Goal: Task Accomplishment & Management: Manage account settings

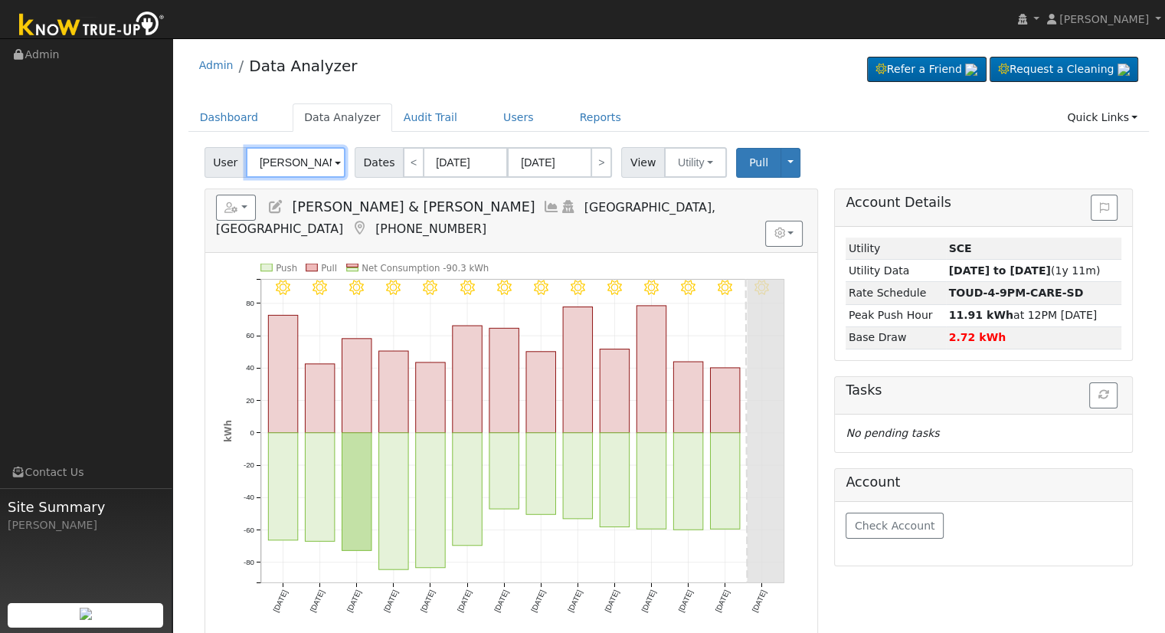
click at [309, 149] on input "[PERSON_NAME] & [PERSON_NAME]" at bounding box center [296, 162] width 100 height 31
click at [308, 149] on input "[PERSON_NAME] & [PERSON_NAME]" at bounding box center [296, 162] width 100 height 31
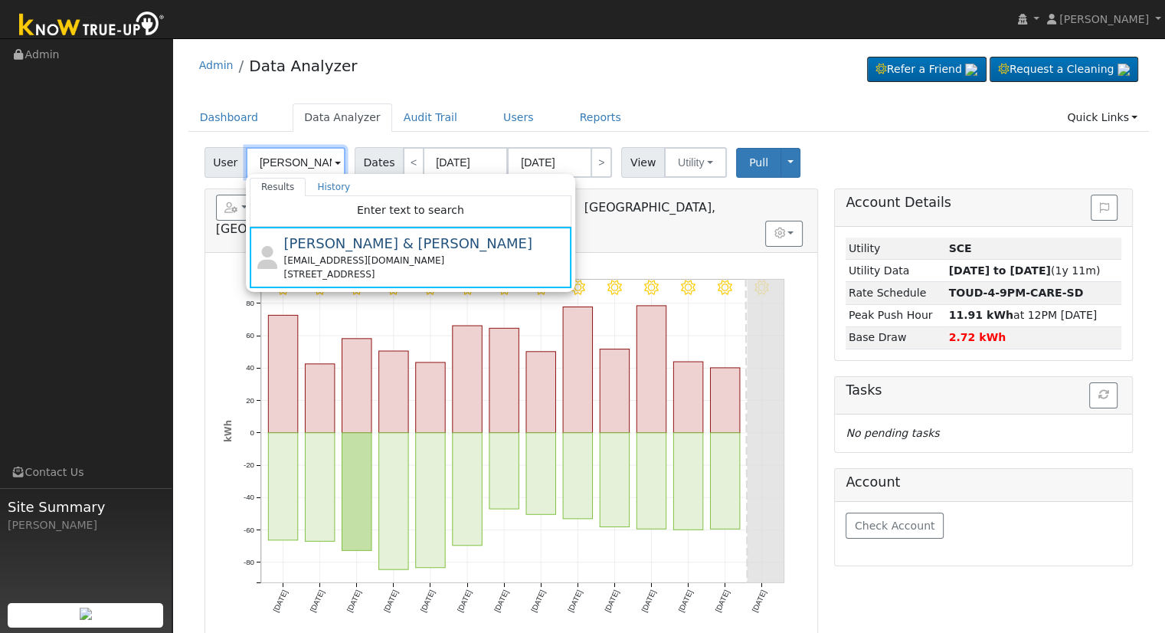
click at [297, 161] on input "Rick & Denise Souza" at bounding box center [296, 162] width 100 height 31
click at [297, 160] on input "Rick & Denise Souza" at bounding box center [296, 162] width 100 height 31
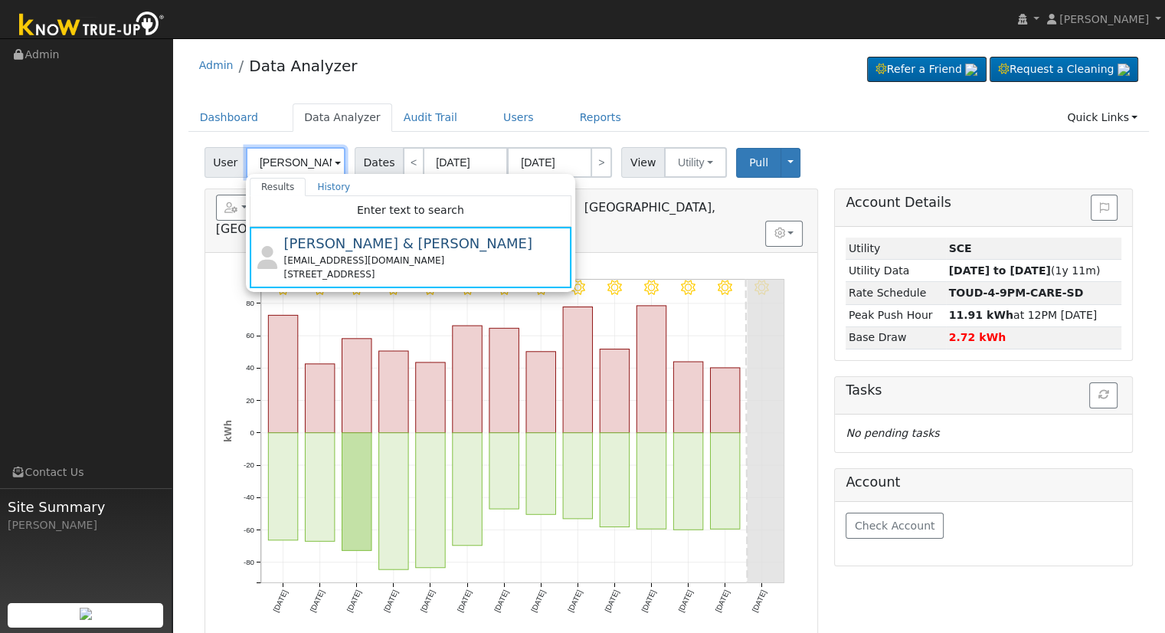
paste input "Kaufmann, Carl & Judy"
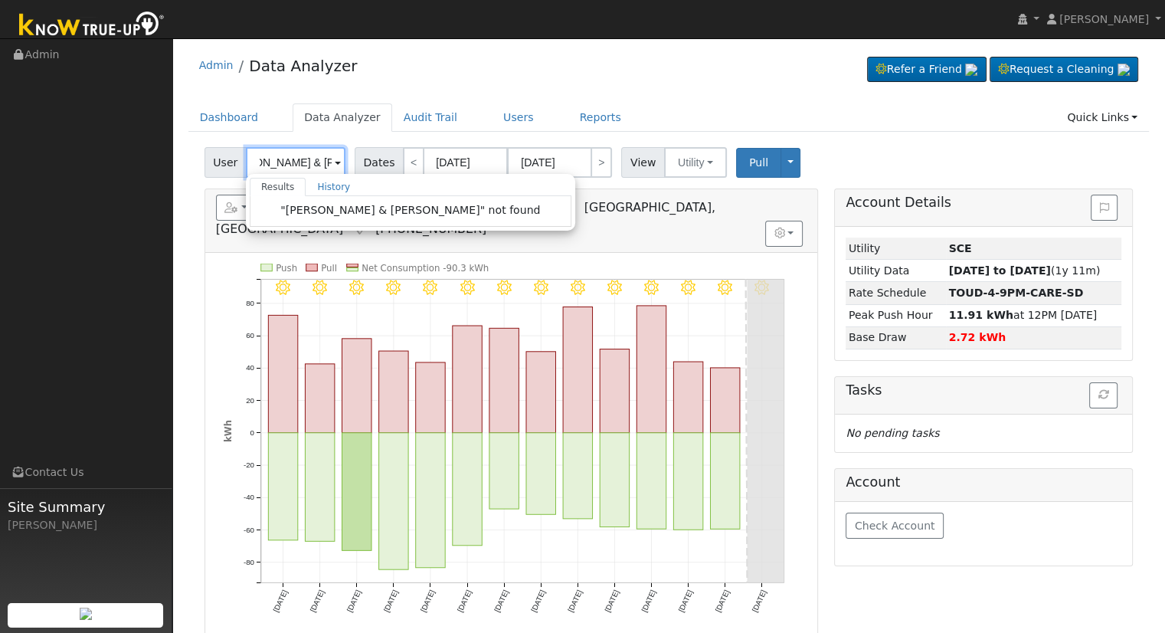
drag, startPoint x: 270, startPoint y: 160, endPoint x: 332, endPoint y: 162, distance: 62.1
click at [332, 162] on div "Kaufmann, Carl & Judy Results History "Kaufmann, Carl & Judy" not found Enter t…" at bounding box center [296, 162] width 100 height 31
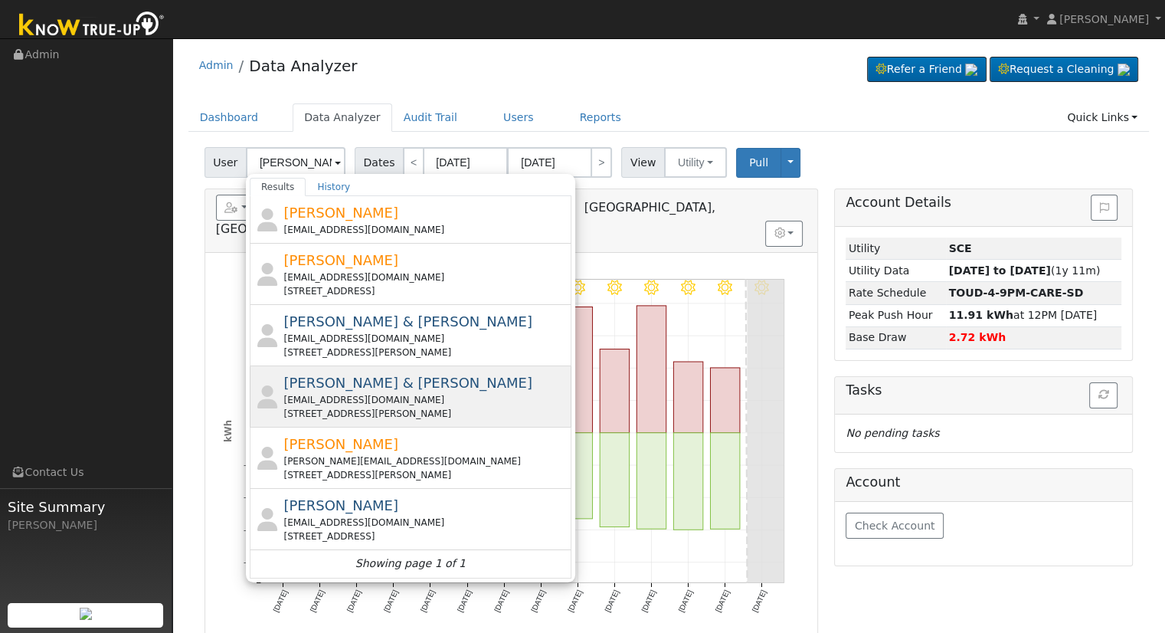
click at [459, 393] on div "cckdds1@gmail.com" at bounding box center [425, 400] width 284 height 14
type input "Carl & Judy Kaufmann"
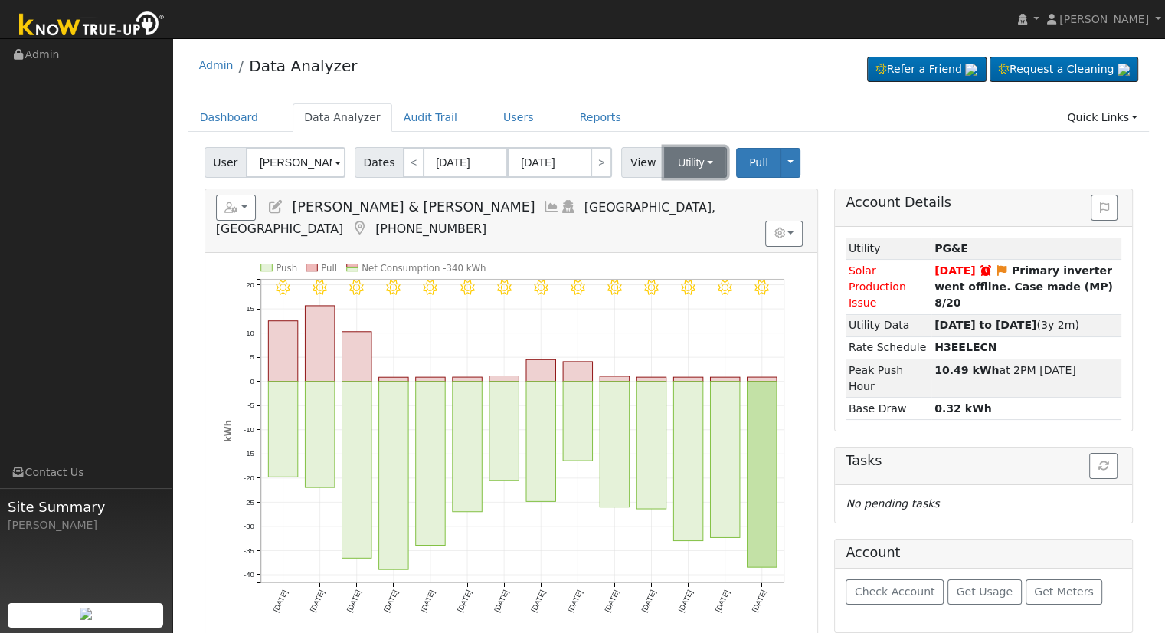
click at [686, 167] on button "Utility" at bounding box center [695, 162] width 63 height 31
click at [689, 220] on link "Solar" at bounding box center [714, 218] width 106 height 21
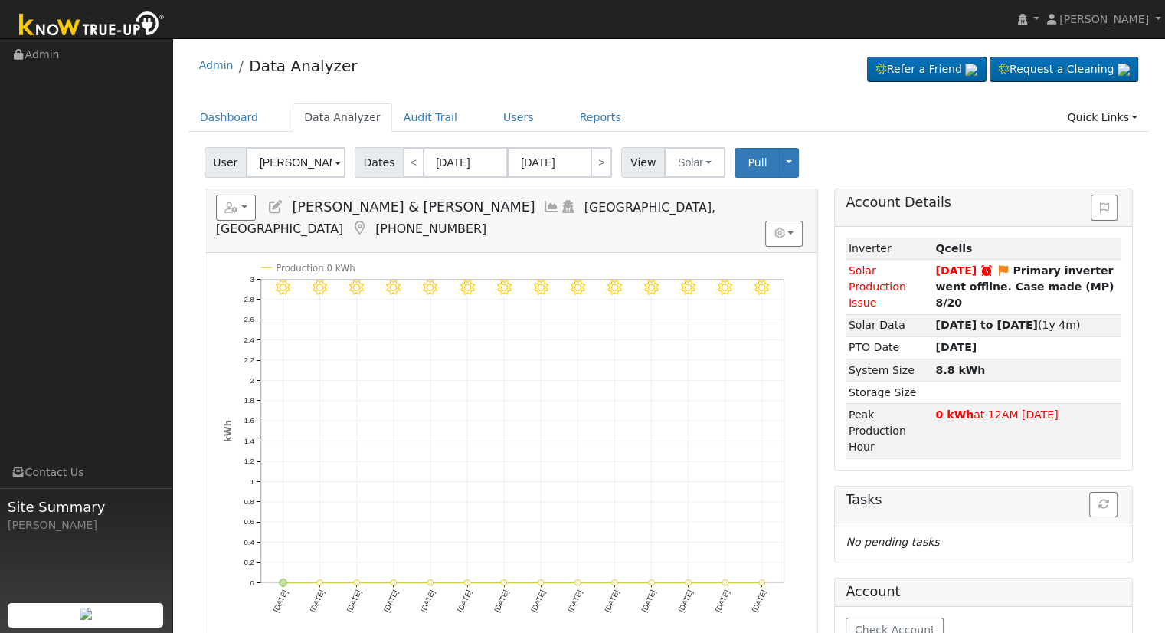
click at [274, 208] on icon at bounding box center [275, 207] width 17 height 14
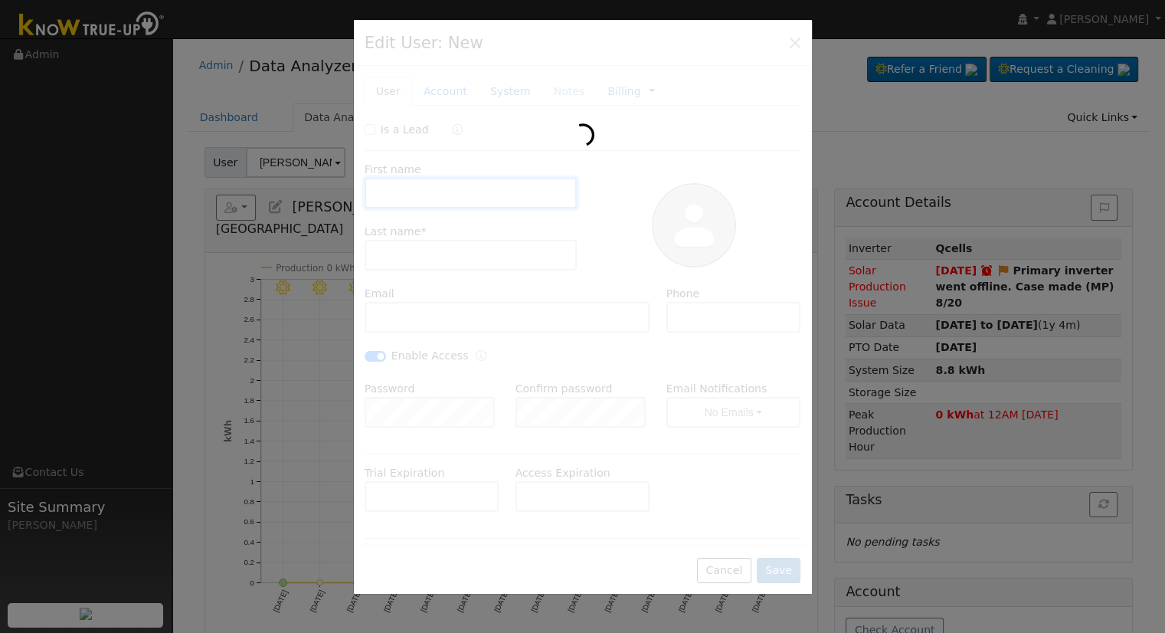
type input "Carl & Judy"
type input "Kaufmann"
type input "cckdds1@gmail.com"
type input "[PHONE_NUMBER]"
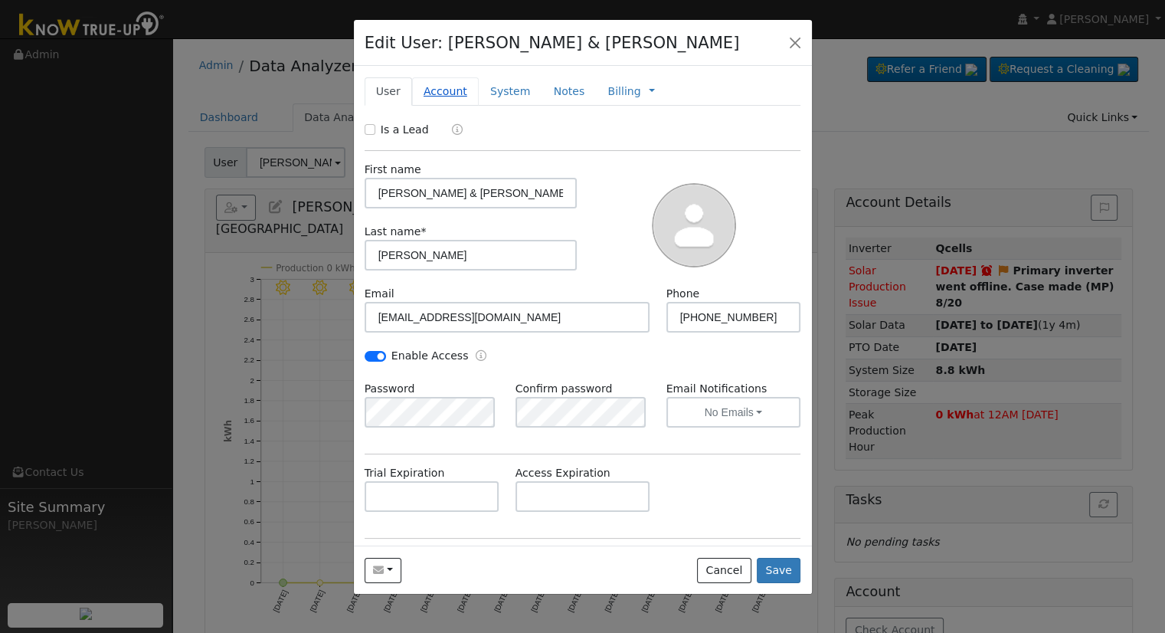
click at [454, 94] on link "Account" at bounding box center [445, 91] width 67 height 28
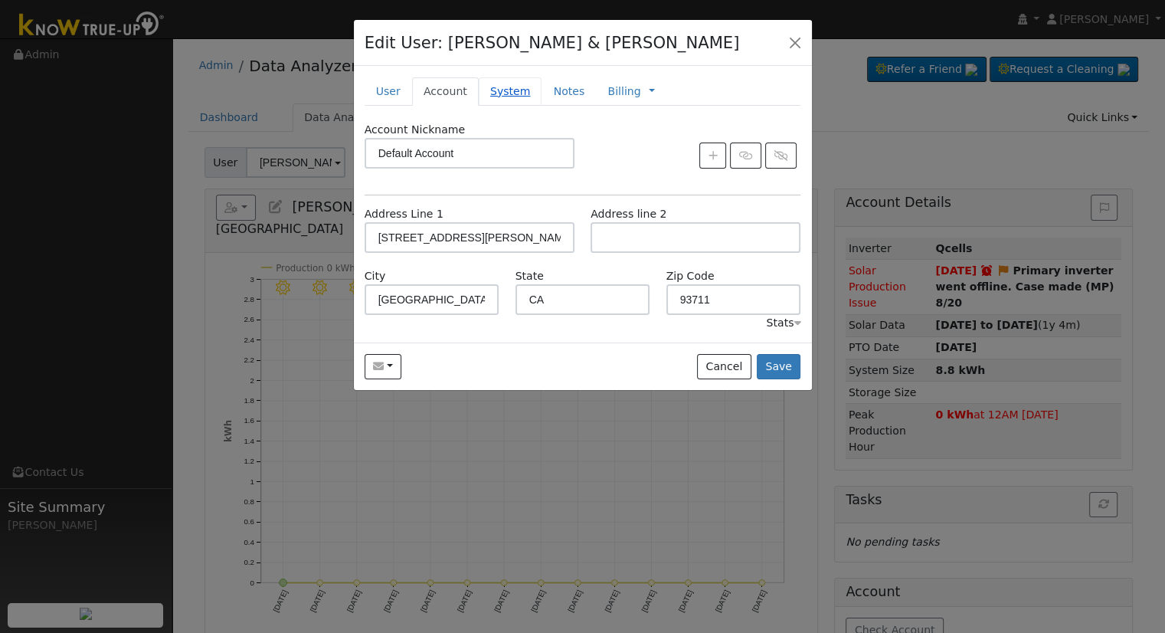
click at [496, 92] on link "System" at bounding box center [511, 91] width 64 height 28
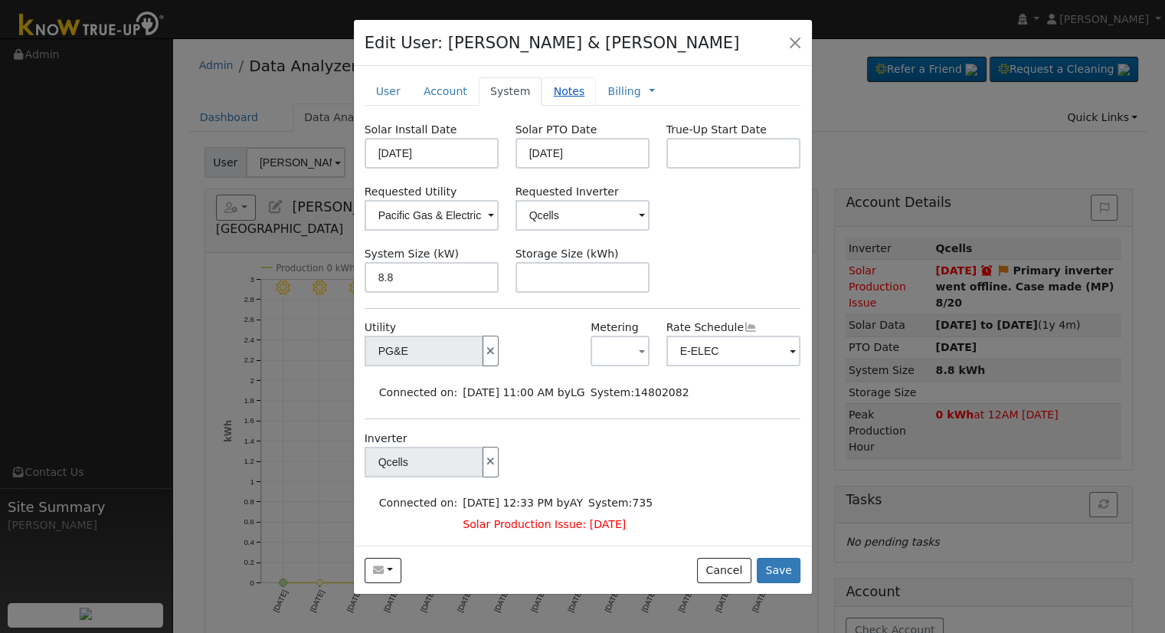
click at [552, 77] on link "Notes" at bounding box center [569, 91] width 54 height 28
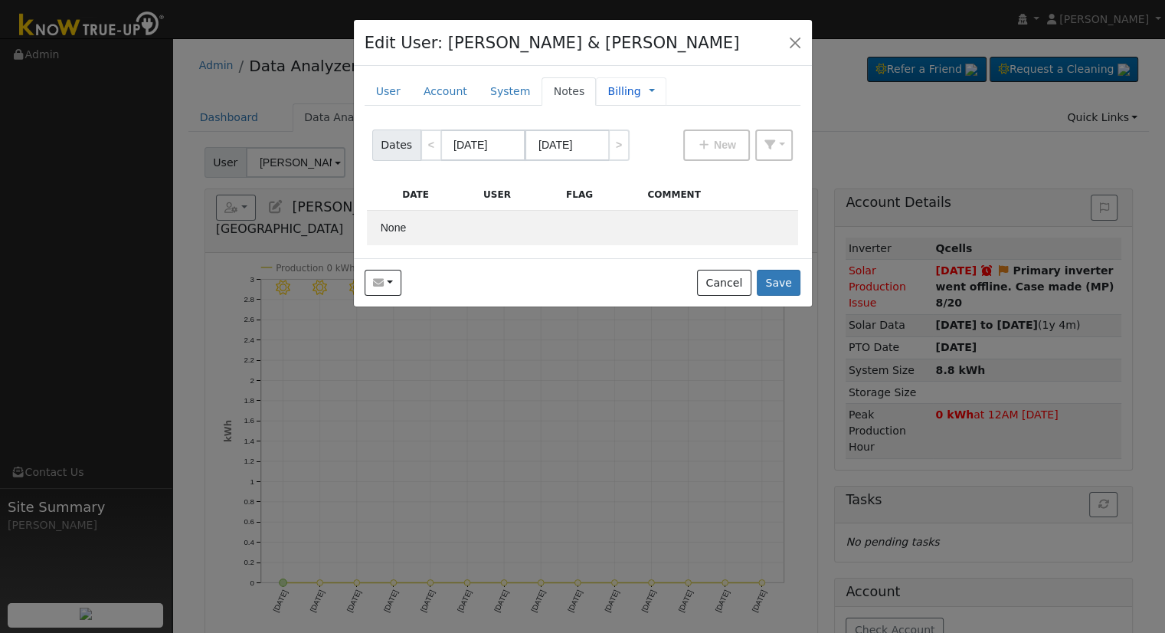
click at [607, 92] on link "Billing" at bounding box center [623, 91] width 33 height 16
type input "Lifetime Monitoring"
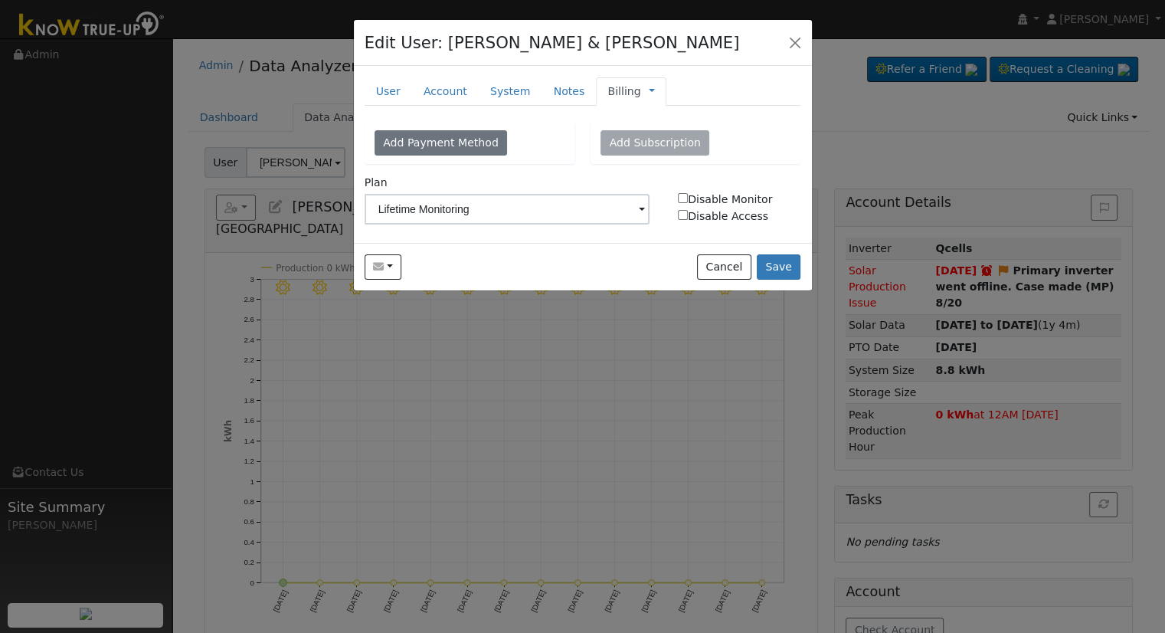
click at [641, 91] on span "Management Billing Timeline" at bounding box center [648, 91] width 14 height 12
click at [634, 87] on div "Billing Management Billing Timeline" at bounding box center [631, 91] width 70 height 28
click at [649, 87] on link at bounding box center [652, 91] width 6 height 16
click at [671, 113] on link "Management" at bounding box center [703, 118] width 106 height 21
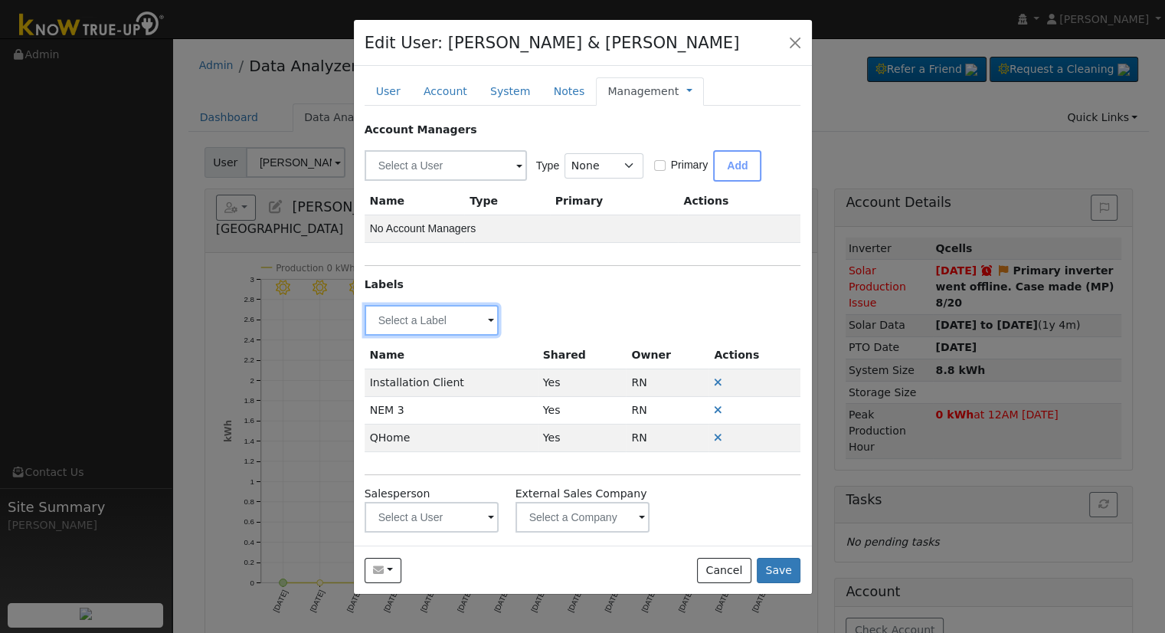
click at [460, 313] on input "text" at bounding box center [432, 320] width 135 height 31
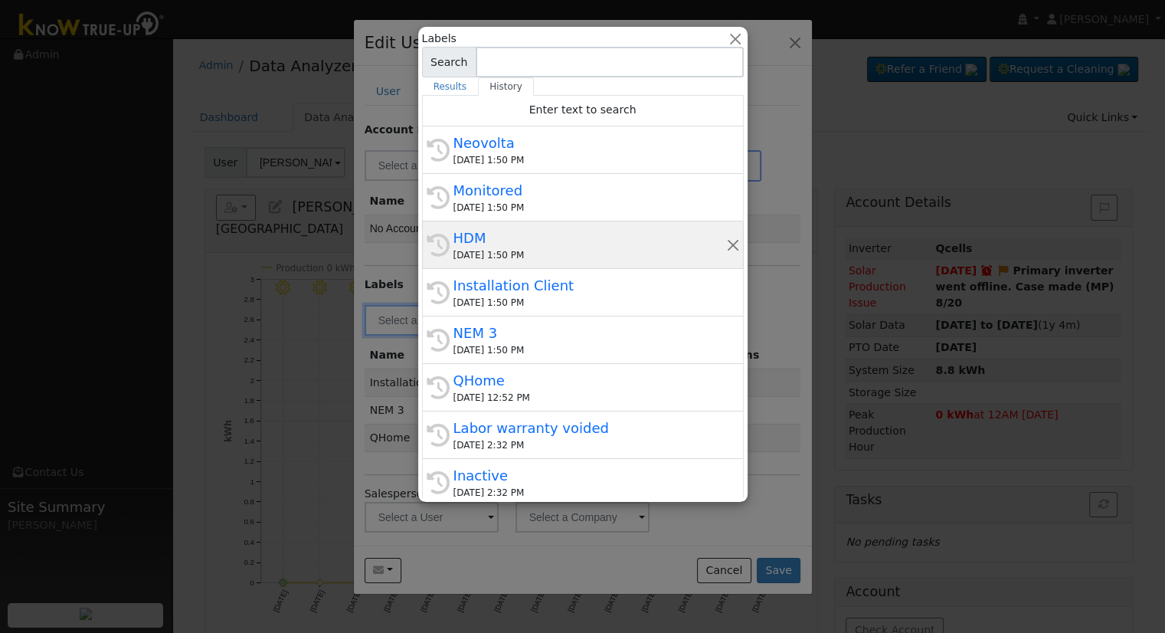
click at [509, 238] on div "HDM" at bounding box center [589, 238] width 273 height 21
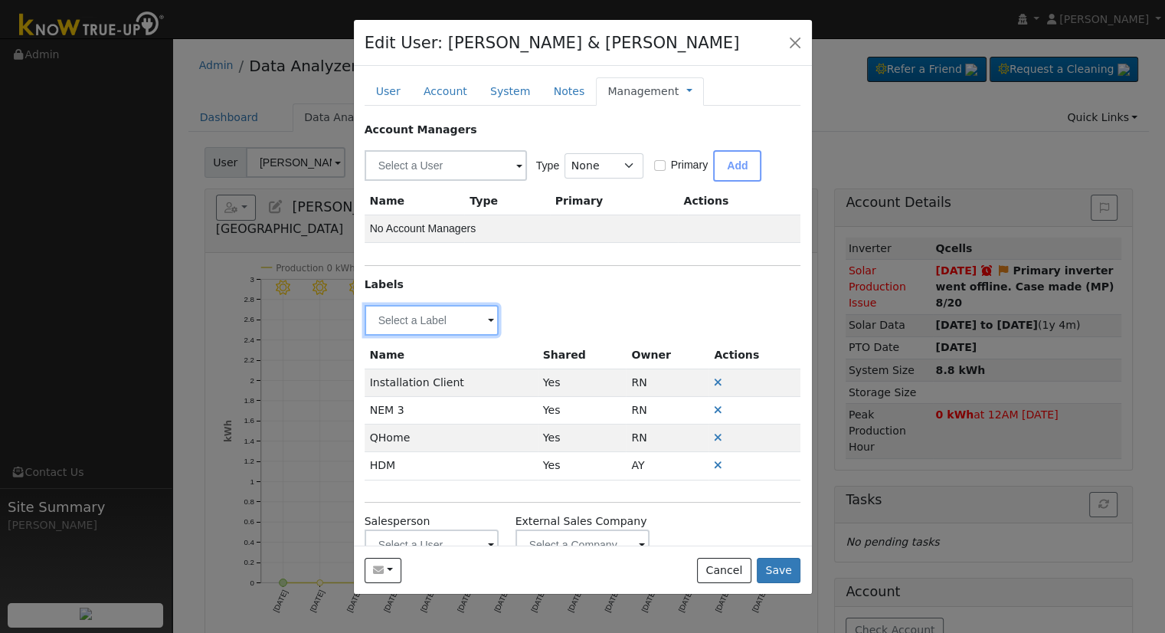
click at [451, 320] on input "text" at bounding box center [432, 320] width 135 height 31
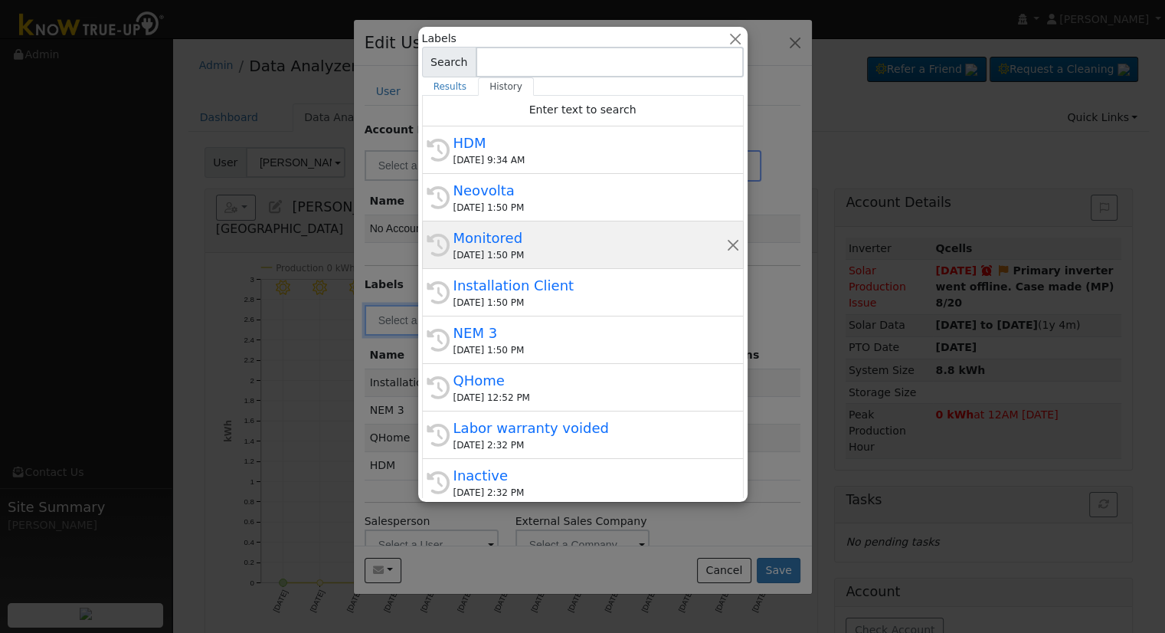
click at [522, 249] on div "[DATE] 1:50 PM" at bounding box center [589, 255] width 273 height 14
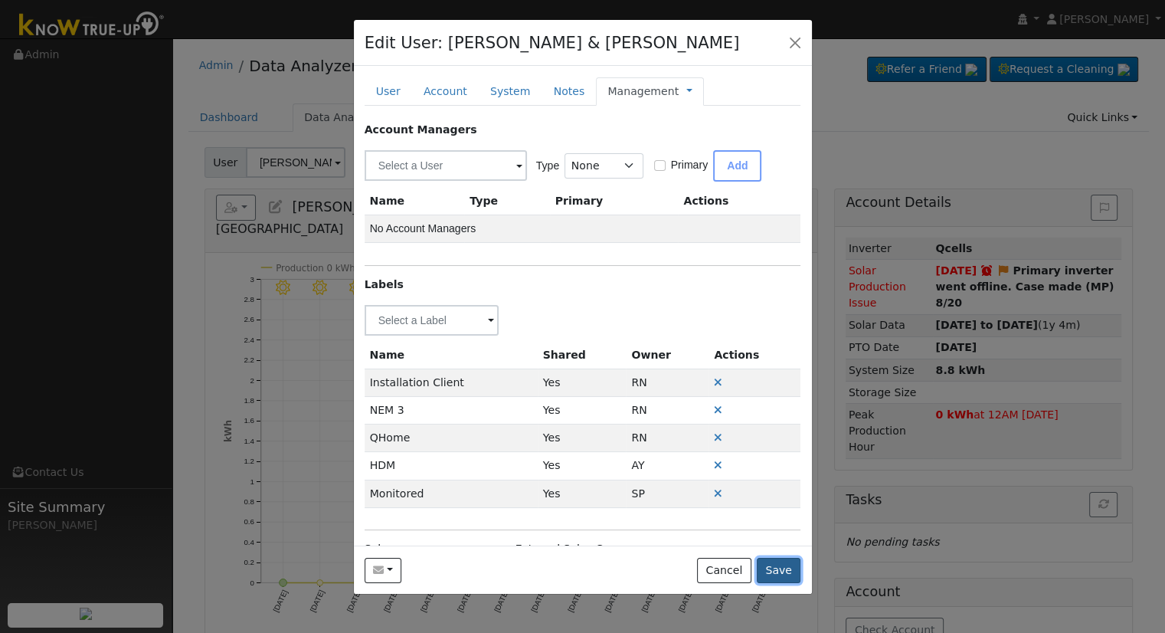
click at [784, 574] on button "Save" at bounding box center [779, 571] width 44 height 26
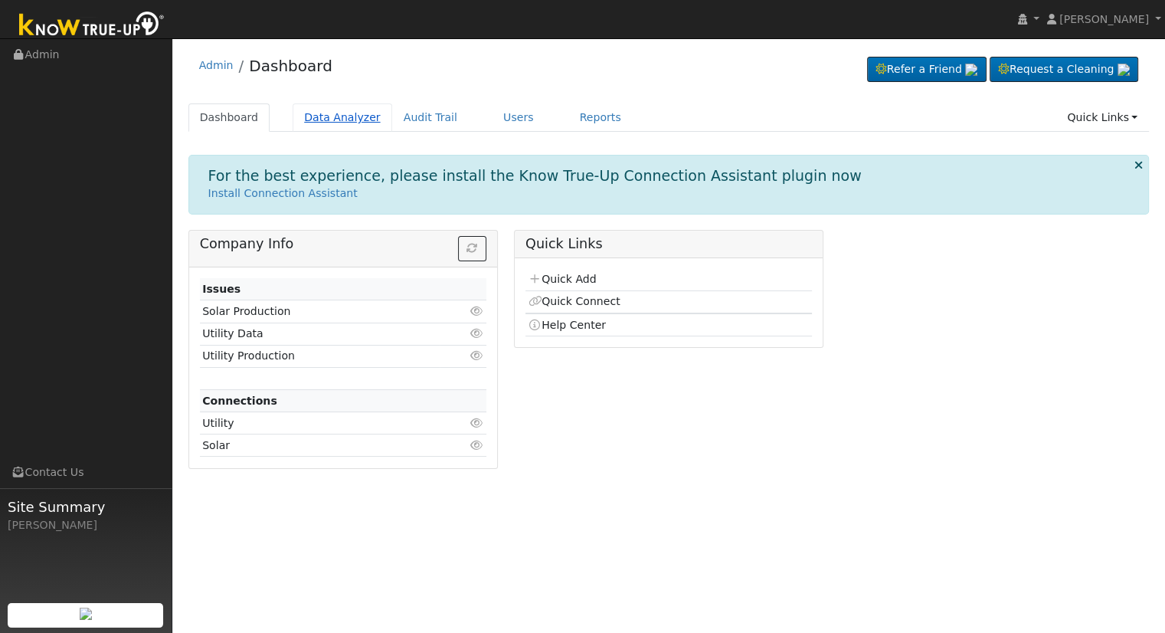
click at [340, 114] on link "Data Analyzer" at bounding box center [343, 117] width 100 height 28
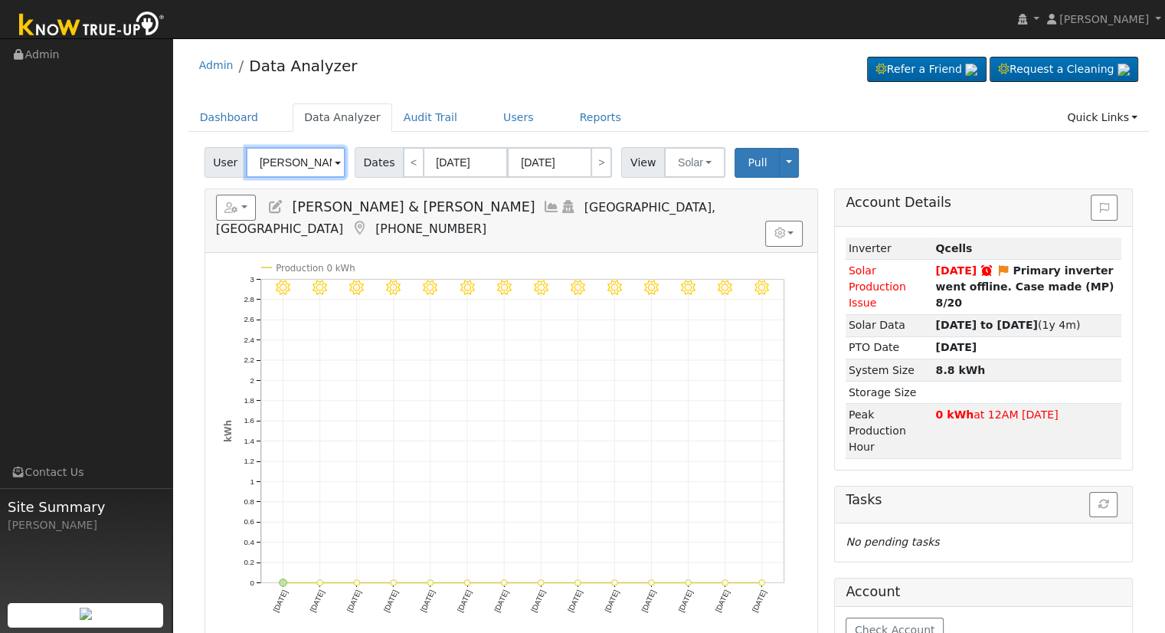
click at [300, 161] on input "Carl & Judy Kaufmann" at bounding box center [296, 162] width 100 height 31
click at [300, 161] on input "[PERSON_NAME] & [PERSON_NAME]" at bounding box center [296, 162] width 100 height 31
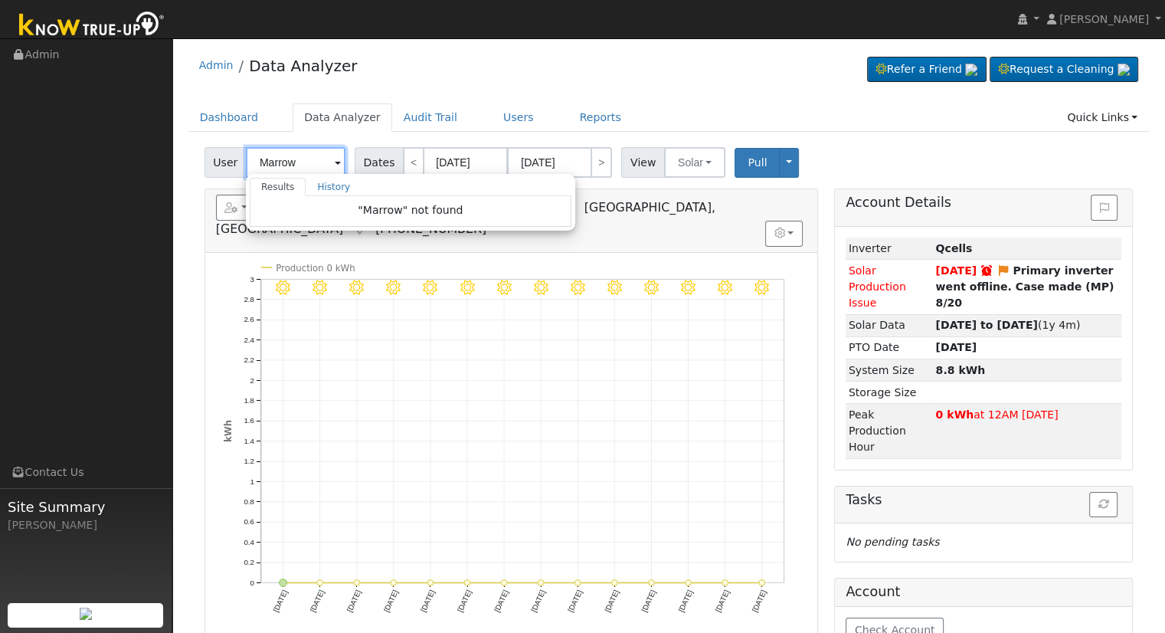
click at [304, 163] on input "Marrow" at bounding box center [296, 162] width 100 height 31
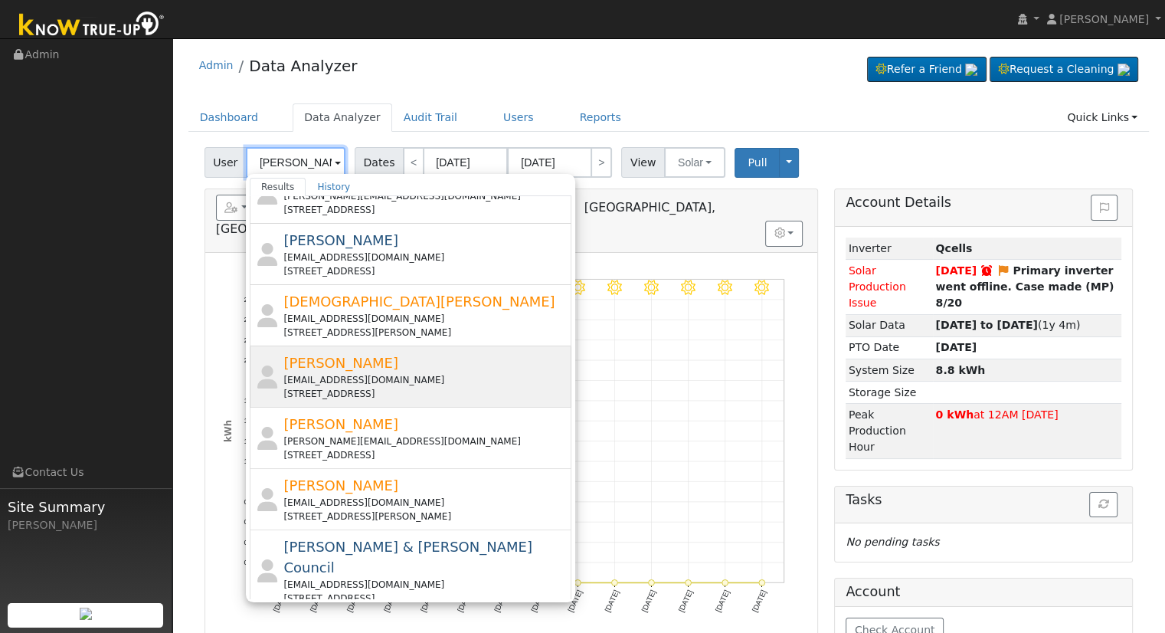
scroll to position [552, 0]
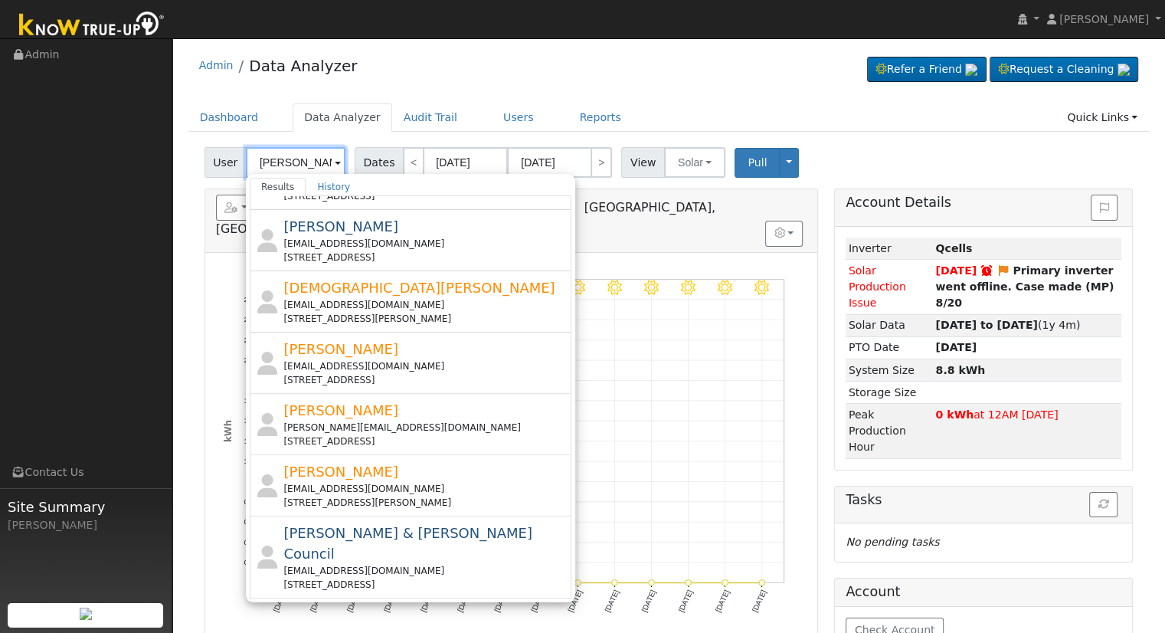
click at [303, 161] on input "Kevin Marrow" at bounding box center [296, 162] width 100 height 31
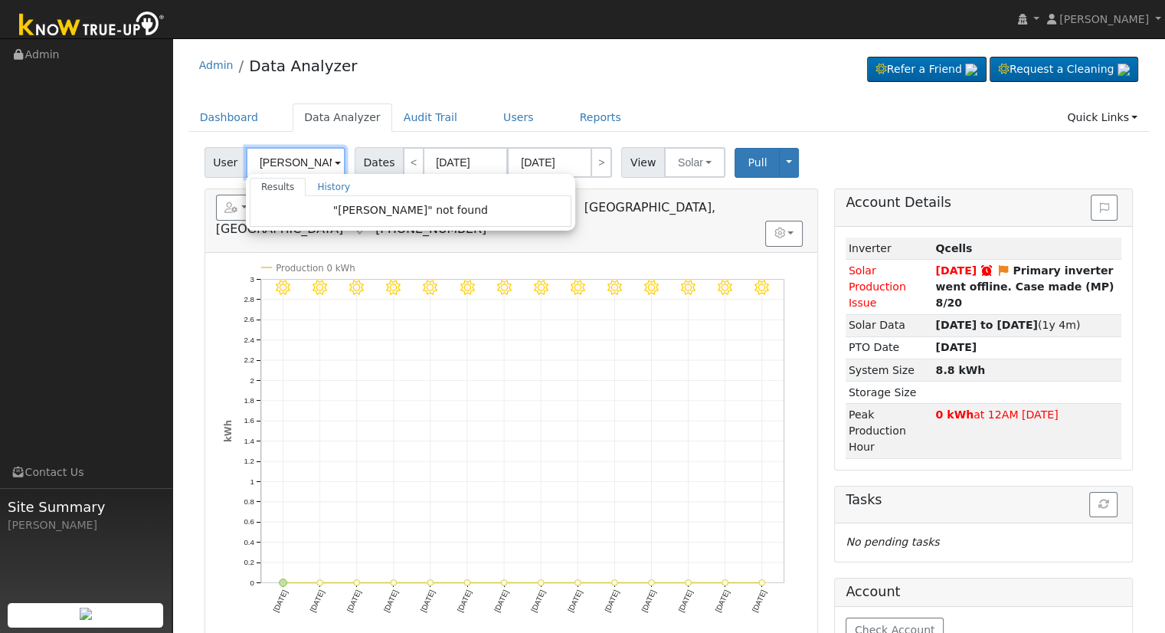
scroll to position [0, 0]
drag, startPoint x: 295, startPoint y: 161, endPoint x: 237, endPoint y: 151, distance: 58.3
click at [237, 151] on div "User Patricia Hiebert Results History "Patricia Hiebert" not found Enter text t…" at bounding box center [277, 162] width 145 height 31
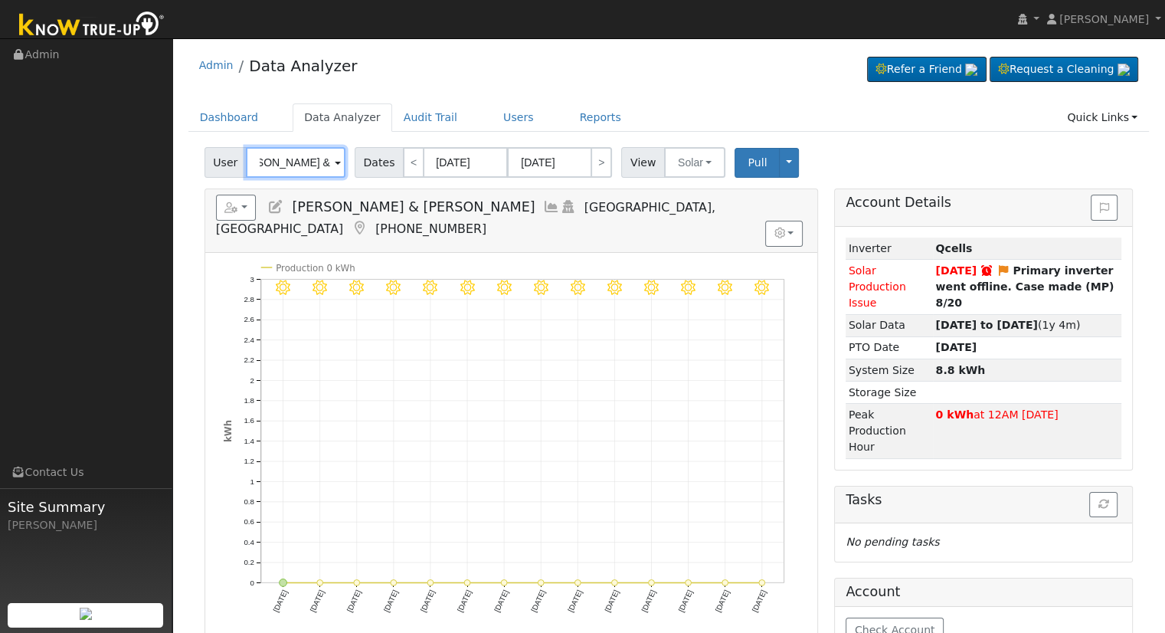
type input "Carl & Judy Kaufma"
click at [296, 160] on input "Carl & Judy Kaufma" at bounding box center [296, 162] width 100 height 31
click at [295, 160] on input "Carl & Judy Kaufma" at bounding box center [296, 162] width 100 height 31
click at [294, 159] on input "Carl & Judy Kaufma" at bounding box center [296, 162] width 100 height 31
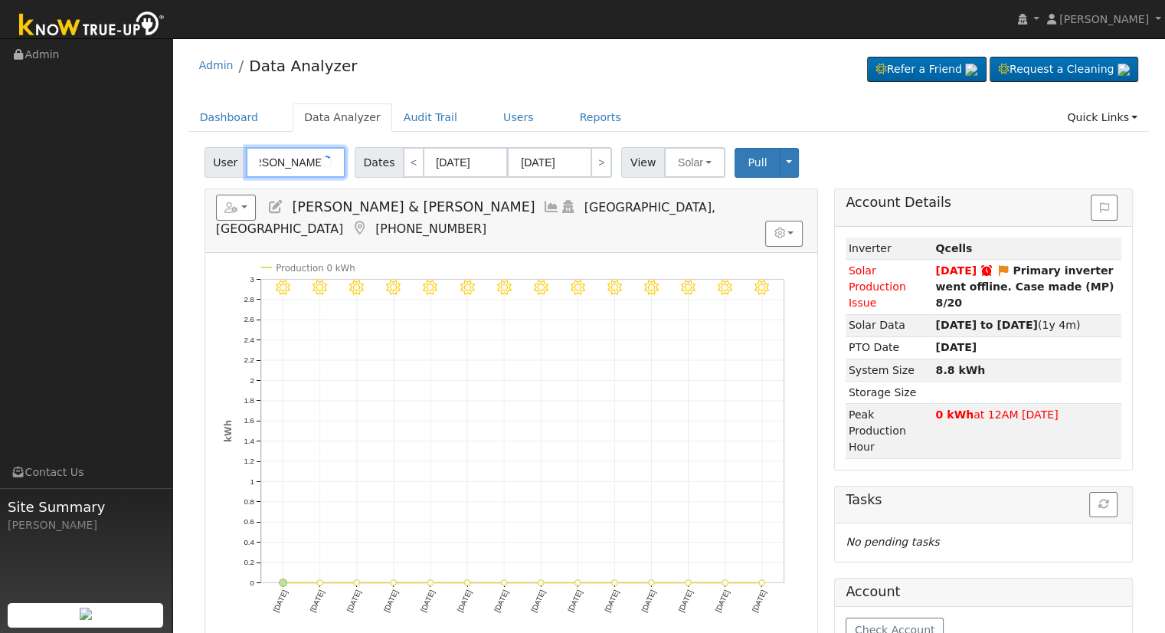
click at [294, 159] on input "Carl & Judy Kaufma" at bounding box center [296, 162] width 100 height 31
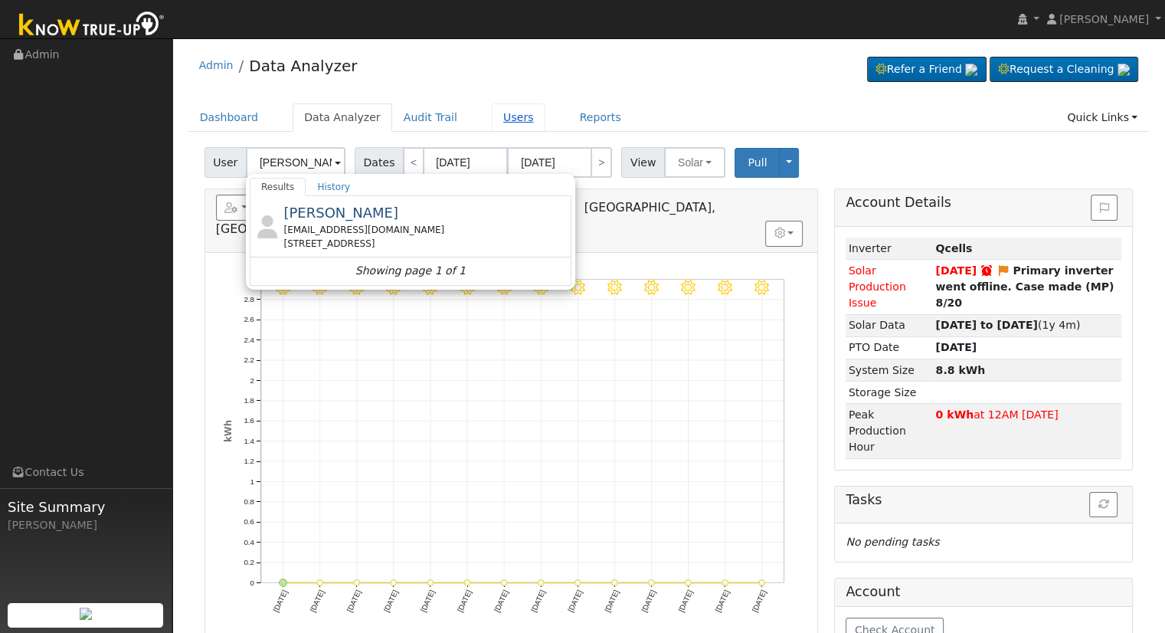
click at [495, 114] on link "Users" at bounding box center [519, 117] width 54 height 28
type input "[PERSON_NAME] & [PERSON_NAME]"
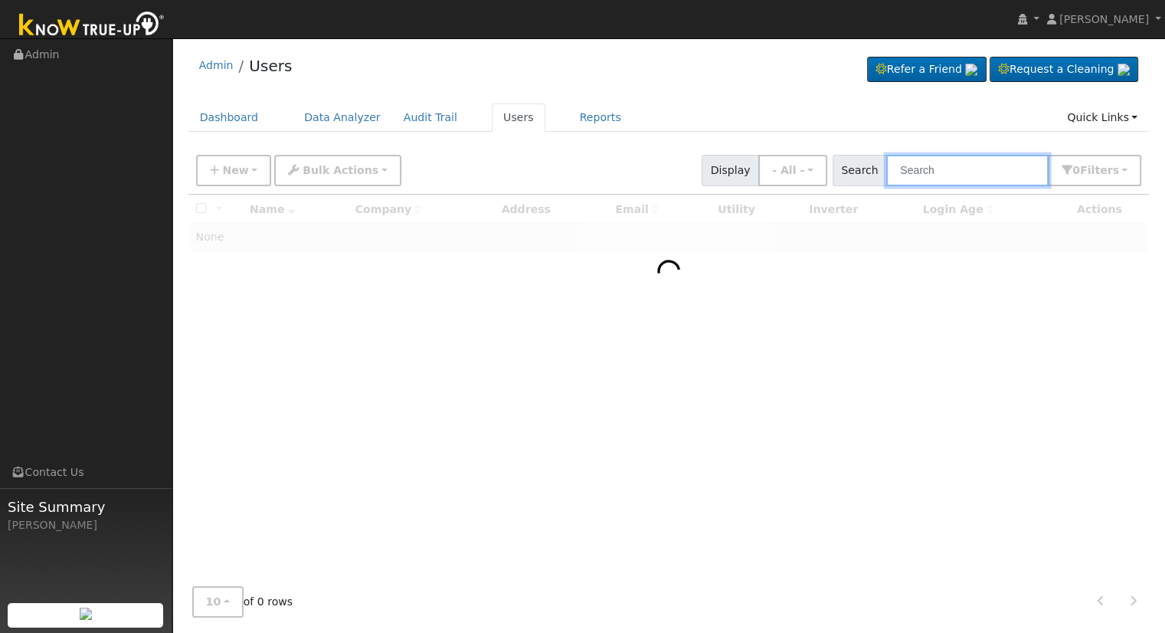
click at [954, 162] on input "text" at bounding box center [967, 170] width 162 height 31
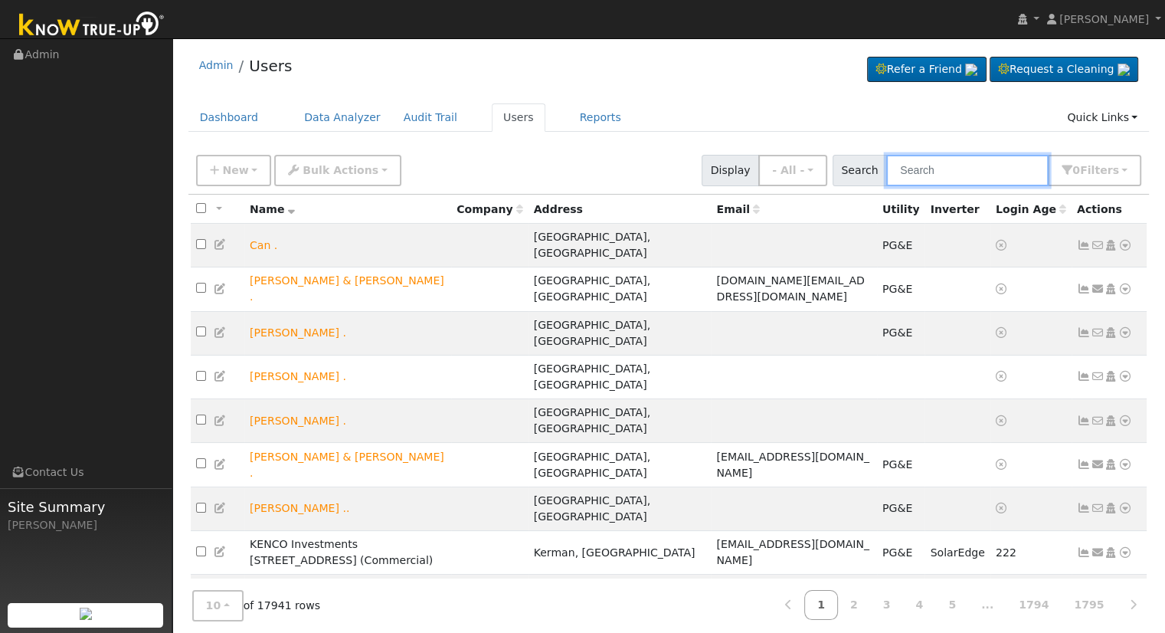
paste input "[EMAIL_ADDRESS][DOMAIN_NAME]"
type input "[EMAIL_ADDRESS][DOMAIN_NAME]"
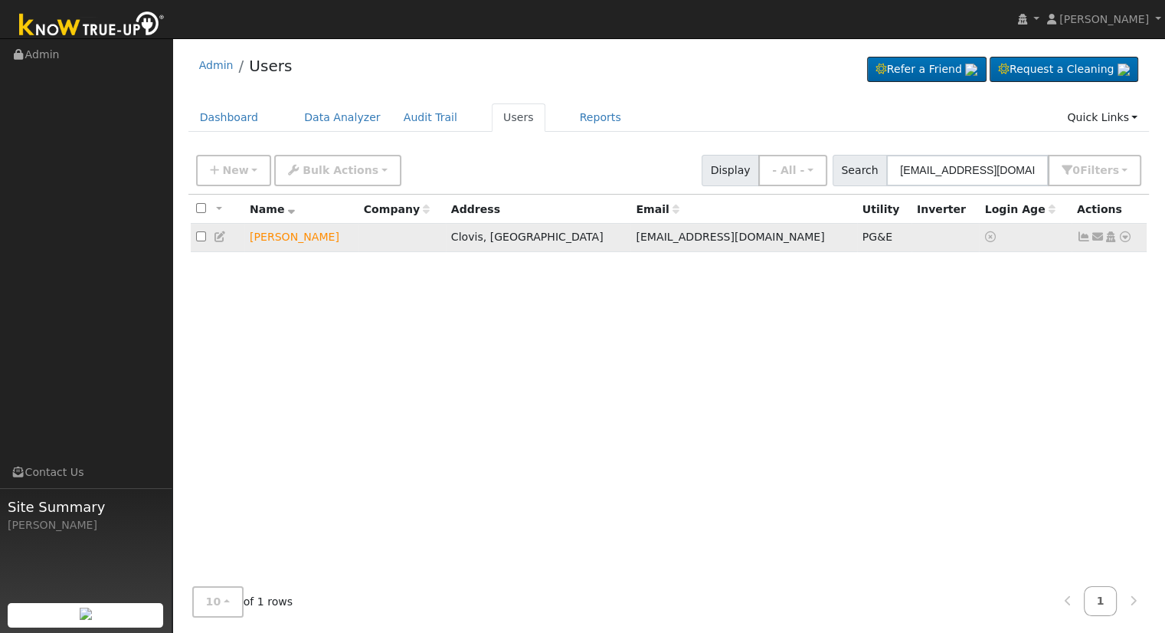
click at [286, 241] on td "[PERSON_NAME]" at bounding box center [301, 238] width 114 height 28
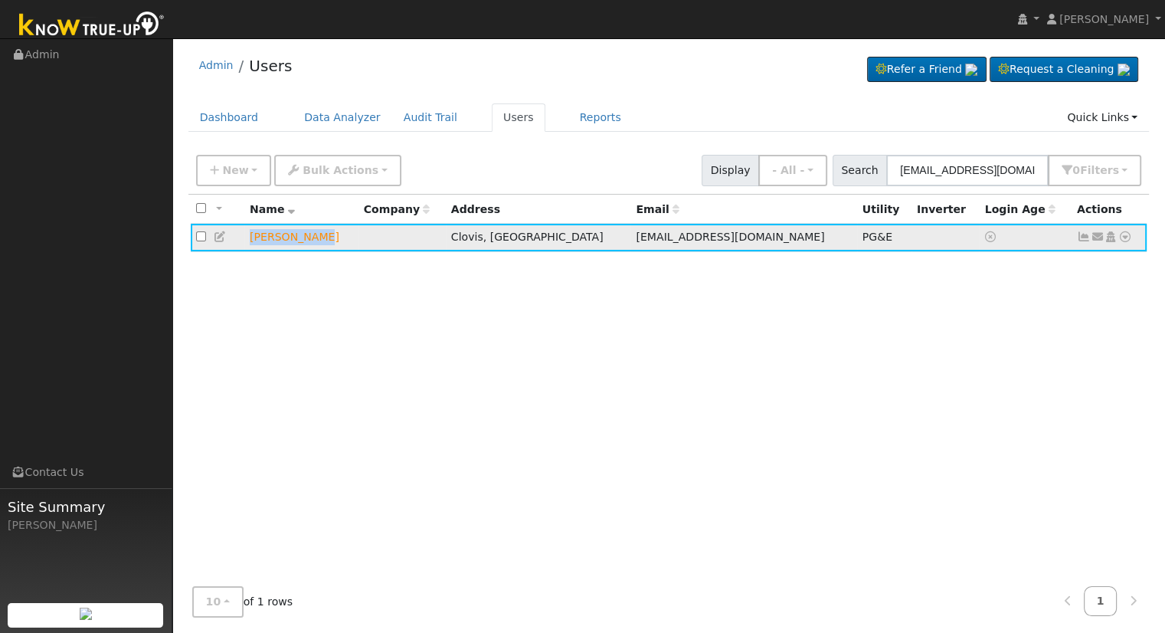
drag, startPoint x: 340, startPoint y: 241, endPoint x: 237, endPoint y: 235, distance: 102.8
click at [237, 235] on tr "[PERSON_NAME], [GEOGRAPHIC_DATA] [EMAIL_ADDRESS][DOMAIN_NAME] PG&E Send Email..…" at bounding box center [669, 238] width 957 height 28
copy tr "[PERSON_NAME]"
click at [322, 116] on link "Data Analyzer" at bounding box center [343, 117] width 100 height 28
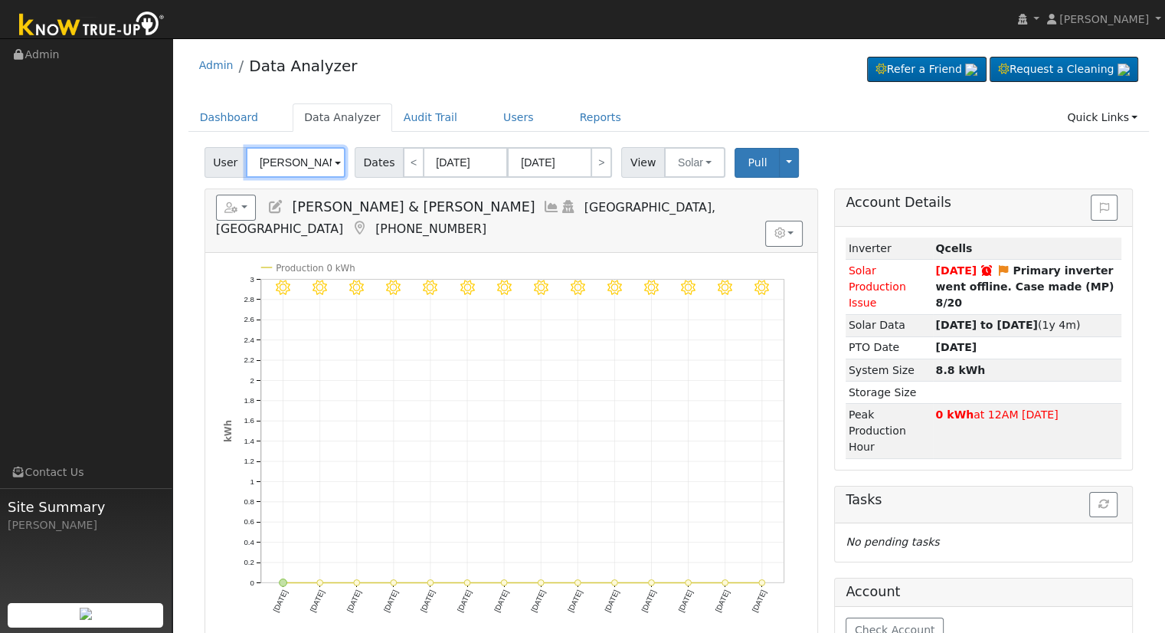
click at [289, 166] on input "[PERSON_NAME] & [PERSON_NAME]" at bounding box center [296, 162] width 100 height 31
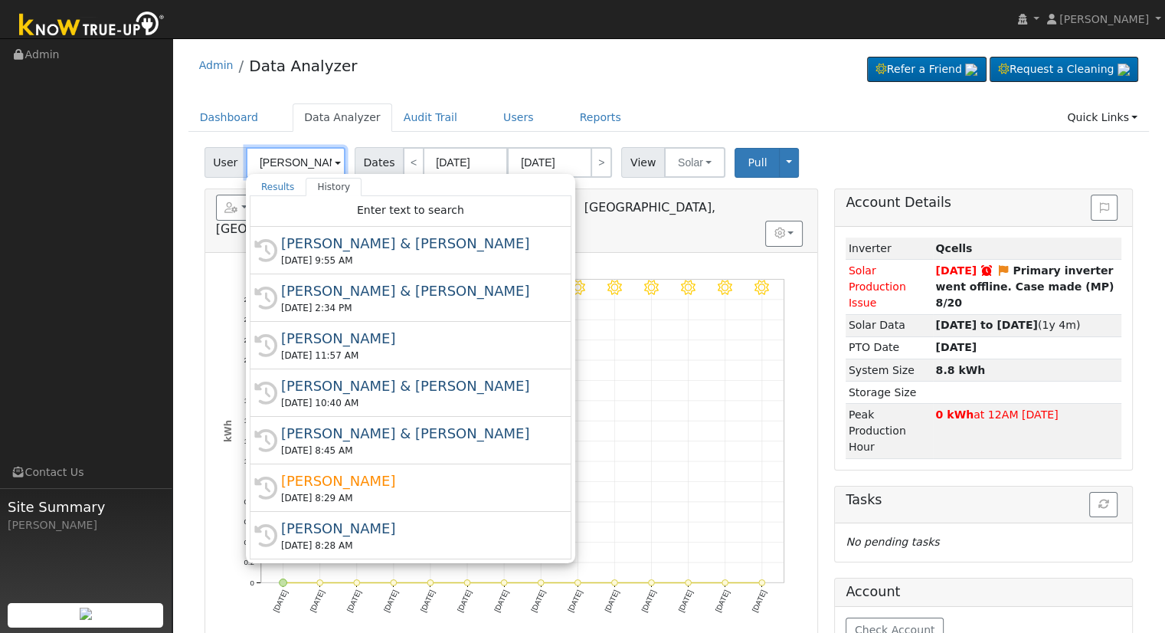
click at [289, 165] on input "[PERSON_NAME] & [PERSON_NAME]" at bounding box center [296, 162] width 100 height 31
paste input "[PERSON_NAME]"
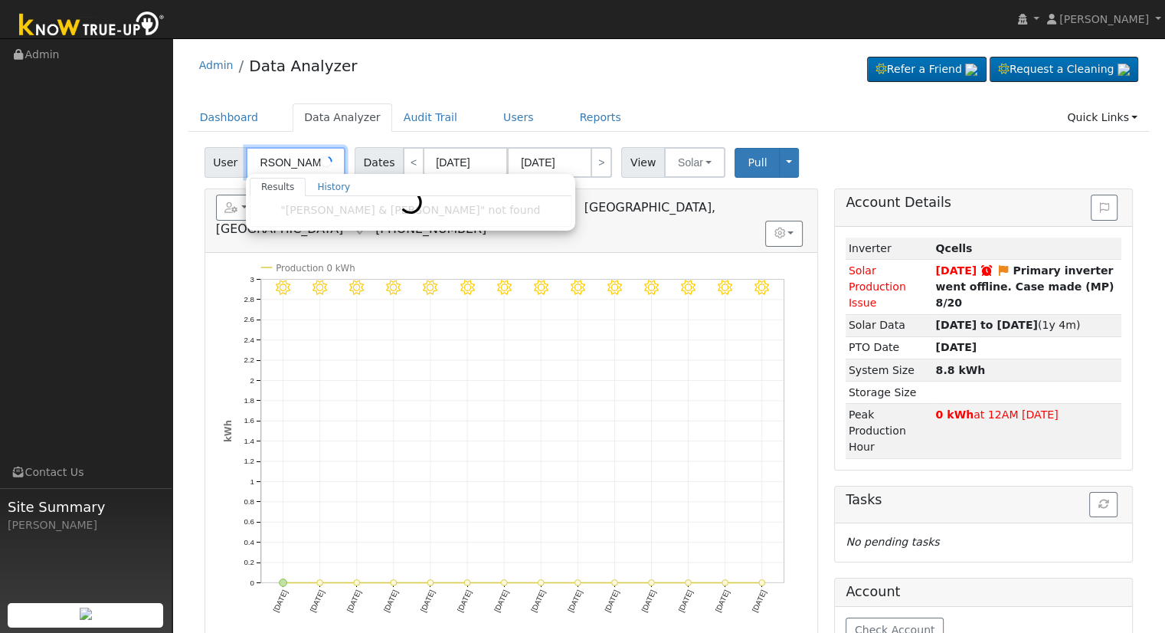
click at [260, 161] on input "[PERSON_NAME]" at bounding box center [296, 162] width 100 height 31
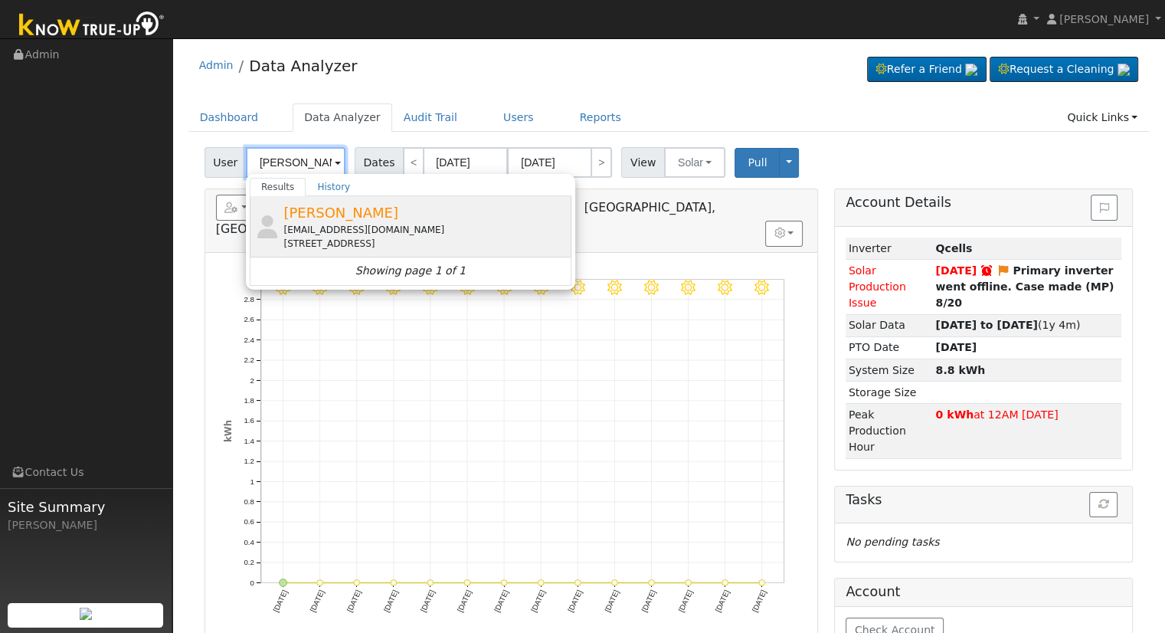
type input "[PERSON_NAME]"
click at [358, 217] on span "[PERSON_NAME]" at bounding box center [340, 213] width 115 height 16
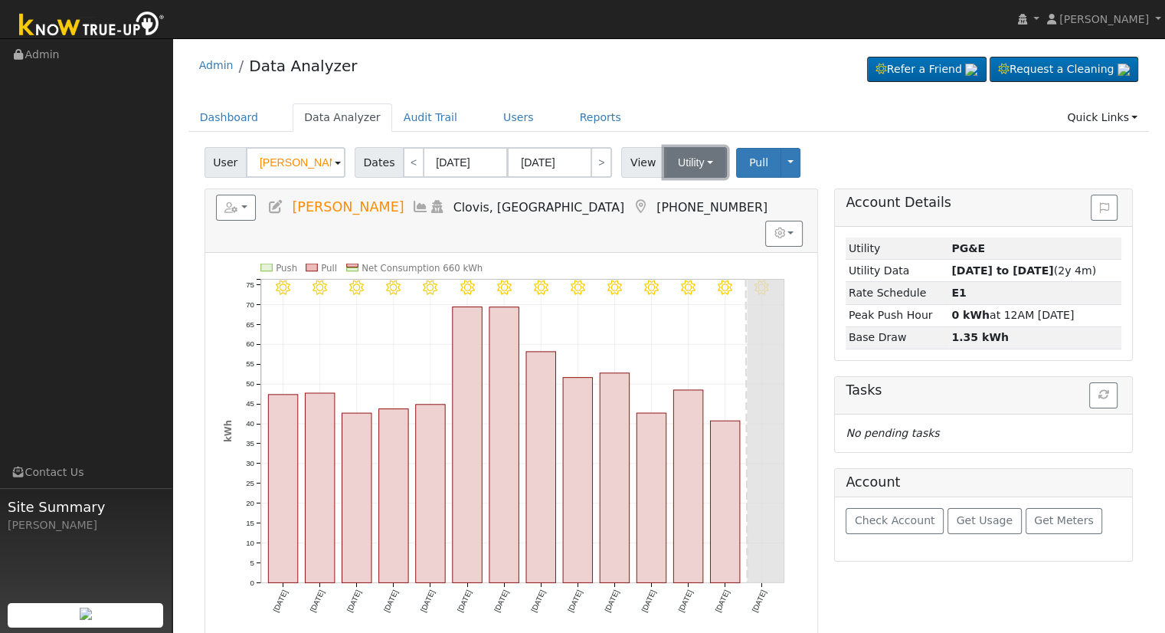
click at [676, 163] on button "Utility" at bounding box center [695, 162] width 63 height 31
click at [696, 217] on link "Solar" at bounding box center [714, 218] width 106 height 21
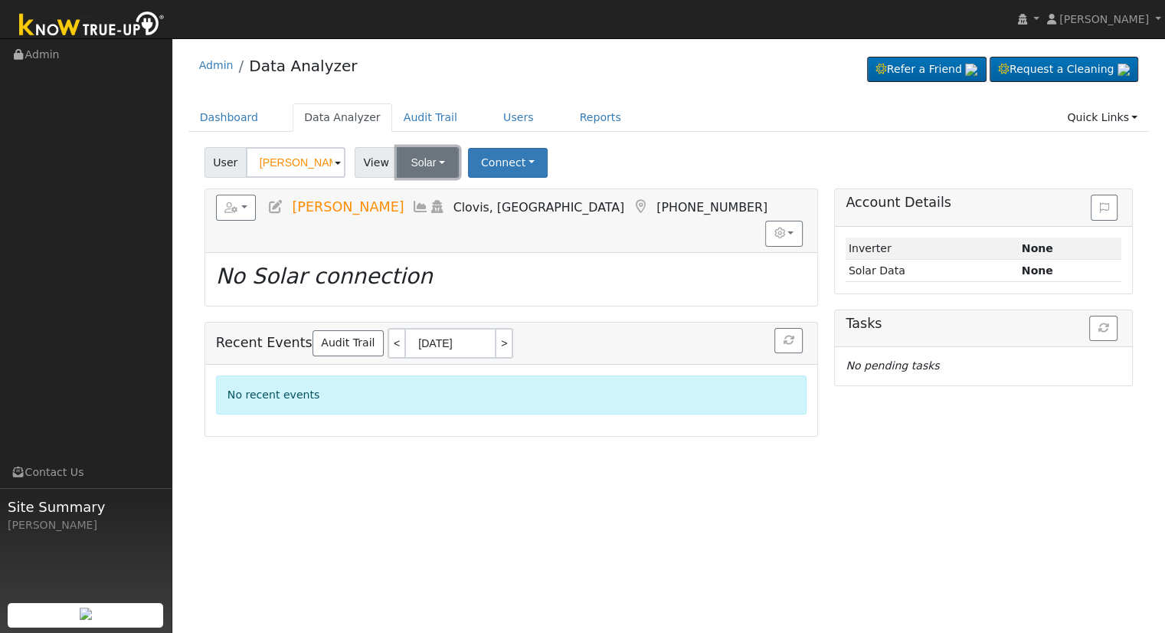
click at [417, 161] on button "Solar" at bounding box center [427, 162] width 61 height 31
click at [478, 163] on button "Connect" at bounding box center [508, 163] width 80 height 30
click at [512, 206] on link "Select a Provider" at bounding box center [527, 195] width 119 height 21
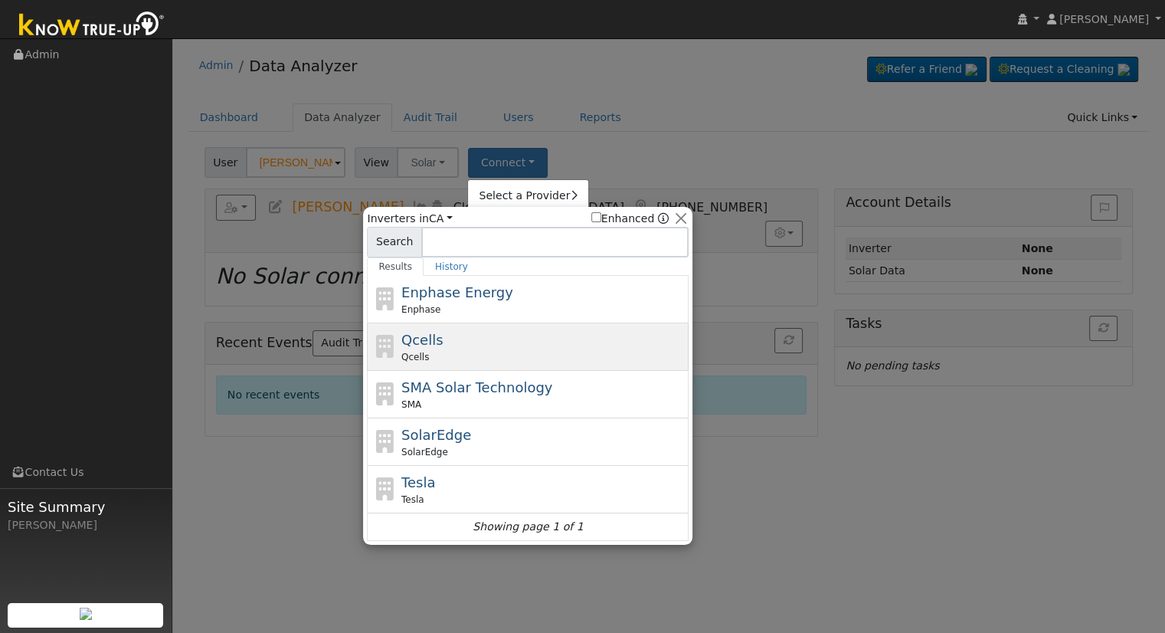
click at [473, 342] on div "Qcells Qcells" at bounding box center [543, 346] width 284 height 34
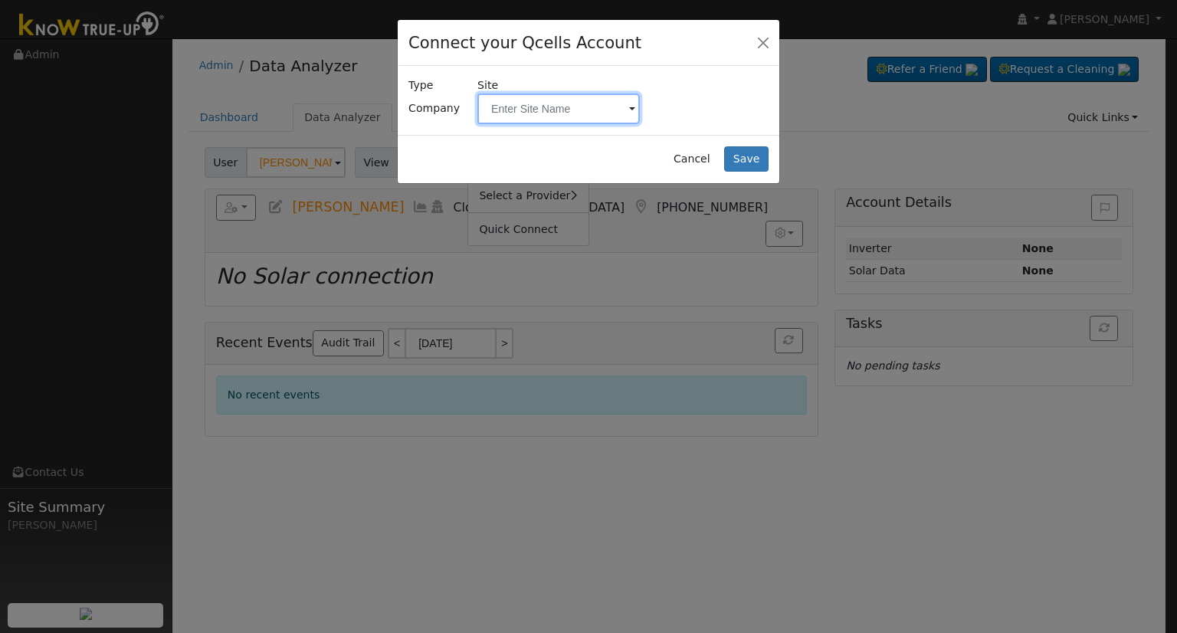
click at [547, 114] on input "text" at bounding box center [558, 108] width 162 height 31
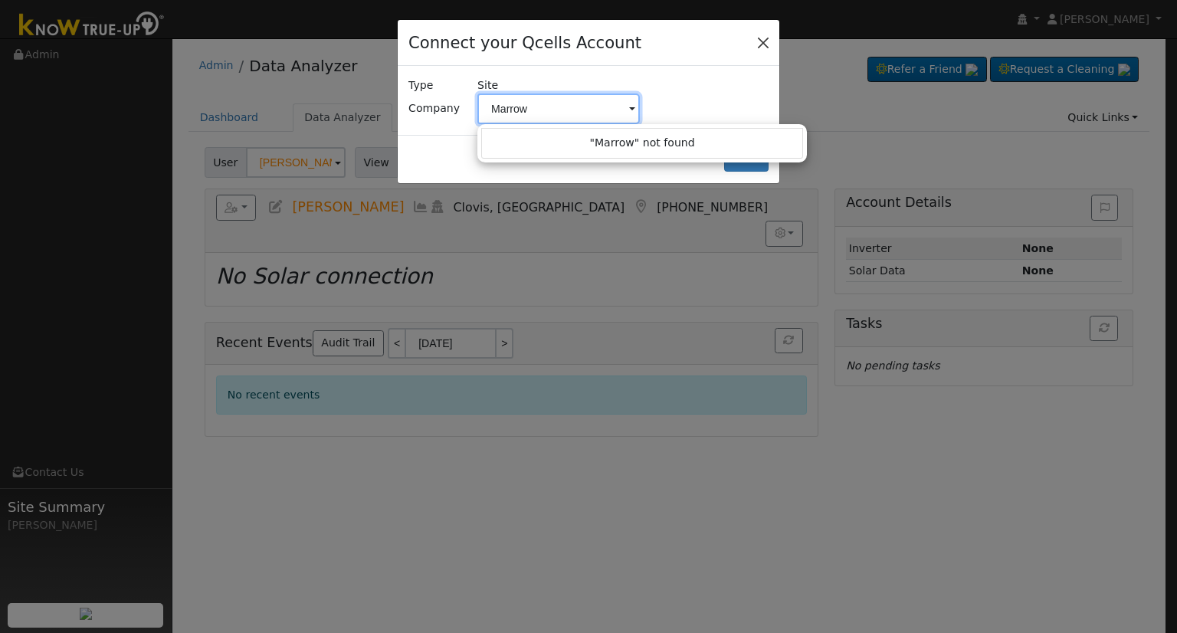
type input "Marrow"
click at [758, 45] on button "Close" at bounding box center [762, 41] width 21 height 21
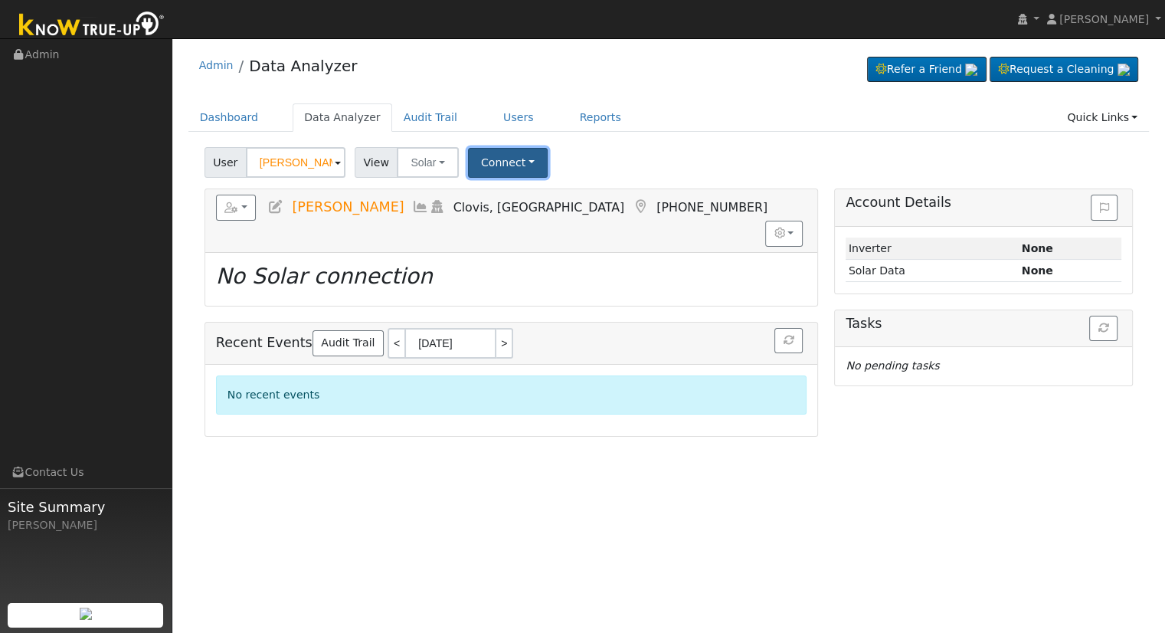
click at [520, 160] on button "Connect" at bounding box center [508, 163] width 80 height 30
click at [519, 201] on link "Select a Provider" at bounding box center [527, 195] width 119 height 21
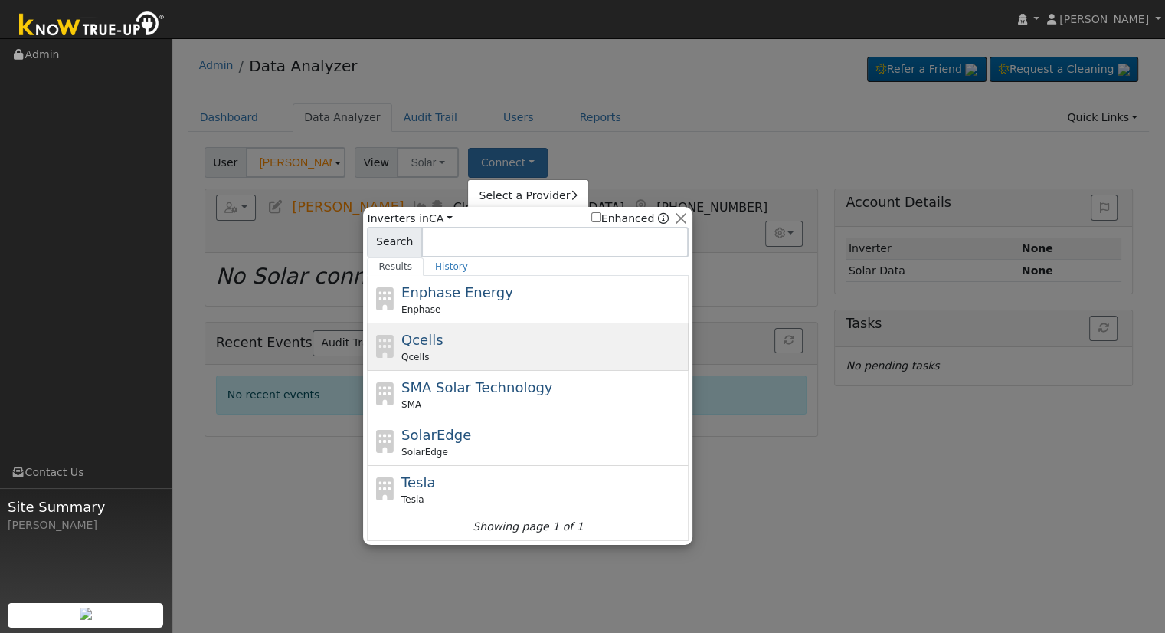
click at [480, 341] on div "Qcells Qcells" at bounding box center [543, 346] width 284 height 34
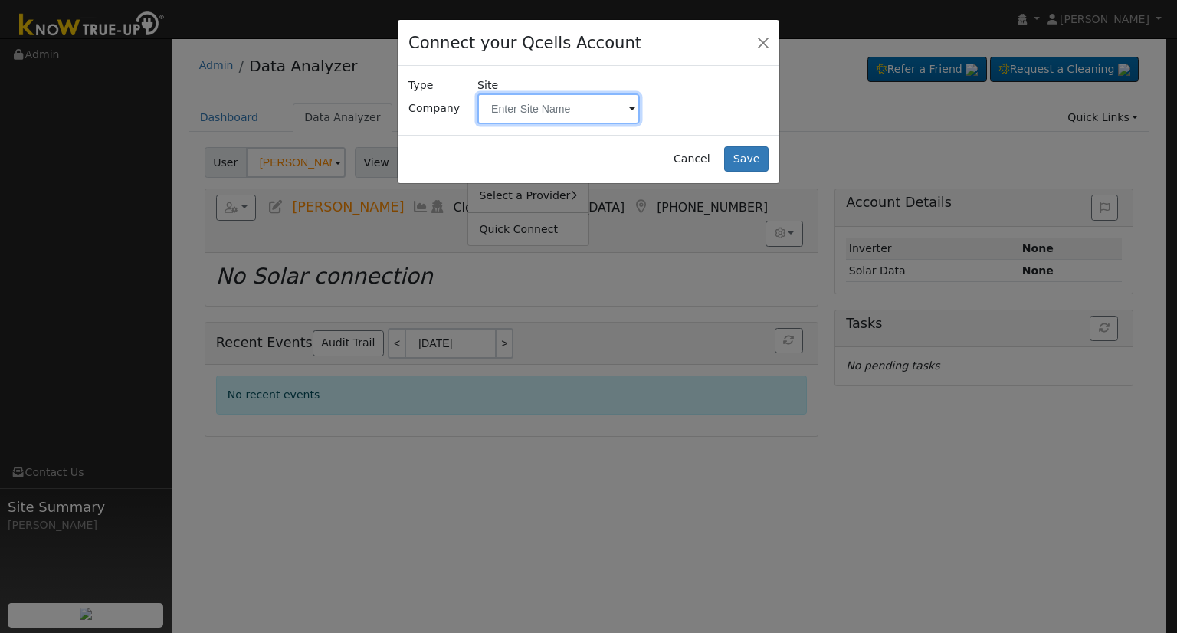
click at [517, 114] on input "text" at bounding box center [558, 108] width 162 height 31
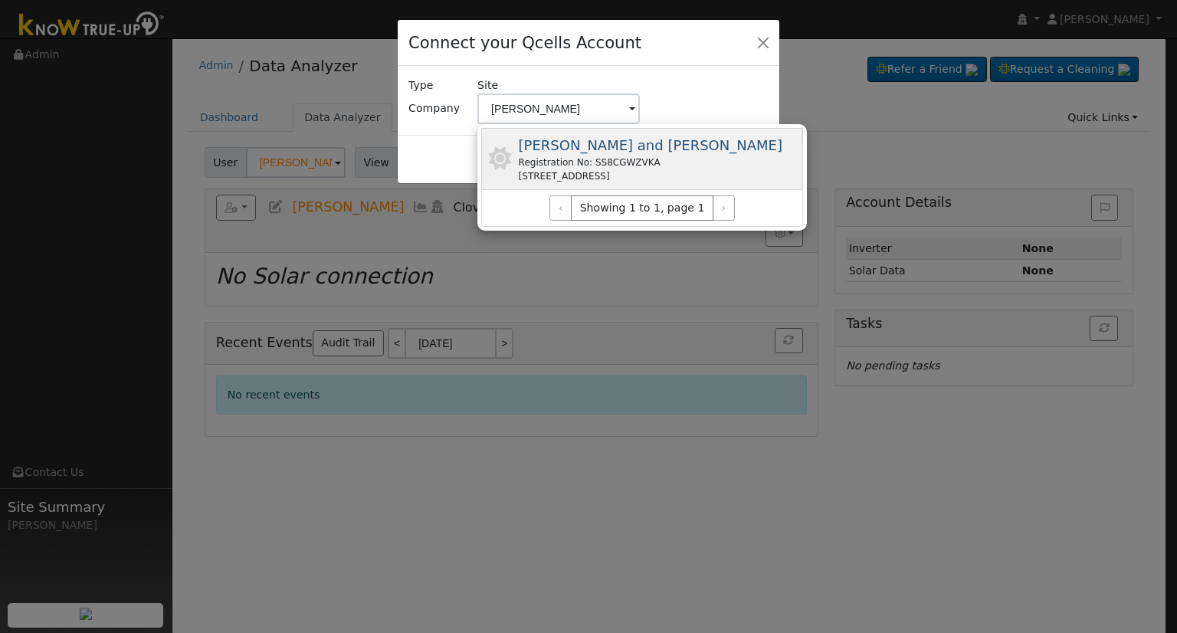
click at [691, 157] on div "Registration No: SS8CGWZVKA" at bounding box center [651, 163] width 264 height 14
type input "Morrow, Kevin and Hiebert, Patricia"
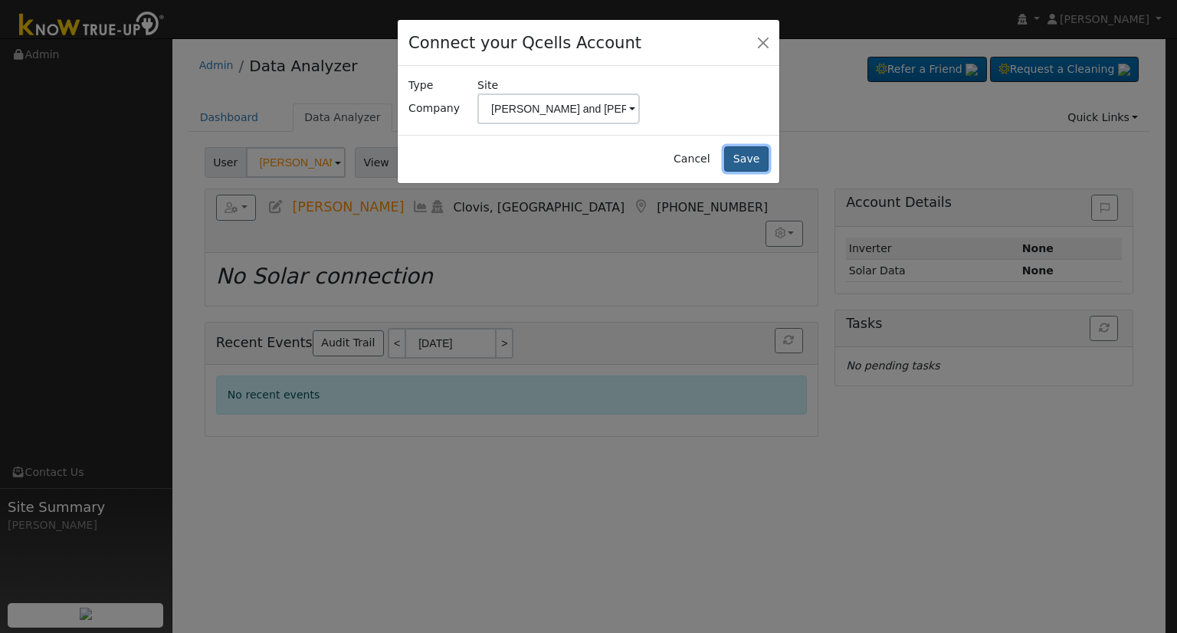
click at [742, 159] on button "Save" at bounding box center [746, 159] width 44 height 26
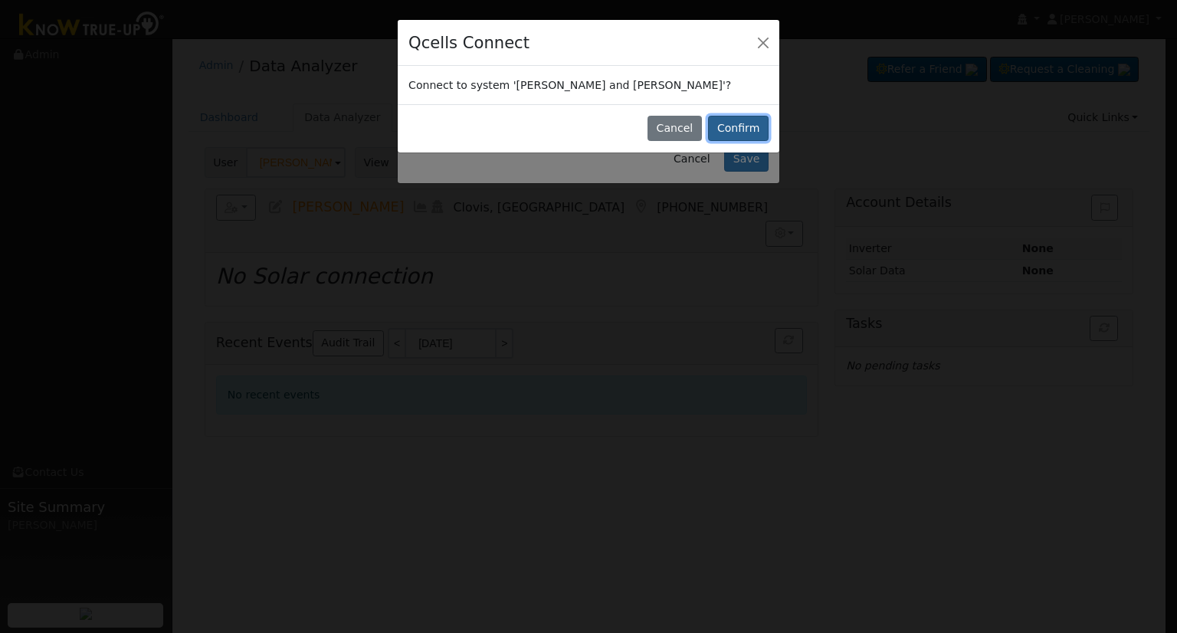
click at [728, 134] on button "Confirm" at bounding box center [738, 129] width 61 height 26
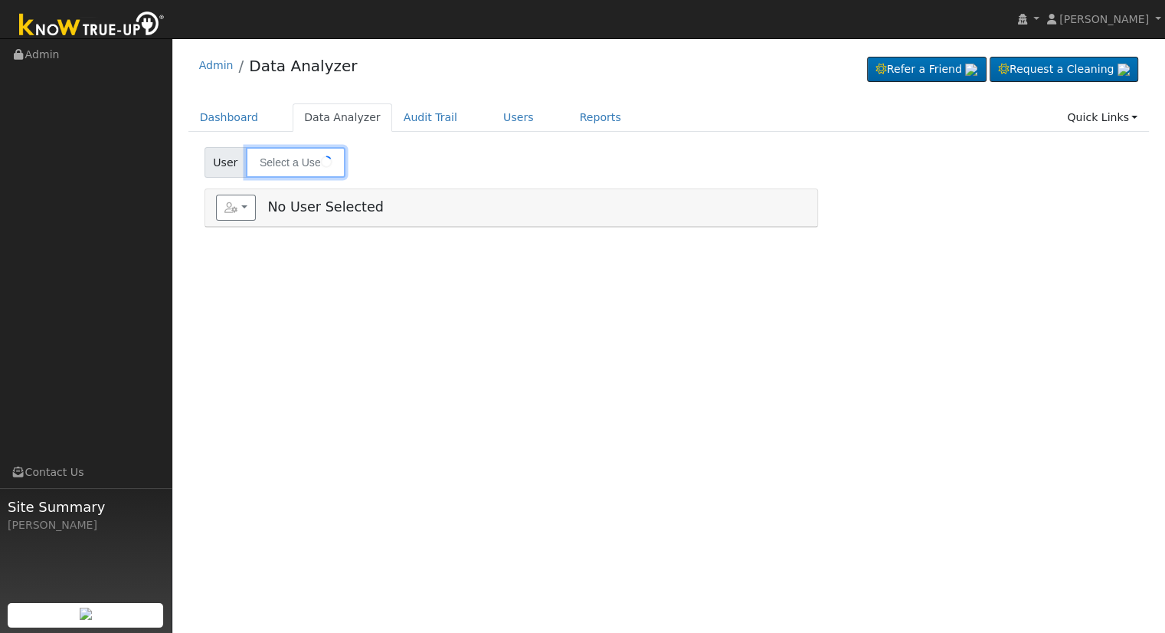
type input "[PERSON_NAME]"
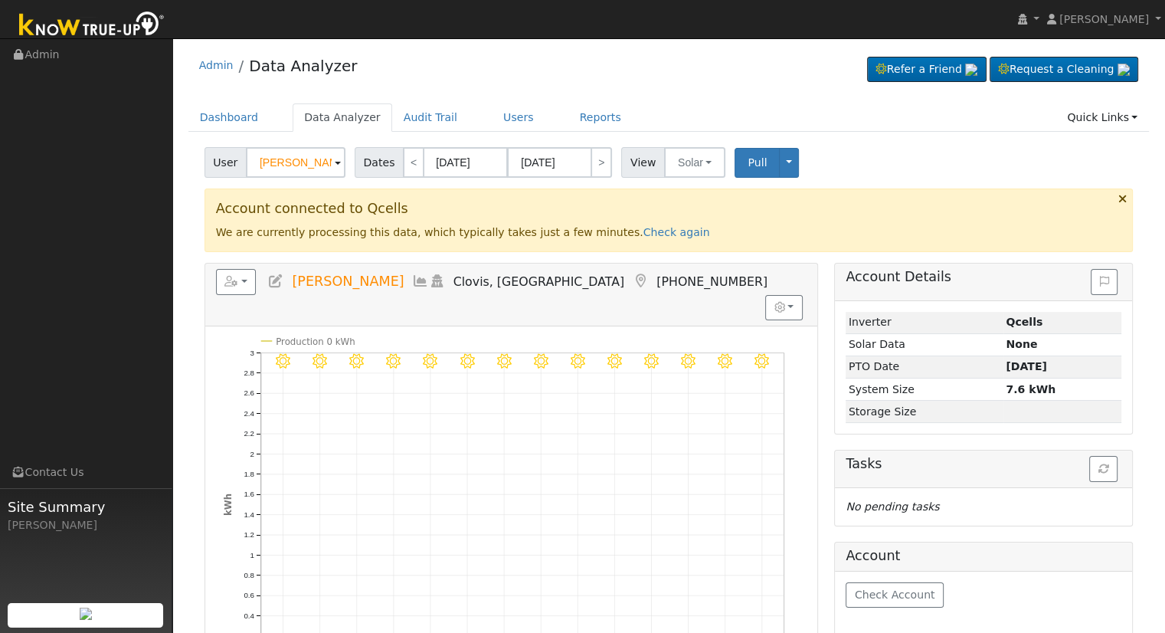
click at [272, 286] on link at bounding box center [275, 280] width 17 height 15
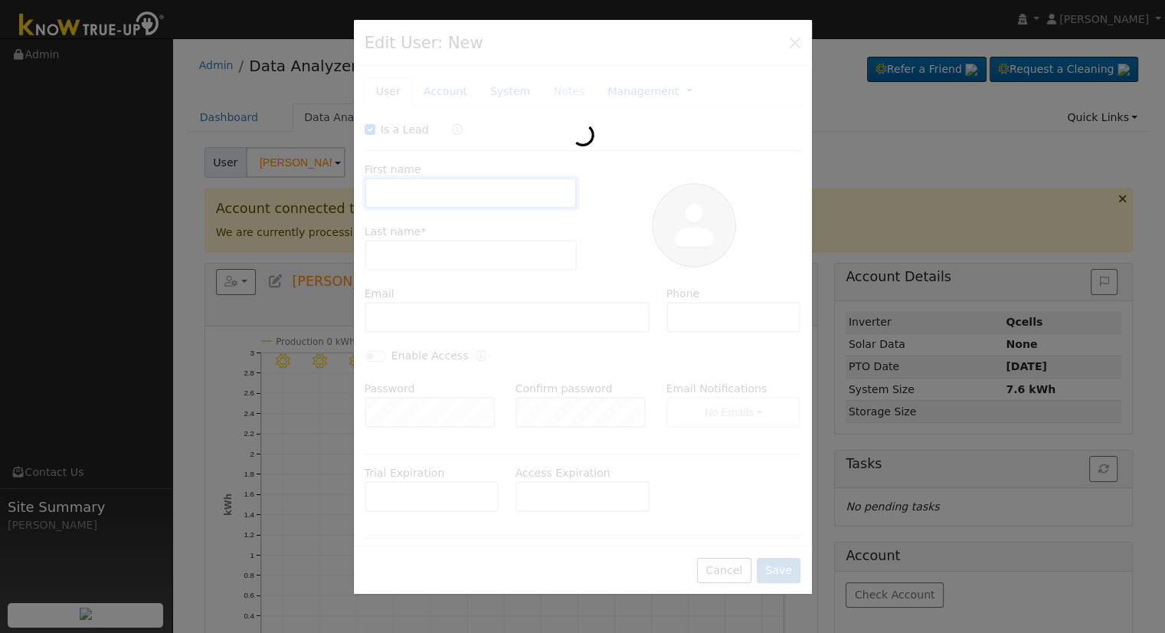
checkbox input "true"
type input "[PERSON_NAME]"
type input "[EMAIL_ADDRESS][DOMAIN_NAME]"
type input "[PHONE_NUMBER]"
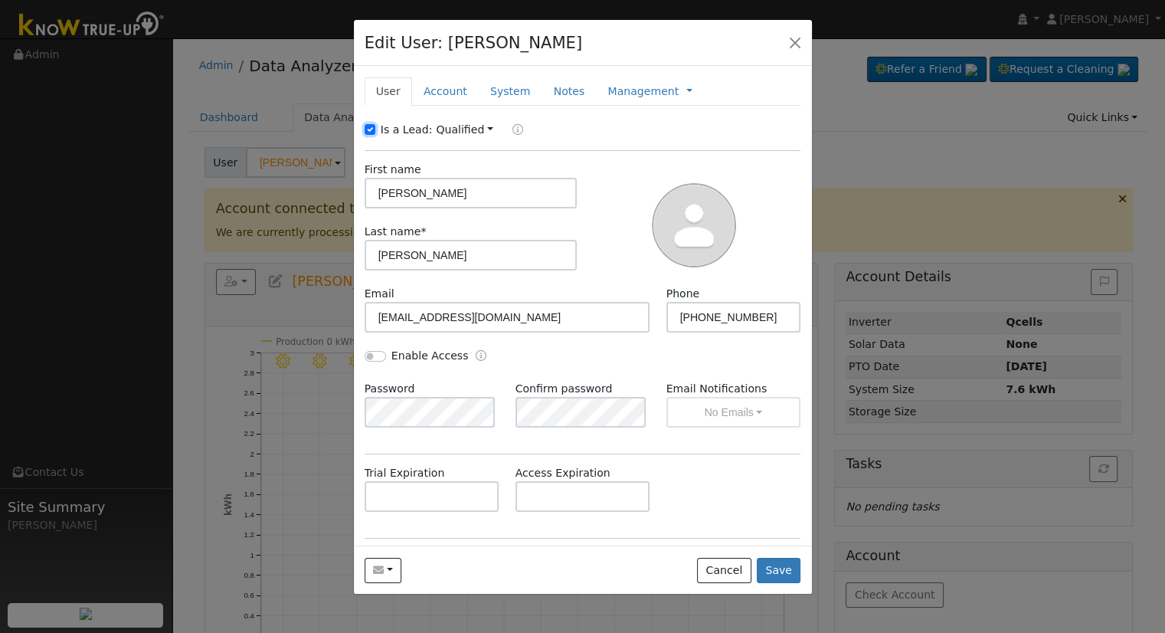
click at [365, 129] on input "Is a Lead:" at bounding box center [370, 129] width 11 height 11
checkbox input "false"
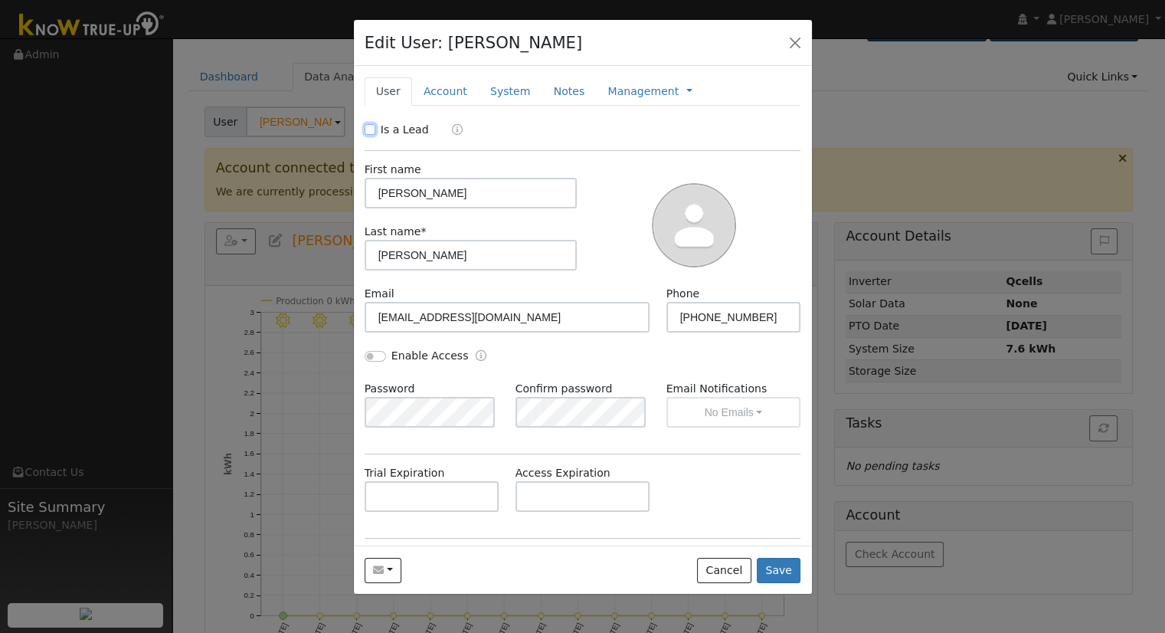
scroll to position [153, 0]
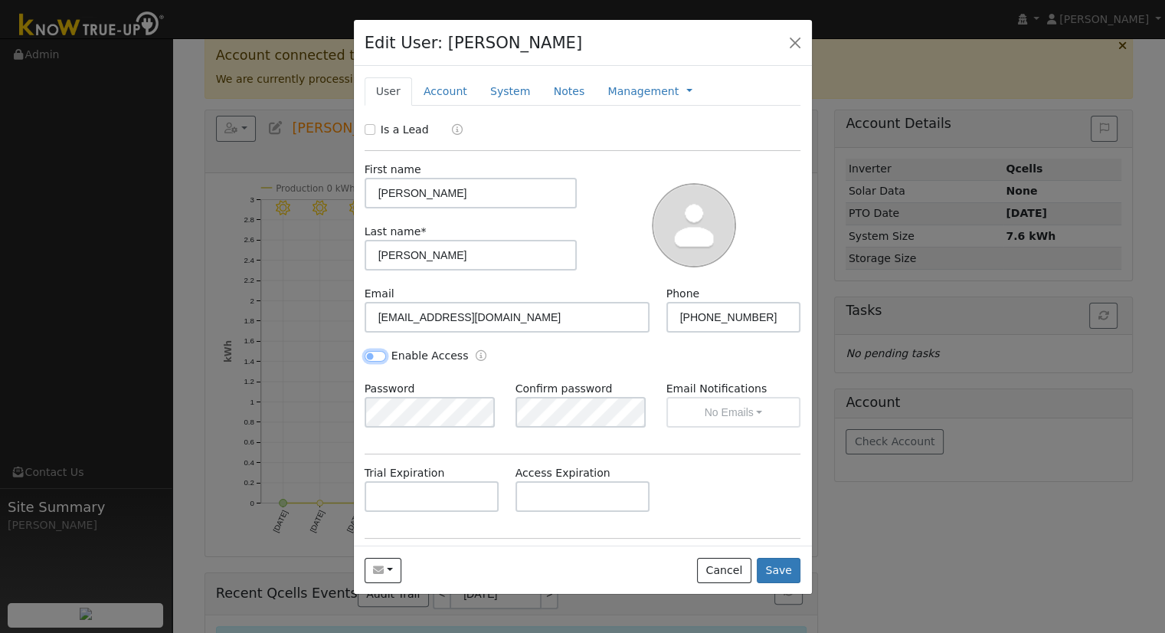
click at [369, 356] on input "Enable Access" at bounding box center [375, 356] width 21 height 11
checkbox input "true"
click at [605, 350] on div "Enable Access" at bounding box center [582, 364] width 453 height 33
click at [712, 412] on button "No Emails" at bounding box center [733, 412] width 135 height 31
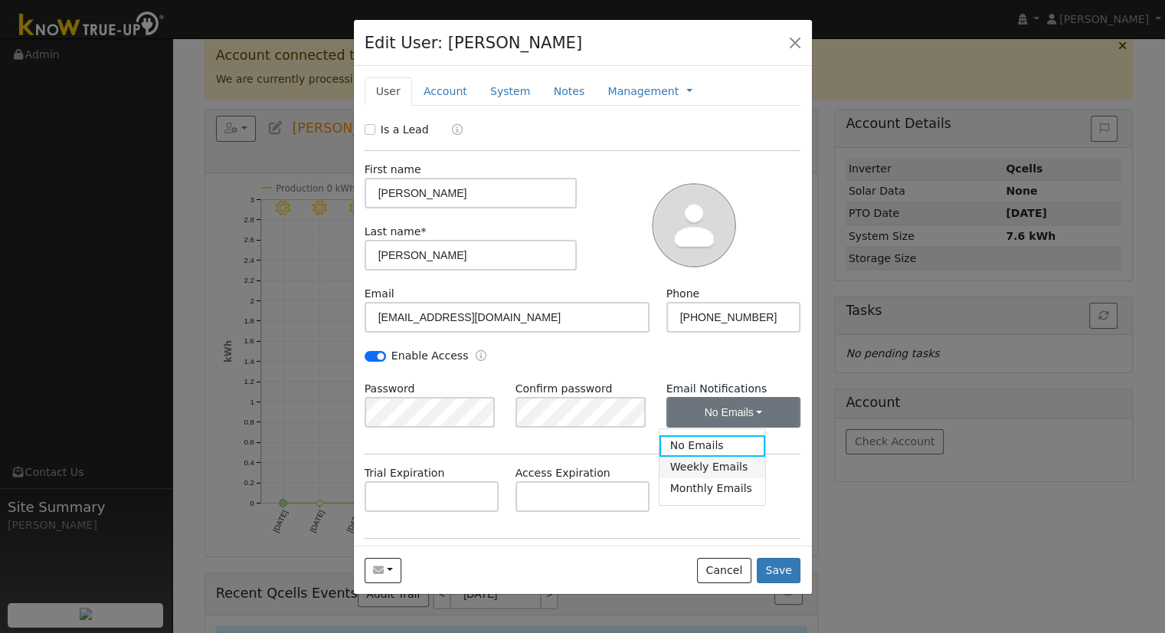
drag, startPoint x: 723, startPoint y: 473, endPoint x: 689, endPoint y: 433, distance: 52.2
click at [723, 472] on link "Weekly Emails" at bounding box center [713, 467] width 106 height 21
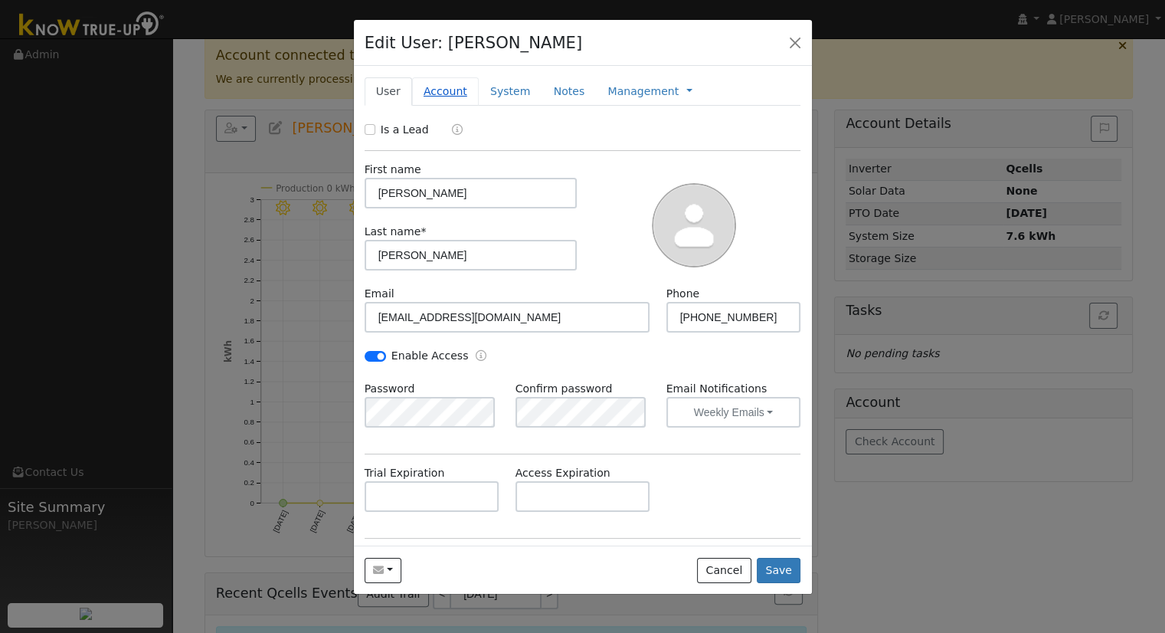
click at [434, 87] on link "Account" at bounding box center [445, 91] width 67 height 28
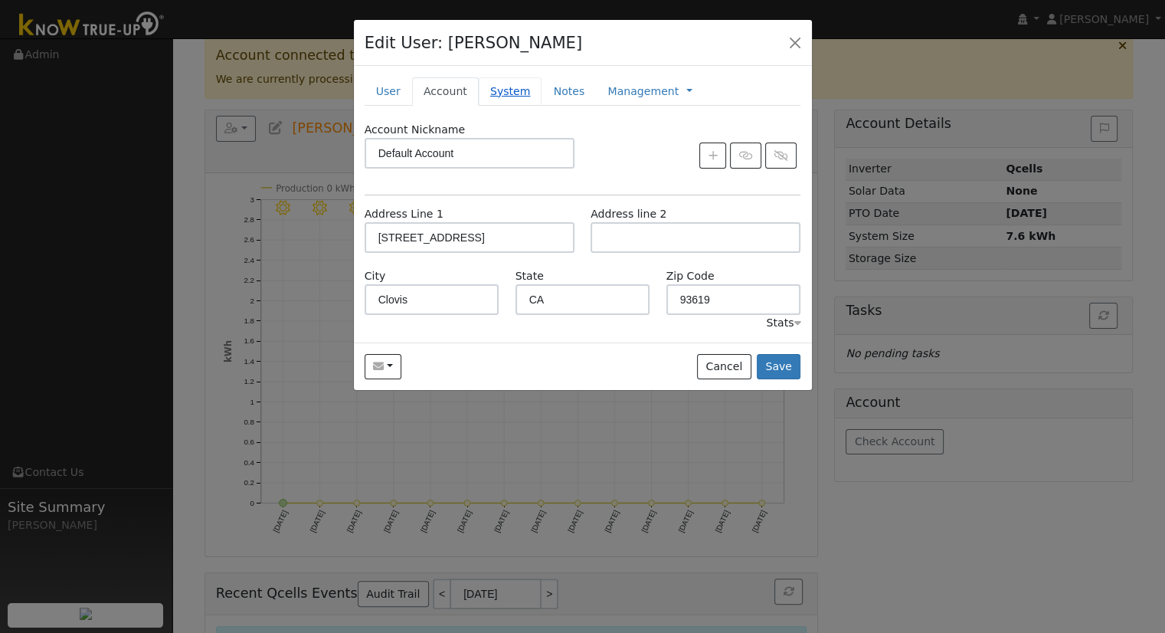
click at [518, 87] on link "System" at bounding box center [511, 91] width 64 height 28
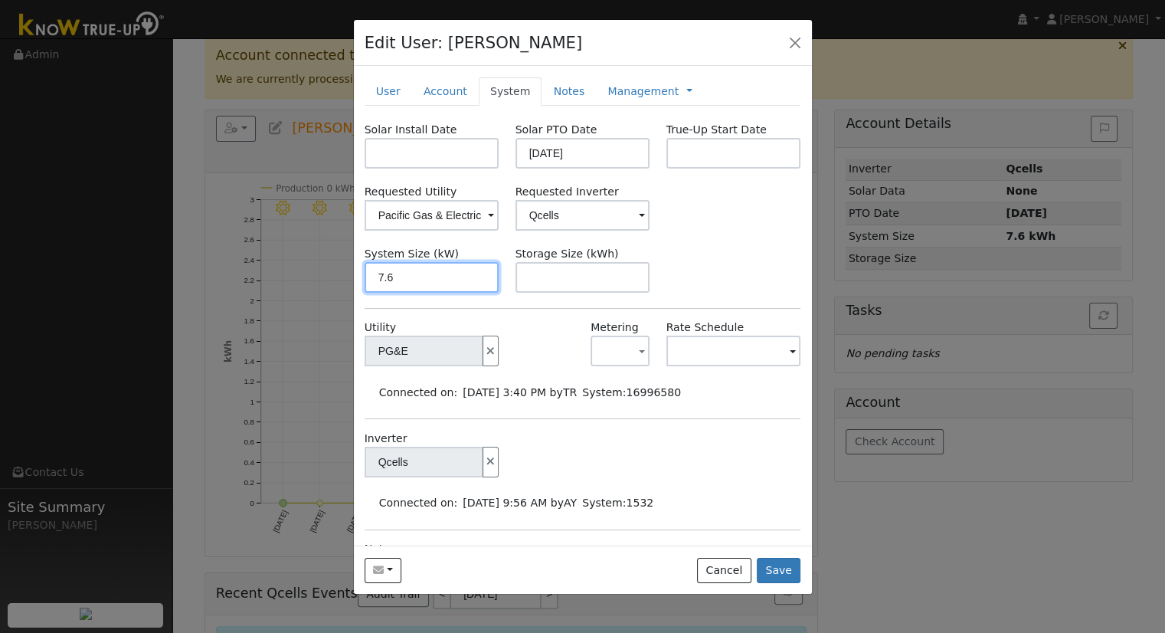
drag, startPoint x: 410, startPoint y: 283, endPoint x: 337, endPoint y: 270, distance: 73.9
click at [337, 270] on div "Edit User: Kevin Morrow Default Account Default Account 4630 North Crestmoor Av…" at bounding box center [582, 316] width 1165 height 633
paste input "11.070"
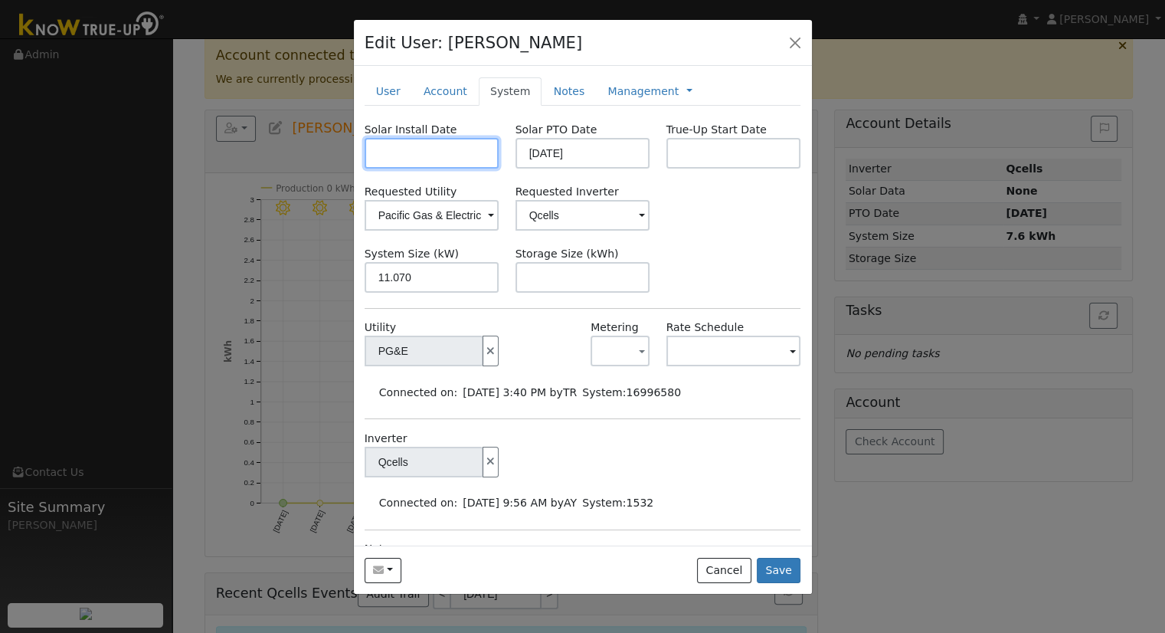
type input "11.1"
click at [432, 145] on input "text" at bounding box center [432, 153] width 135 height 31
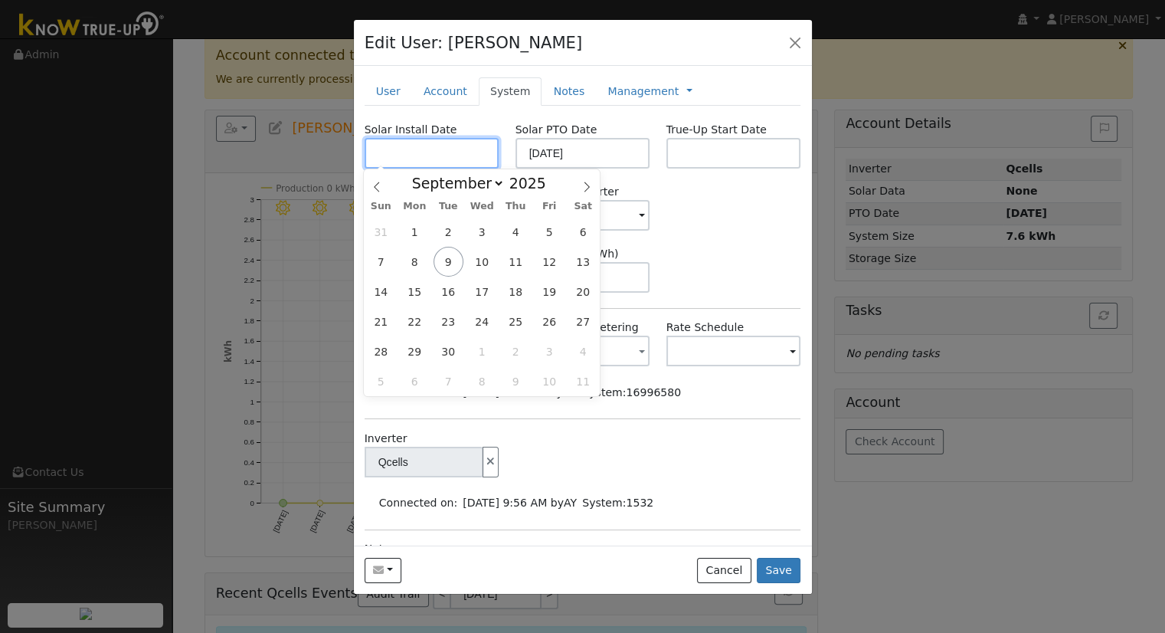
click at [395, 160] on input "text" at bounding box center [432, 153] width 135 height 31
paste input "8/4/2025"
type input "08/04/2025"
click at [630, 159] on input "08/13/2025" at bounding box center [583, 153] width 135 height 31
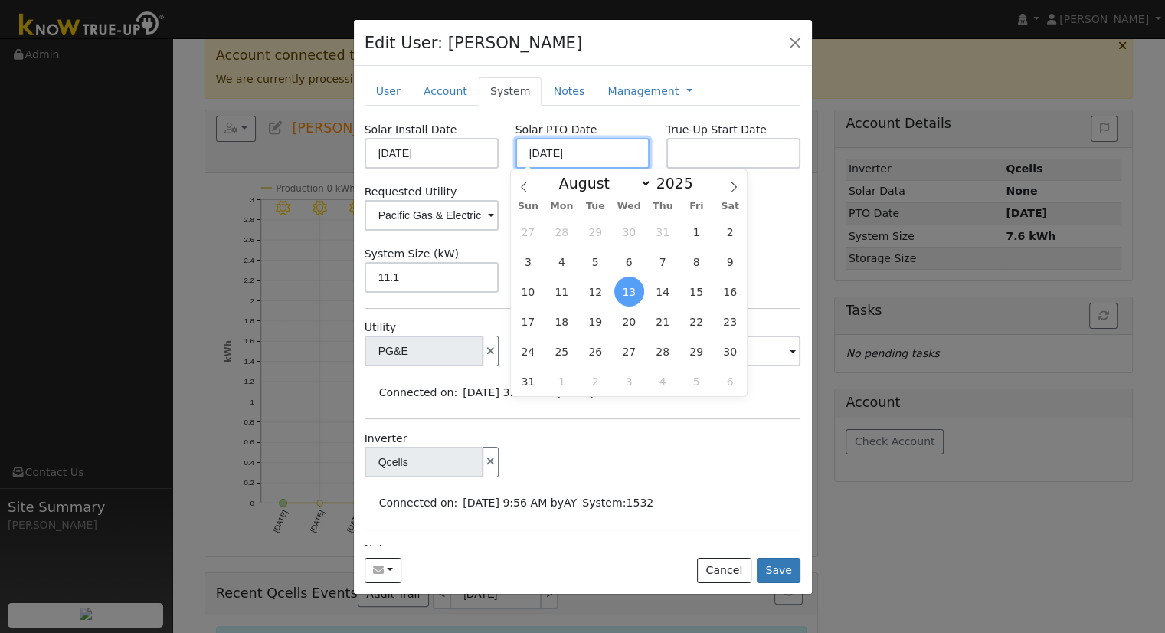
drag, startPoint x: 604, startPoint y: 154, endPoint x: 489, endPoint y: 151, distance: 114.9
click at [489, 151] on div "Solar Install Date 08/04/2025 Solar PTO Date 08/13/2025 True-Up Start Date" at bounding box center [582, 145] width 453 height 47
paste input "9/5"
type input "09/05/2025"
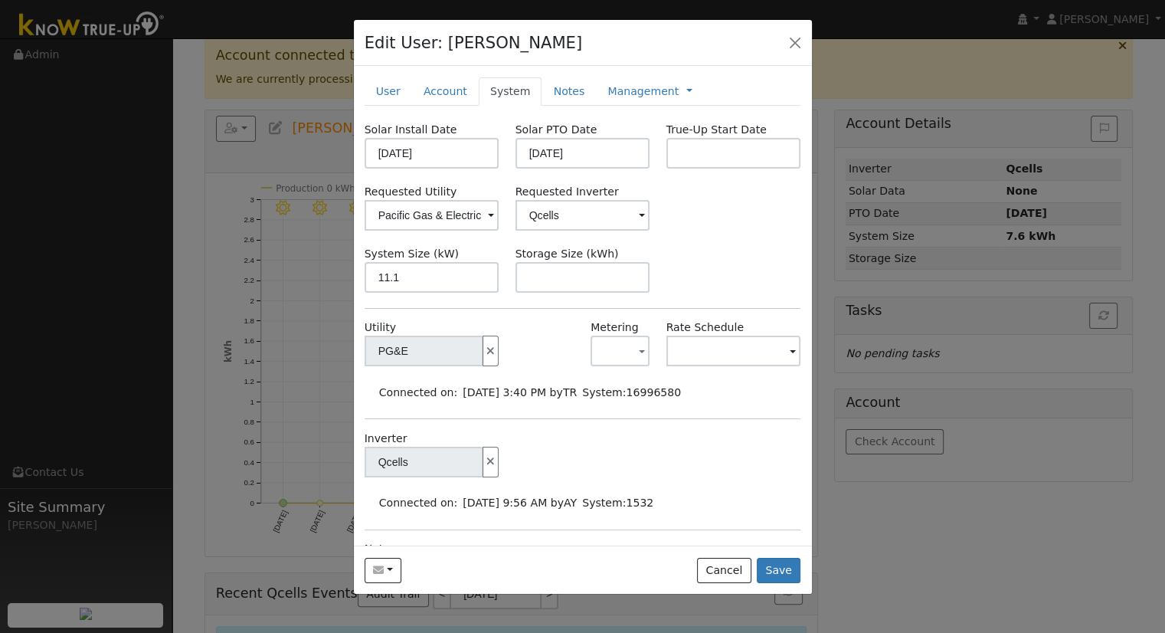
click at [647, 463] on div "Inverter Qcells" at bounding box center [582, 461] width 453 height 62
click at [561, 277] on input "text" at bounding box center [583, 277] width 135 height 31
click at [534, 286] on input "text" at bounding box center [583, 277] width 135 height 31
paste input "20.00"
type input "20"
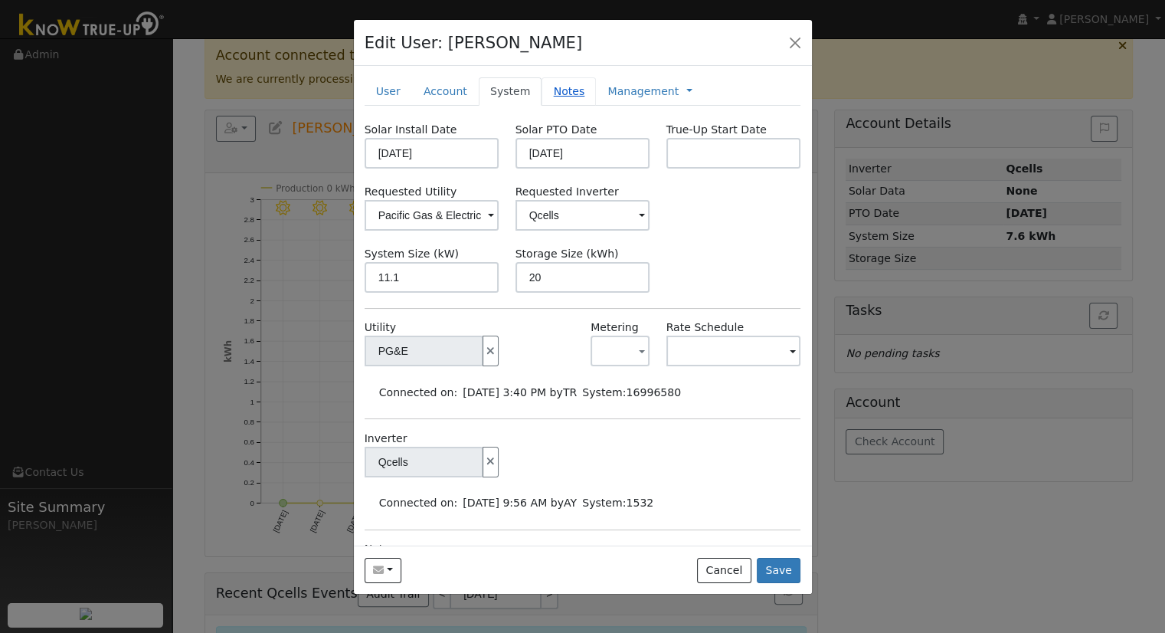
click at [549, 78] on link "Notes" at bounding box center [569, 91] width 54 height 28
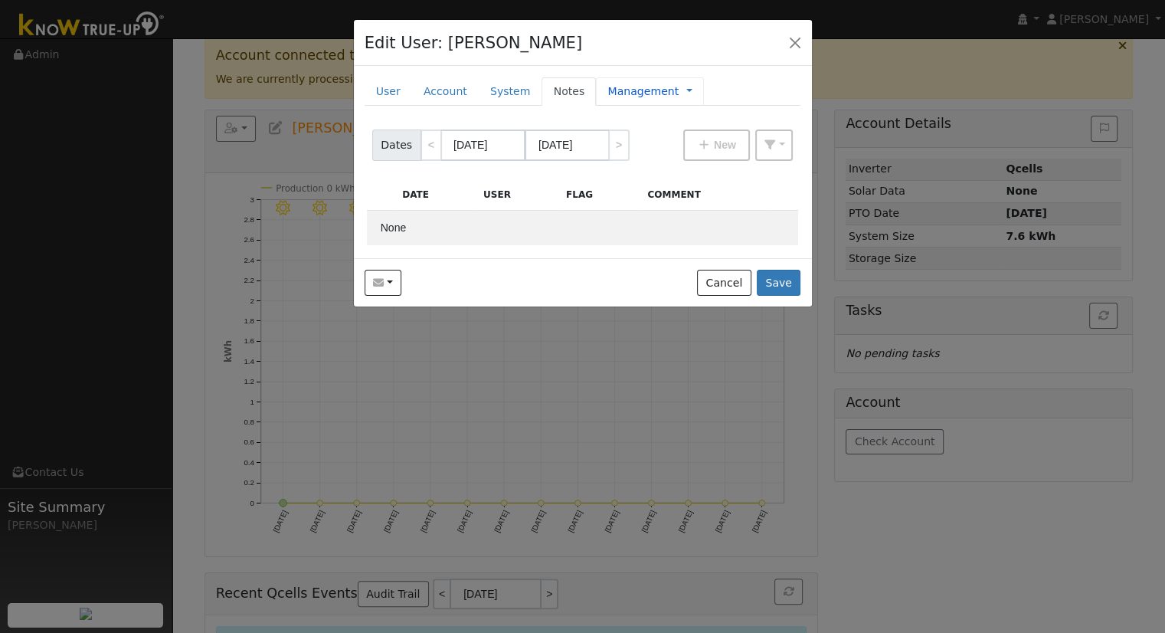
click at [619, 87] on link "Management" at bounding box center [642, 91] width 71 height 16
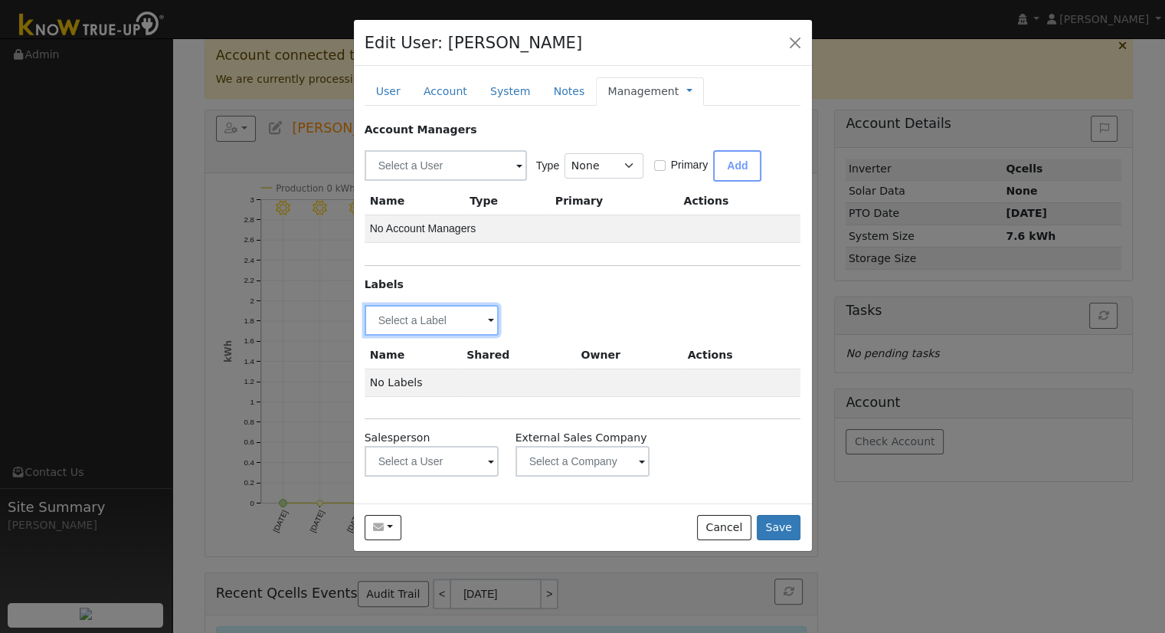
click at [447, 324] on input "text" at bounding box center [432, 320] width 135 height 31
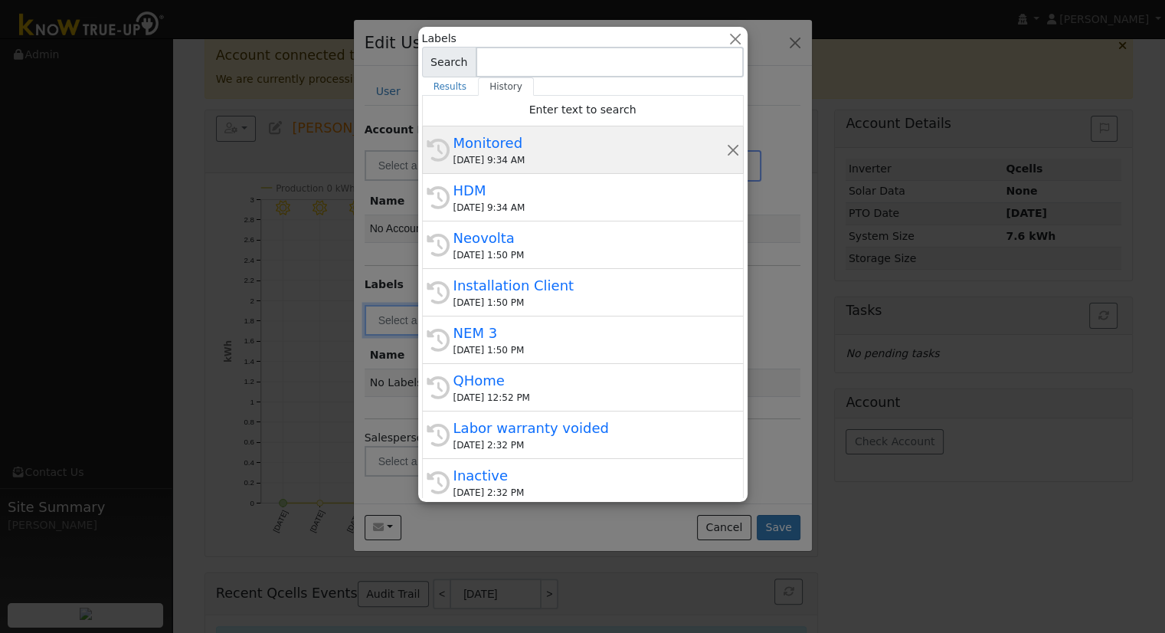
click at [512, 166] on div "09/09/2025 9:34 AM" at bounding box center [589, 160] width 273 height 14
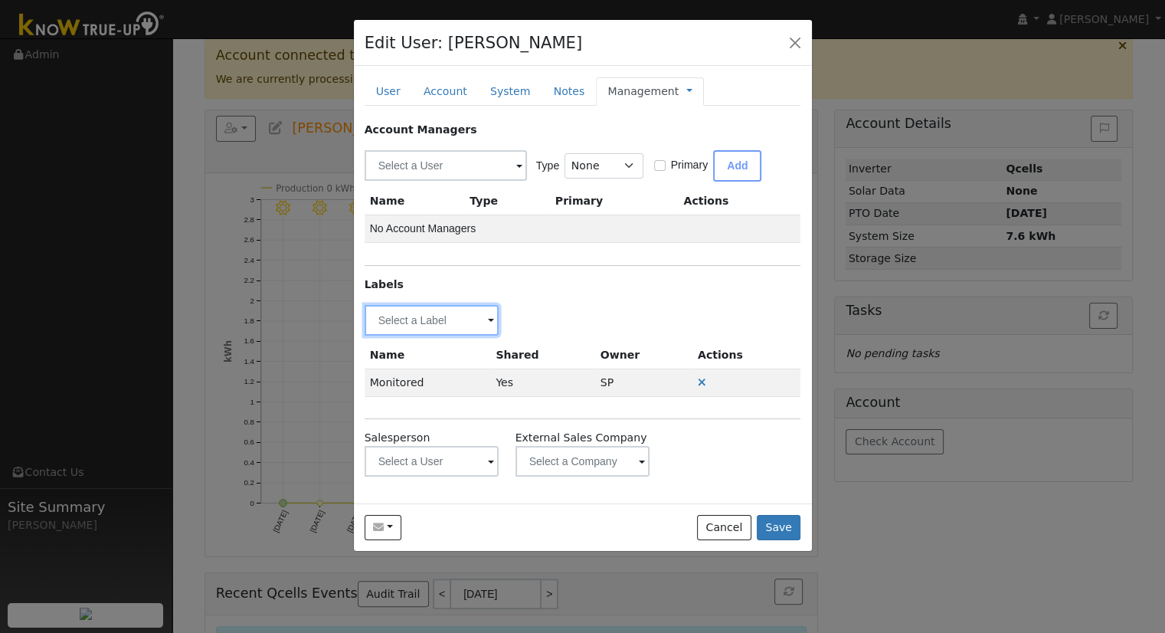
click at [471, 319] on input "text" at bounding box center [432, 320] width 135 height 31
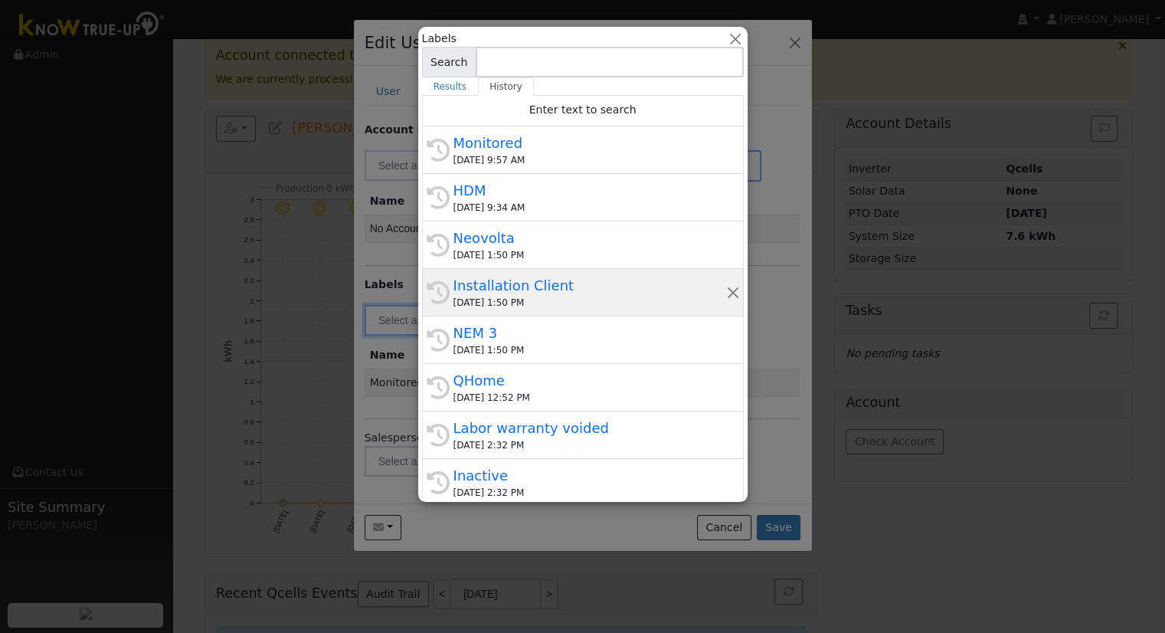
click at [522, 296] on div "08/29/2025 1:50 PM" at bounding box center [589, 303] width 273 height 14
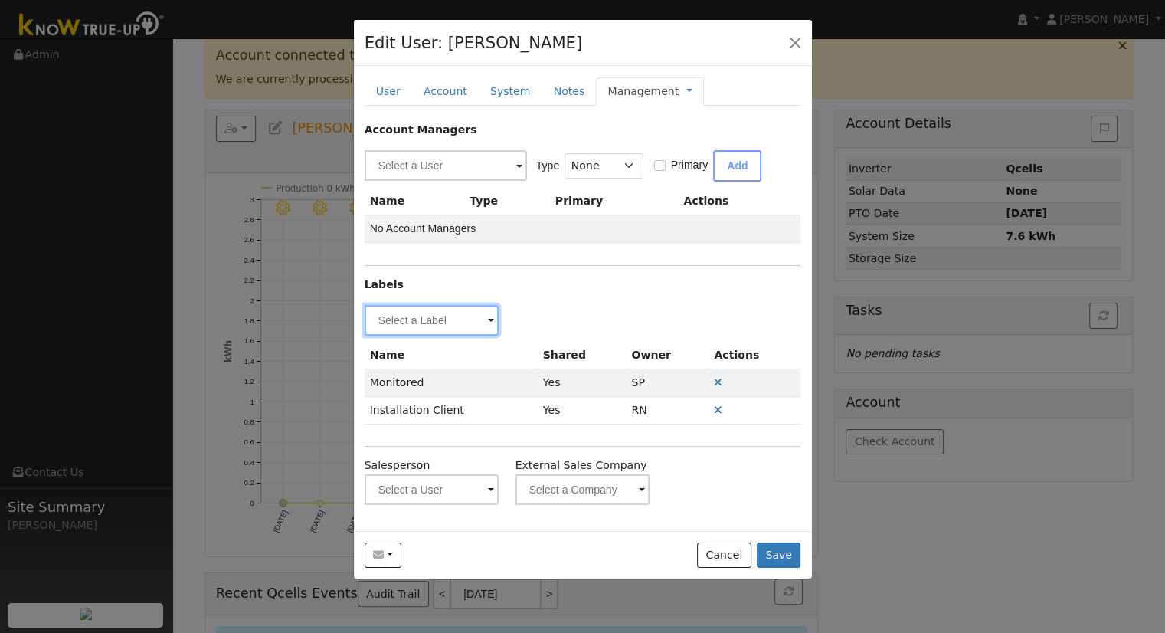
click at [460, 325] on input "text" at bounding box center [432, 320] width 135 height 31
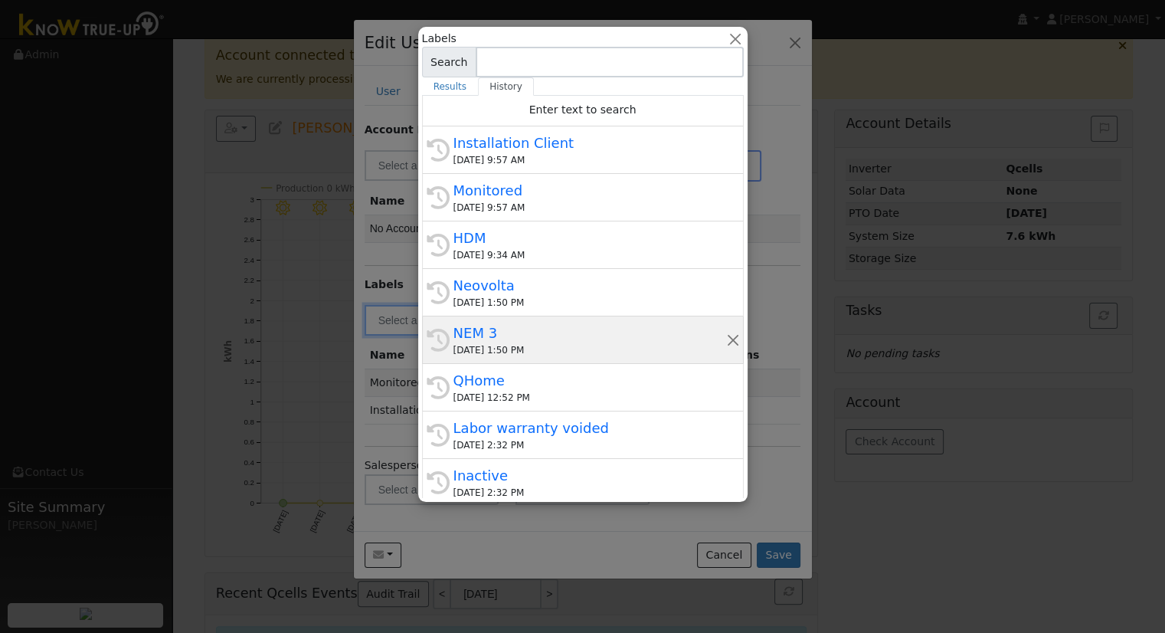
click at [484, 343] on div "08/29/2025 1:50 PM" at bounding box center [589, 350] width 273 height 14
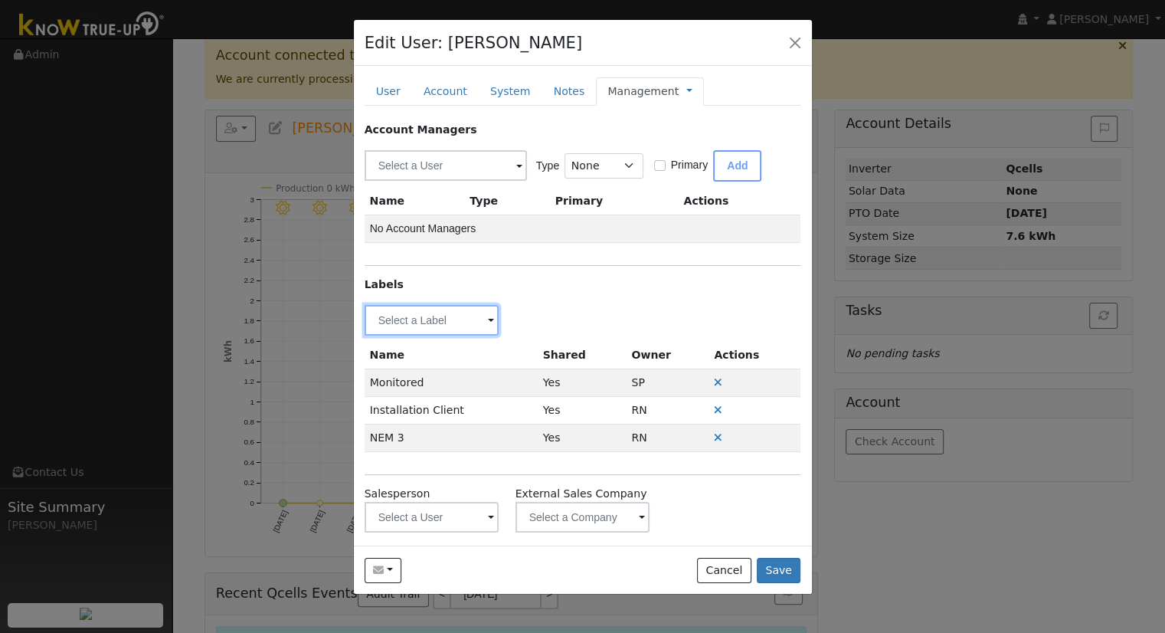
click at [466, 325] on input "text" at bounding box center [432, 320] width 135 height 31
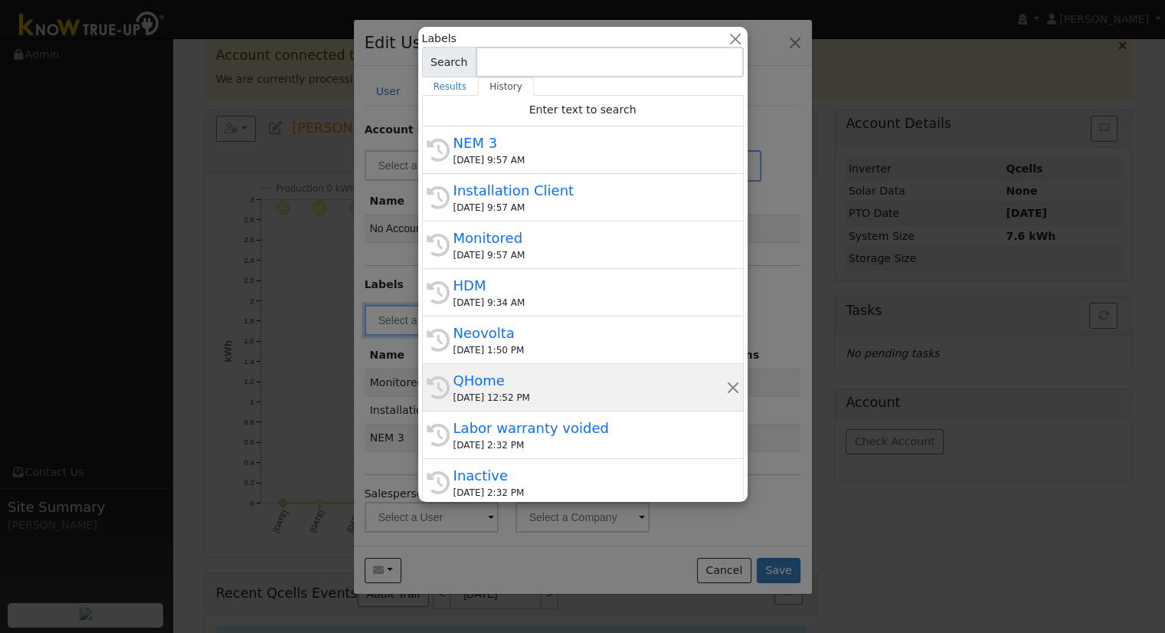
click at [507, 397] on div "08/29/2025 12:52 PM" at bounding box center [589, 398] width 273 height 14
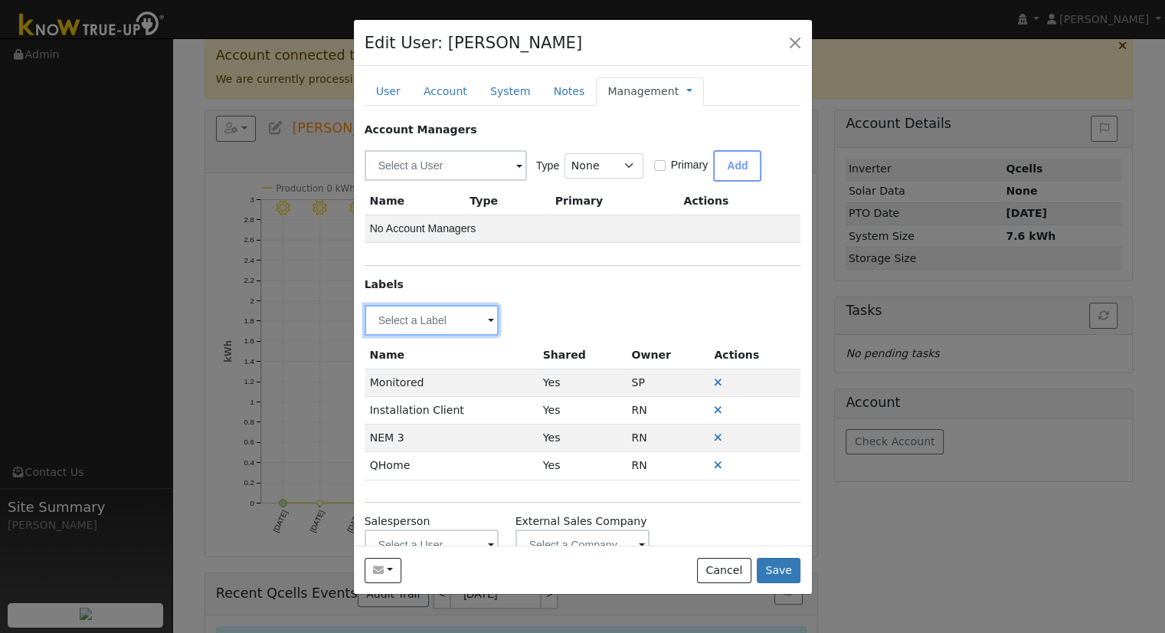
click at [470, 319] on input "text" at bounding box center [432, 320] width 135 height 31
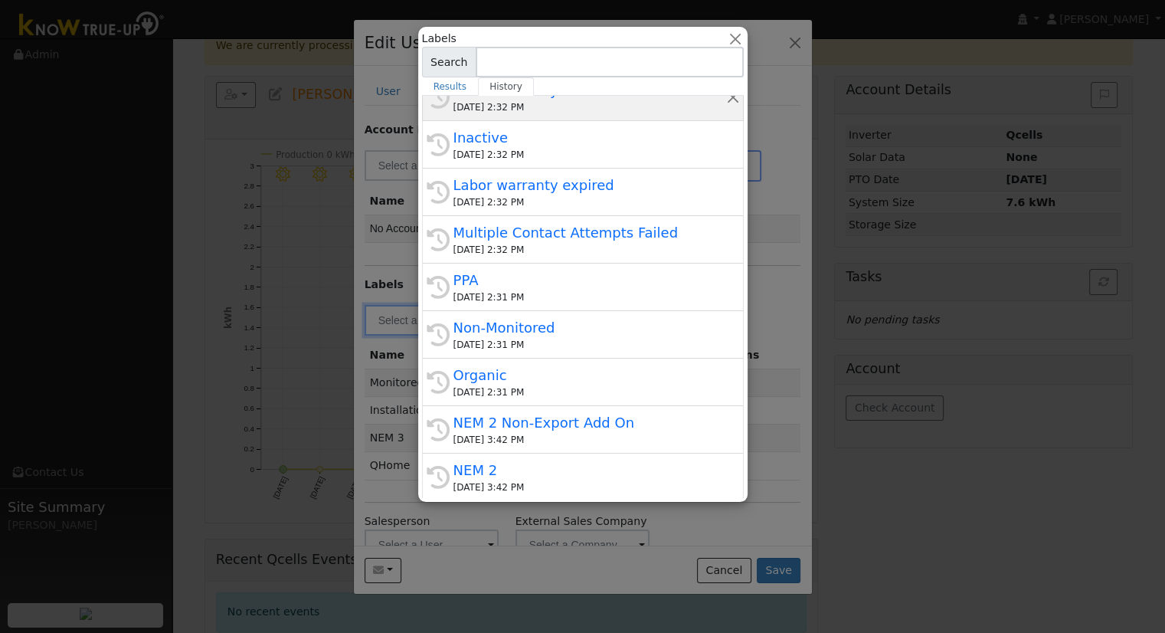
scroll to position [0, 0]
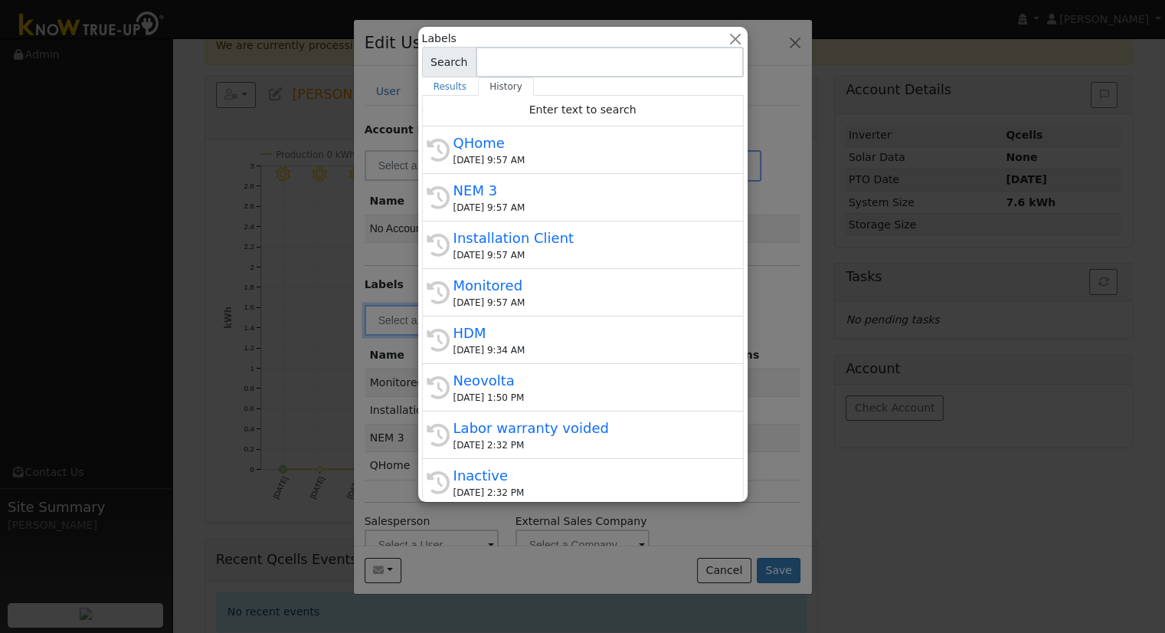
click at [558, 182] on div "NEM 3" at bounding box center [589, 190] width 273 height 21
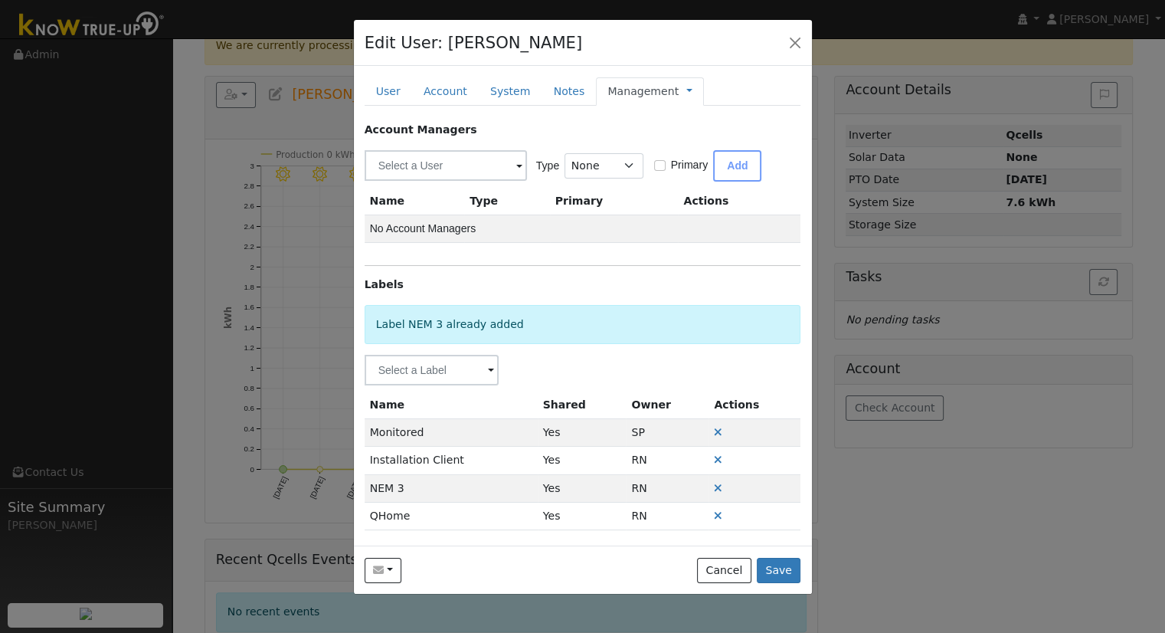
click at [648, 101] on div "Management Management Billing Timeline" at bounding box center [650, 91] width 108 height 28
click at [642, 92] on link "Management" at bounding box center [642, 91] width 71 height 16
click at [687, 137] on link "Billing" at bounding box center [740, 139] width 106 height 21
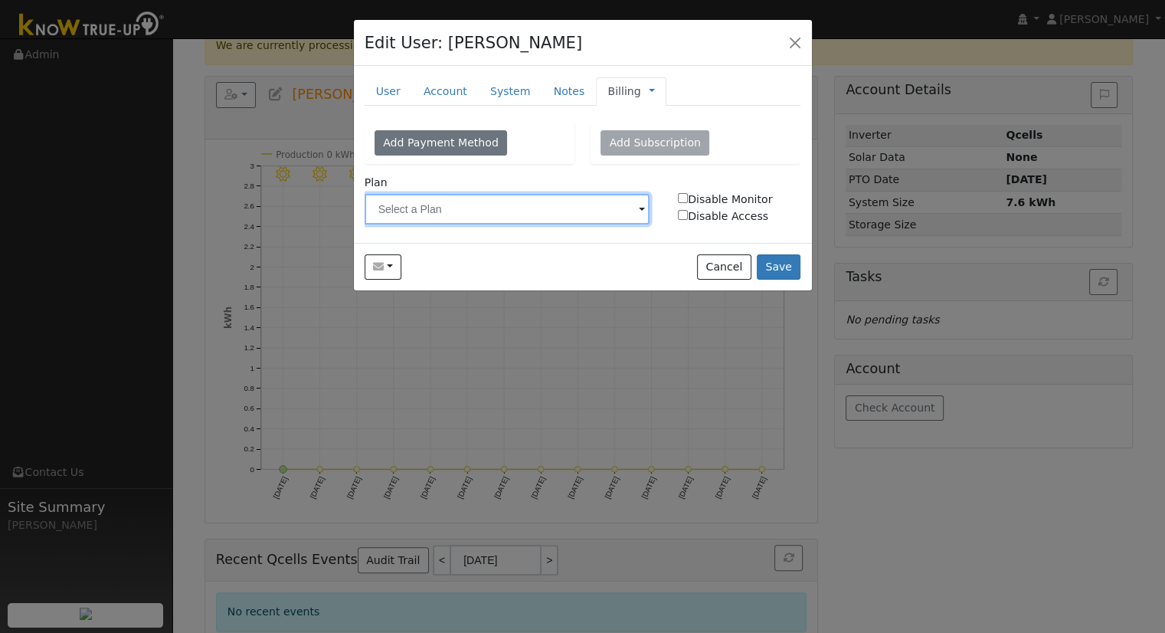
click at [537, 208] on input "text" at bounding box center [508, 209] width 286 height 31
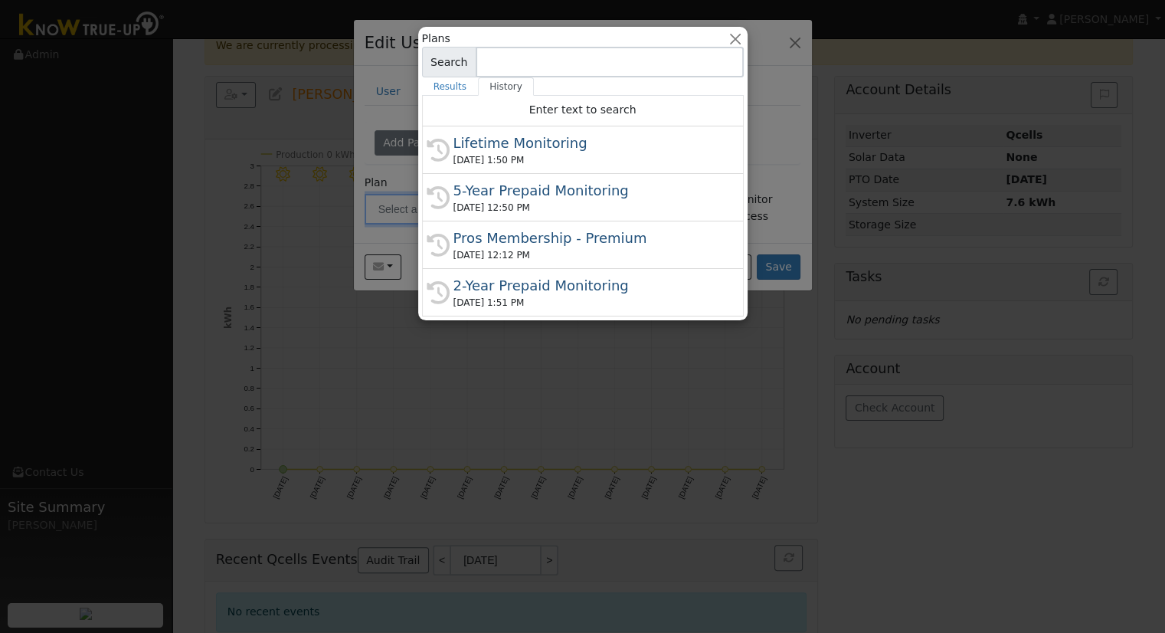
drag, startPoint x: 530, startPoint y: 142, endPoint x: 550, endPoint y: 141, distance: 19.9
click at [530, 144] on div "Lifetime Monitoring" at bounding box center [589, 143] width 273 height 21
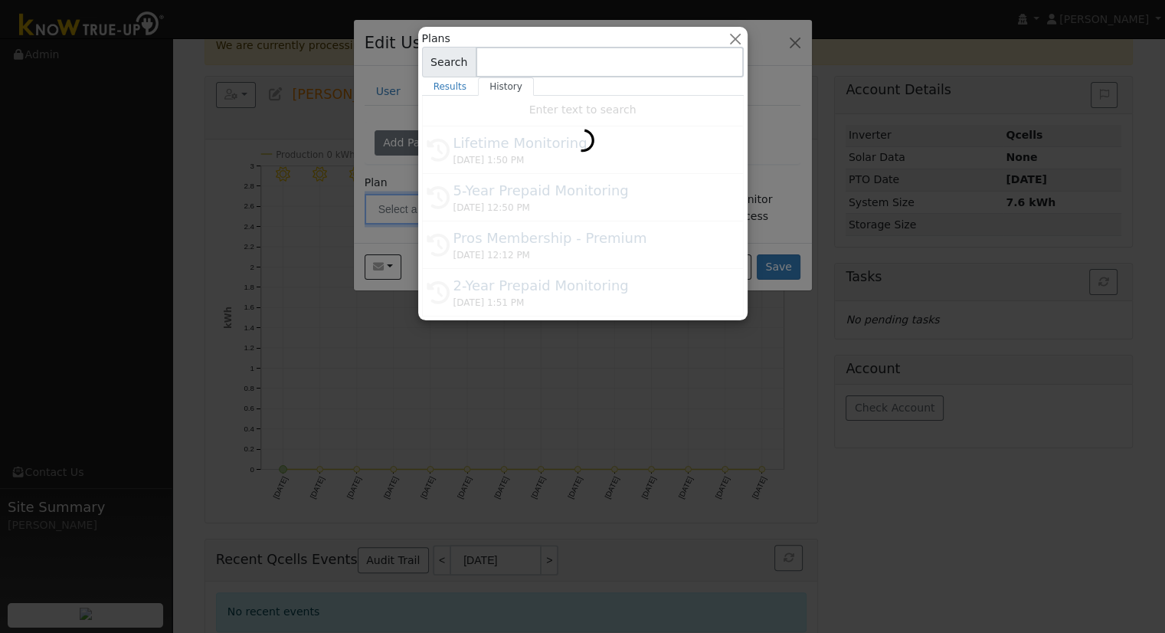
type input "Lifetime Monitoring"
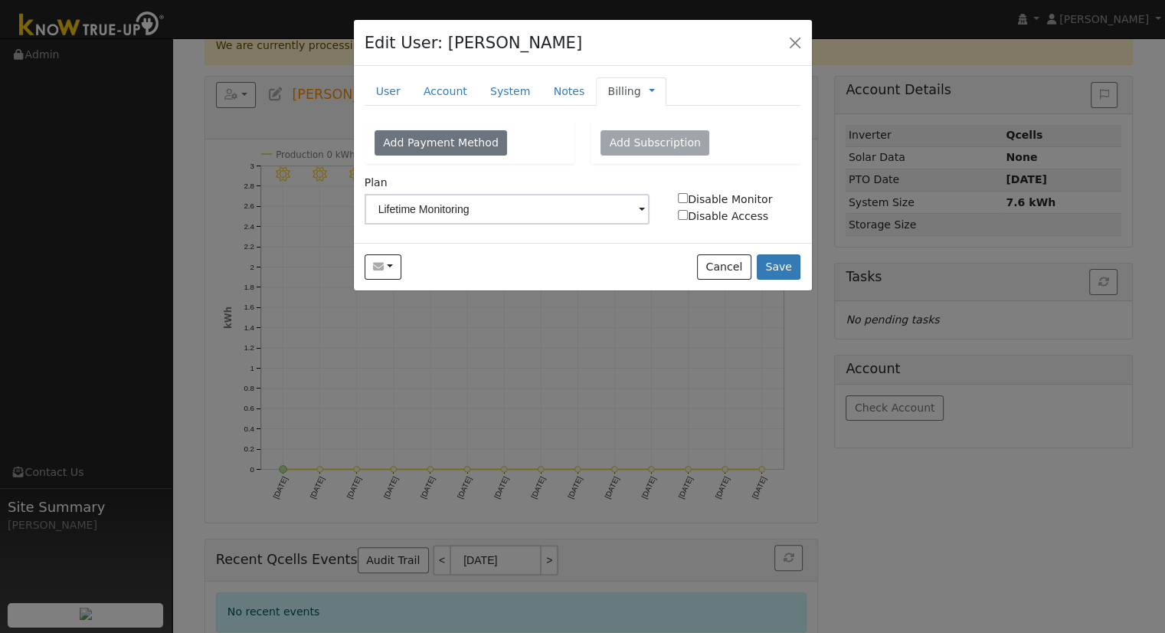
click at [641, 90] on span "Management Billing Timeline" at bounding box center [648, 91] width 14 height 12
click at [633, 90] on div "Billing Management Billing Timeline" at bounding box center [631, 91] width 70 height 28
click at [649, 90] on link at bounding box center [652, 91] width 6 height 16
click at [676, 124] on link "Management" at bounding box center [703, 118] width 106 height 21
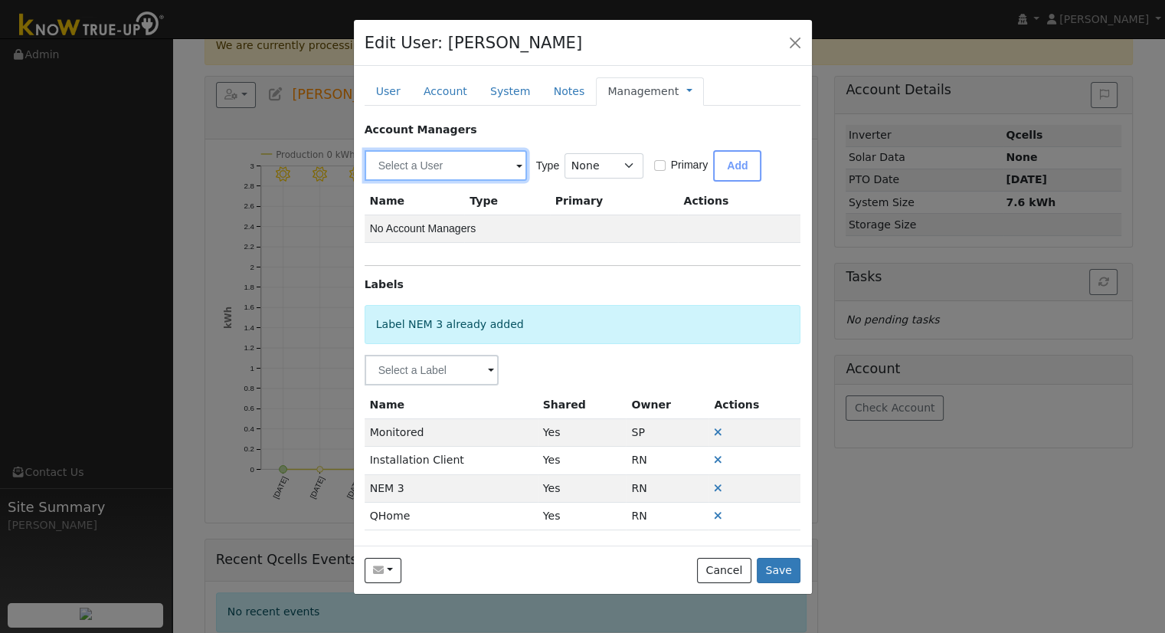
click at [447, 169] on input "text" at bounding box center [446, 165] width 162 height 31
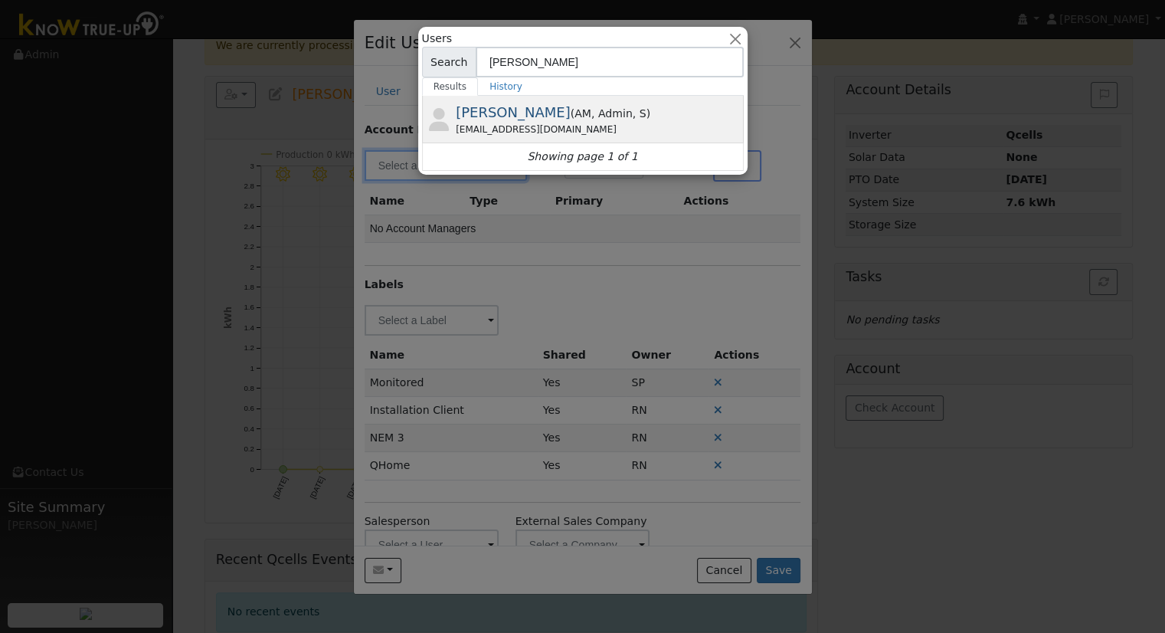
type input "Eric"
click at [571, 108] on span "( AM , Admin , S )" at bounding box center [611, 113] width 80 height 12
type input "[PERSON_NAME]"
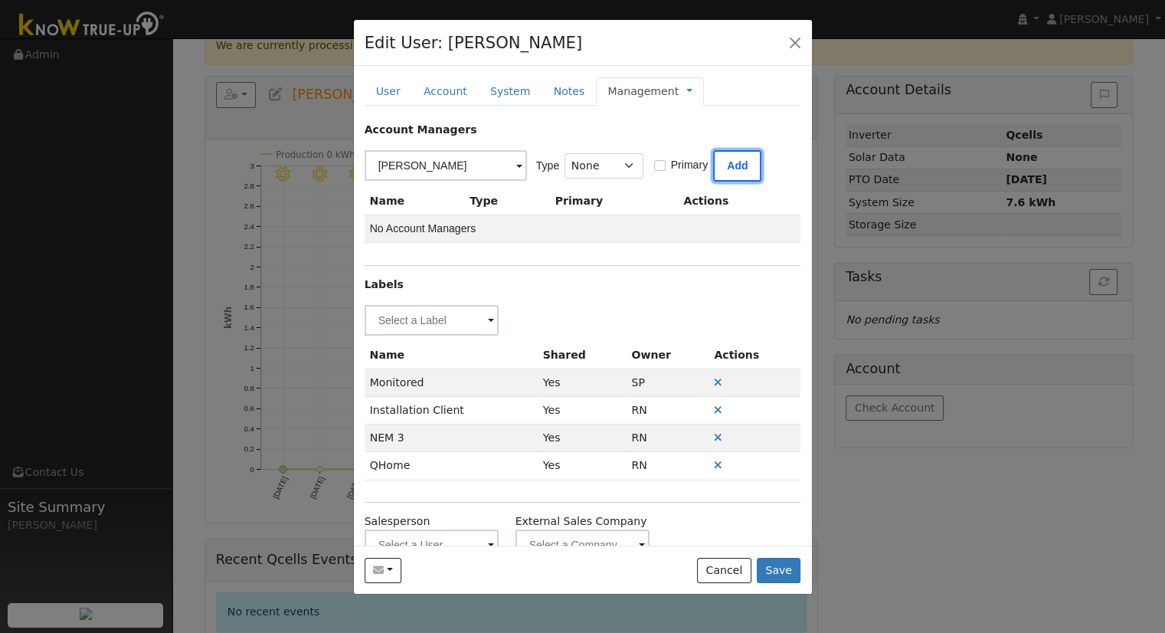
click at [715, 166] on button "Add" at bounding box center [737, 165] width 48 height 31
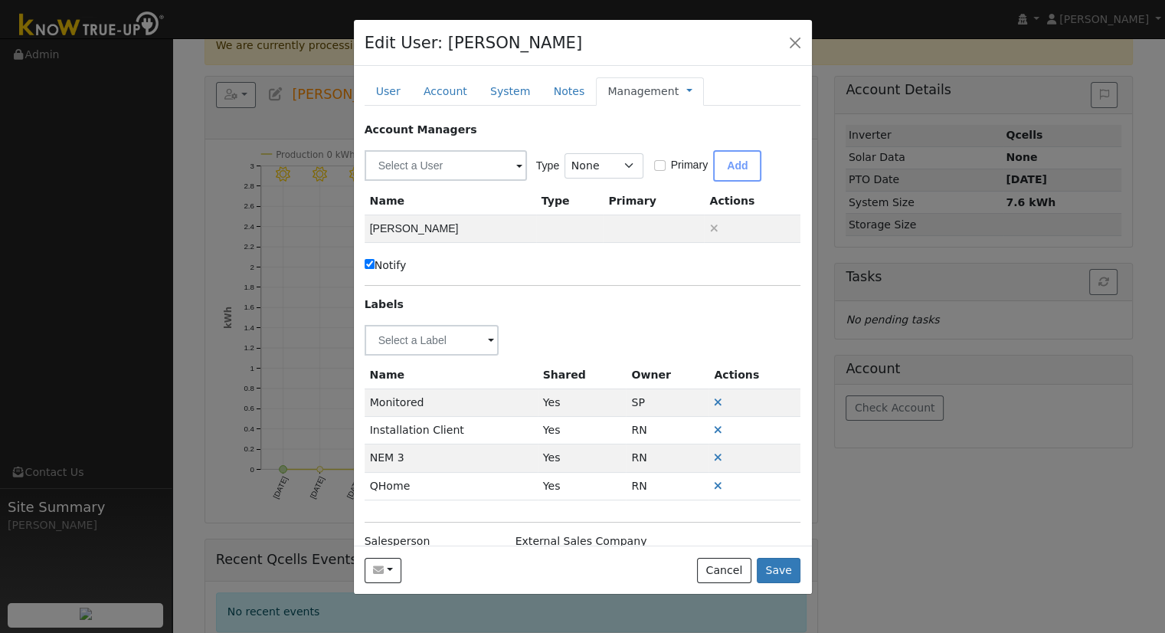
click at [368, 264] on input "Notify" at bounding box center [370, 264] width 10 height 10
checkbox input "false"
click at [627, 97] on link "Management" at bounding box center [642, 91] width 71 height 16
click at [551, 85] on link "Notes" at bounding box center [569, 91] width 54 height 28
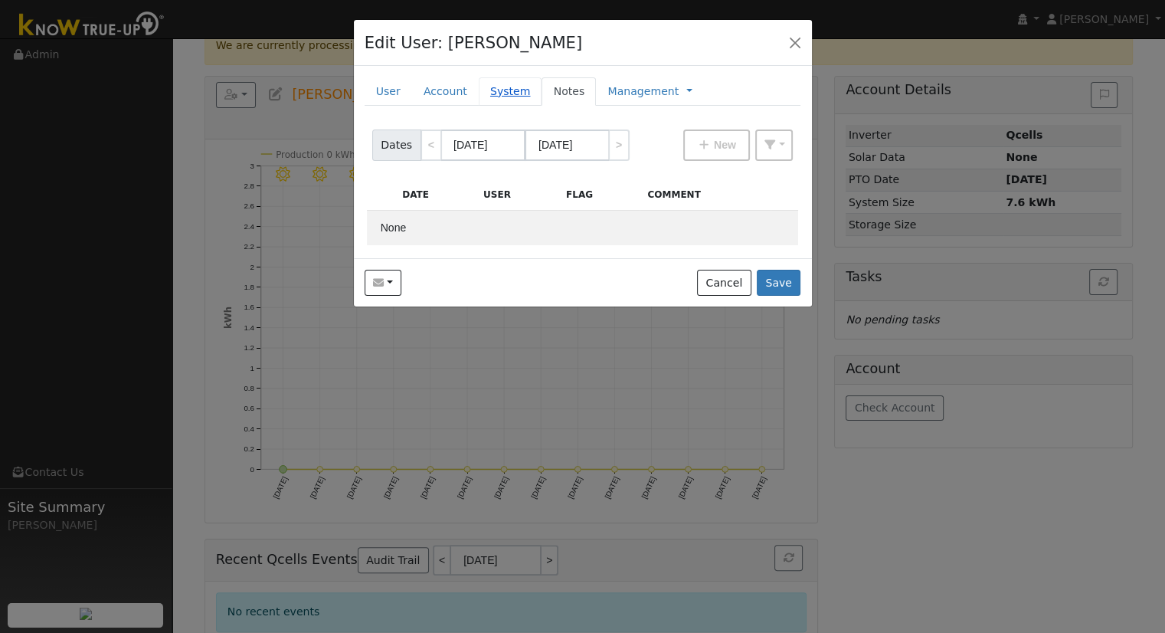
click at [490, 93] on link "System" at bounding box center [511, 91] width 64 height 28
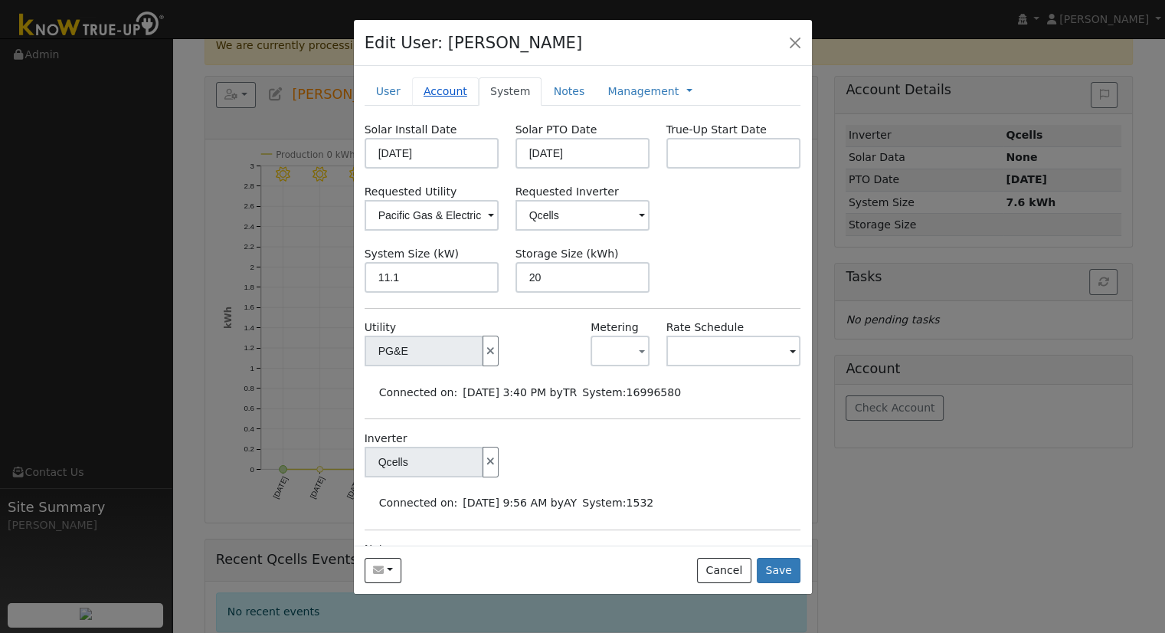
click at [444, 91] on link "Account" at bounding box center [445, 91] width 67 height 28
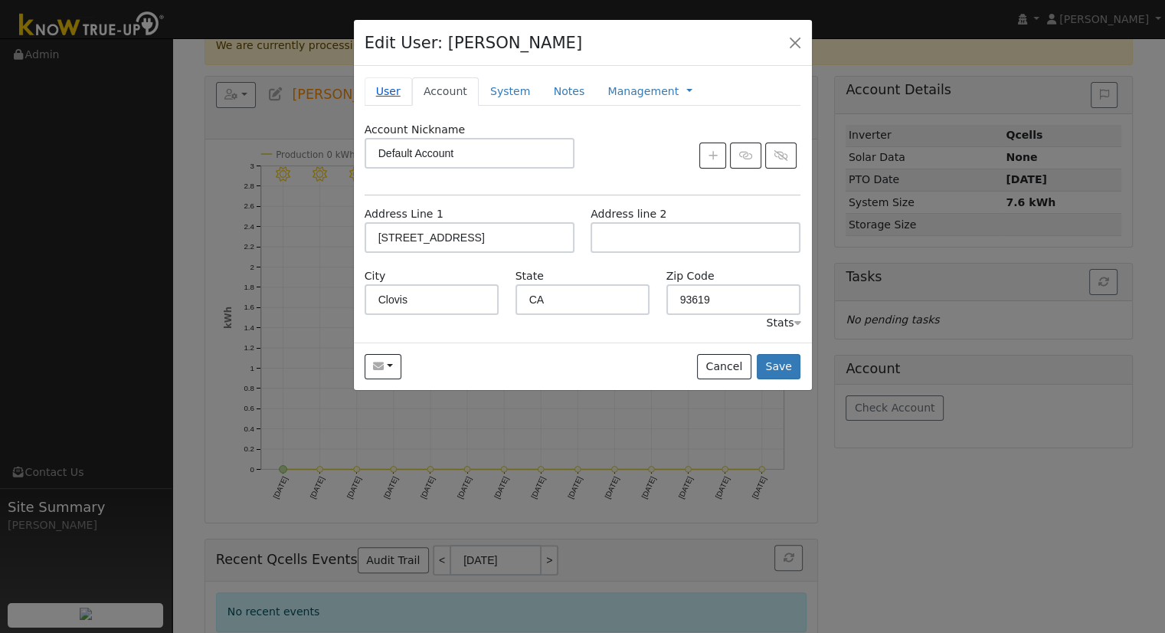
click at [392, 93] on link "User" at bounding box center [388, 91] width 47 height 28
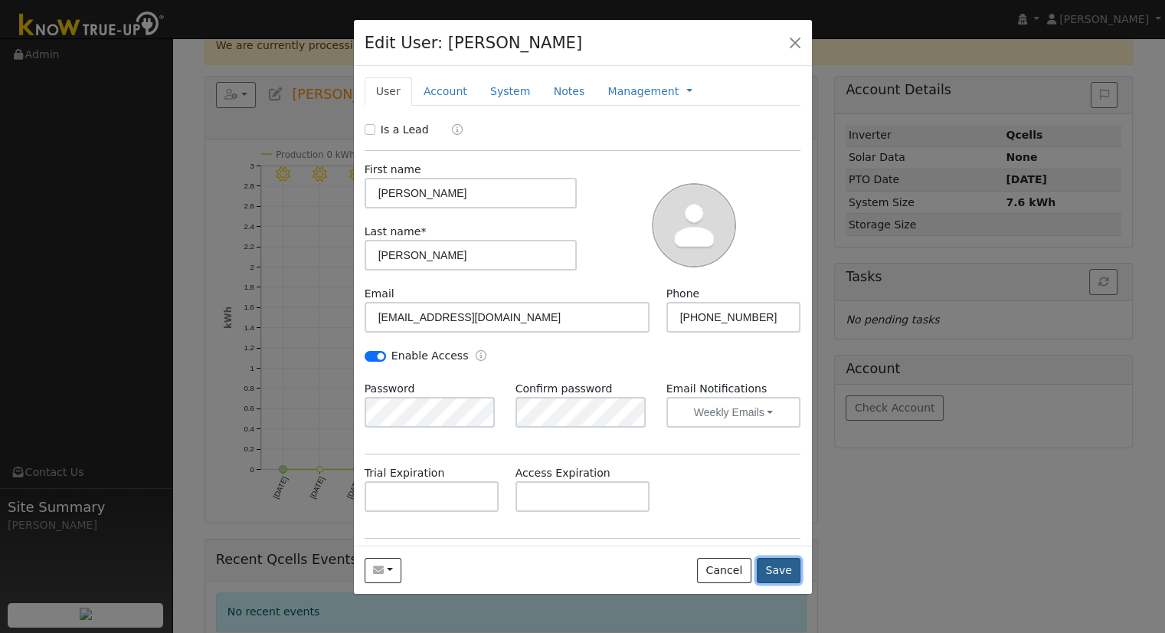
click at [778, 561] on button "Save" at bounding box center [779, 571] width 44 height 26
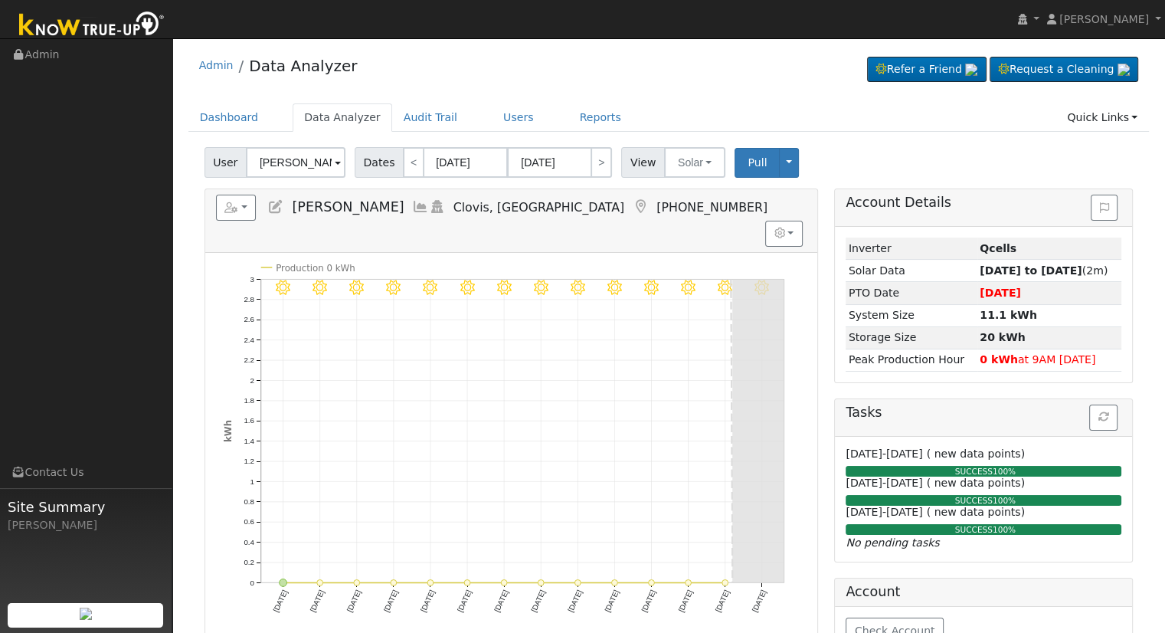
click at [279, 211] on icon at bounding box center [275, 207] width 17 height 14
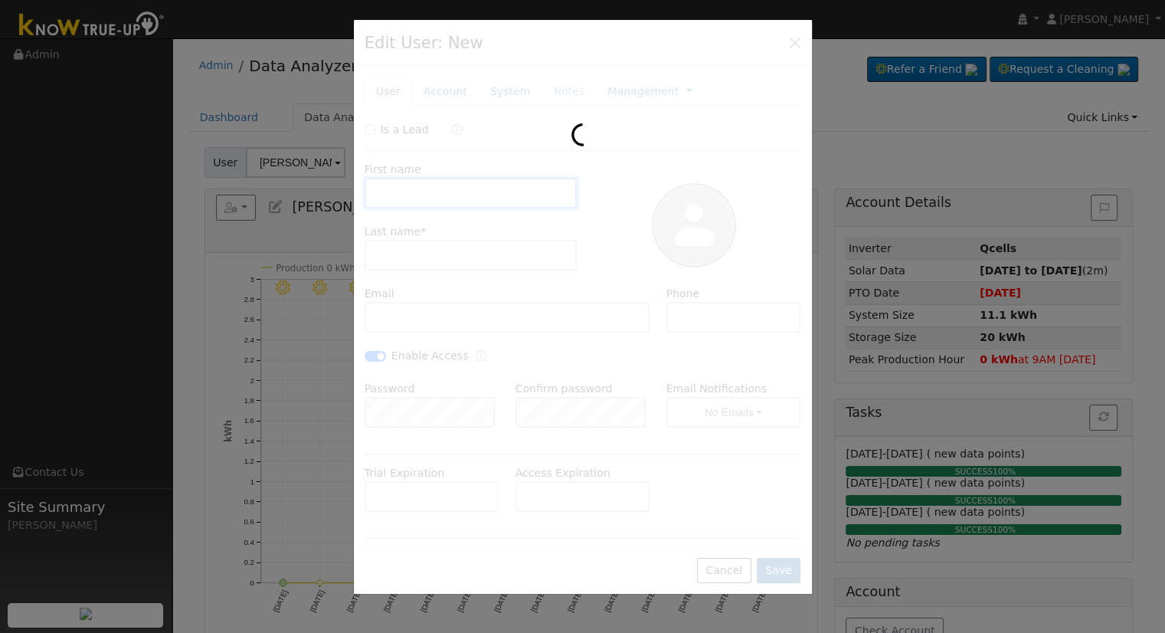
type input "Kevin"
type input "Morrow"
type input "kkmnighttrain@aol.com"
type input "559-917-5689"
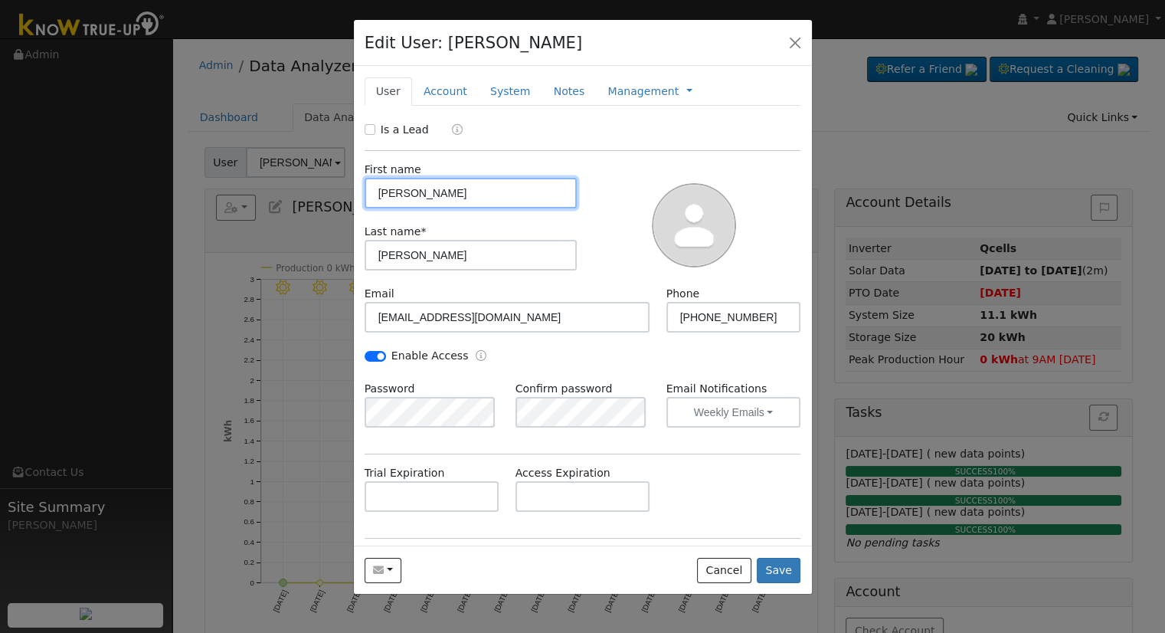
click at [469, 205] on input "Kevin" at bounding box center [471, 193] width 213 height 31
type input "Kevin & Patricia"
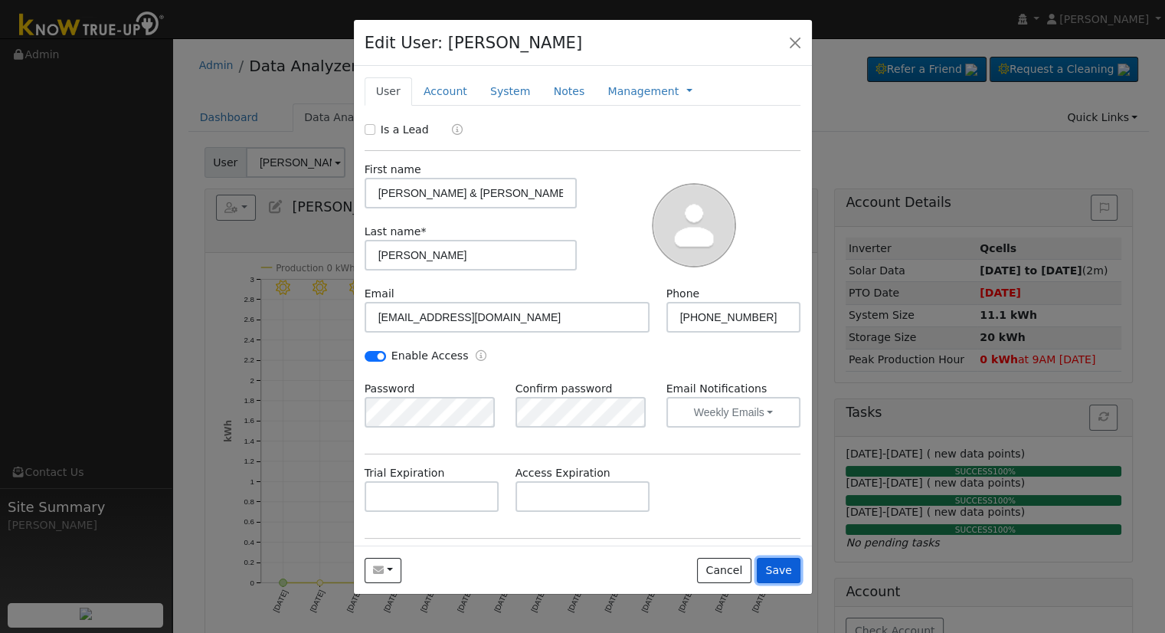
click at [770, 561] on button "Save" at bounding box center [779, 571] width 44 height 26
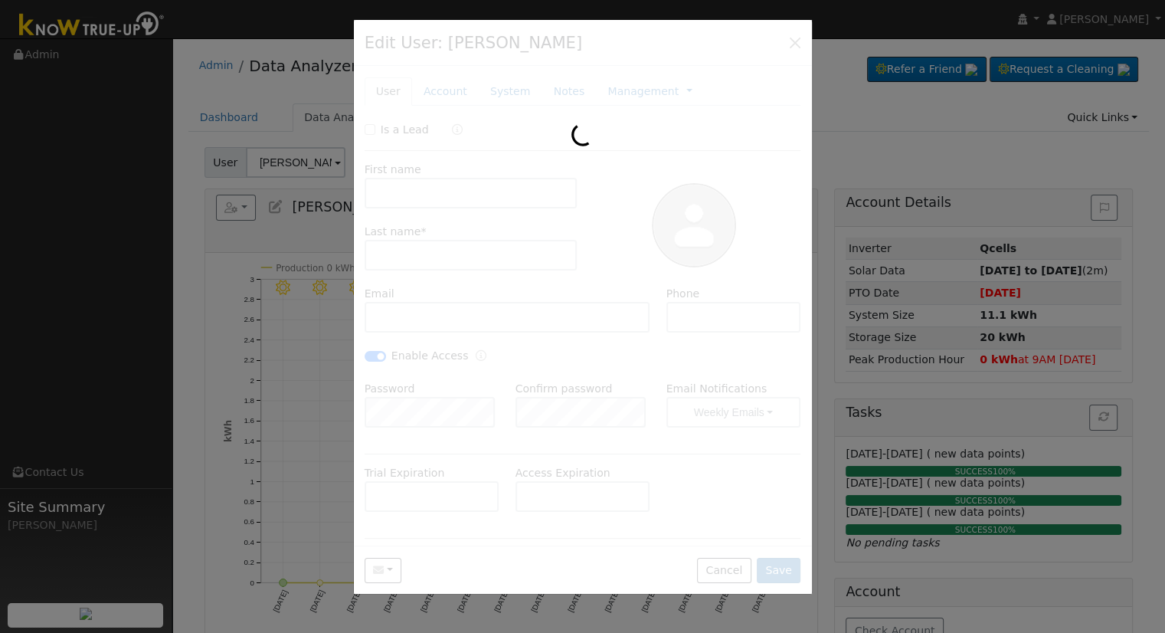
type input "Kevin & Patricia Morrow"
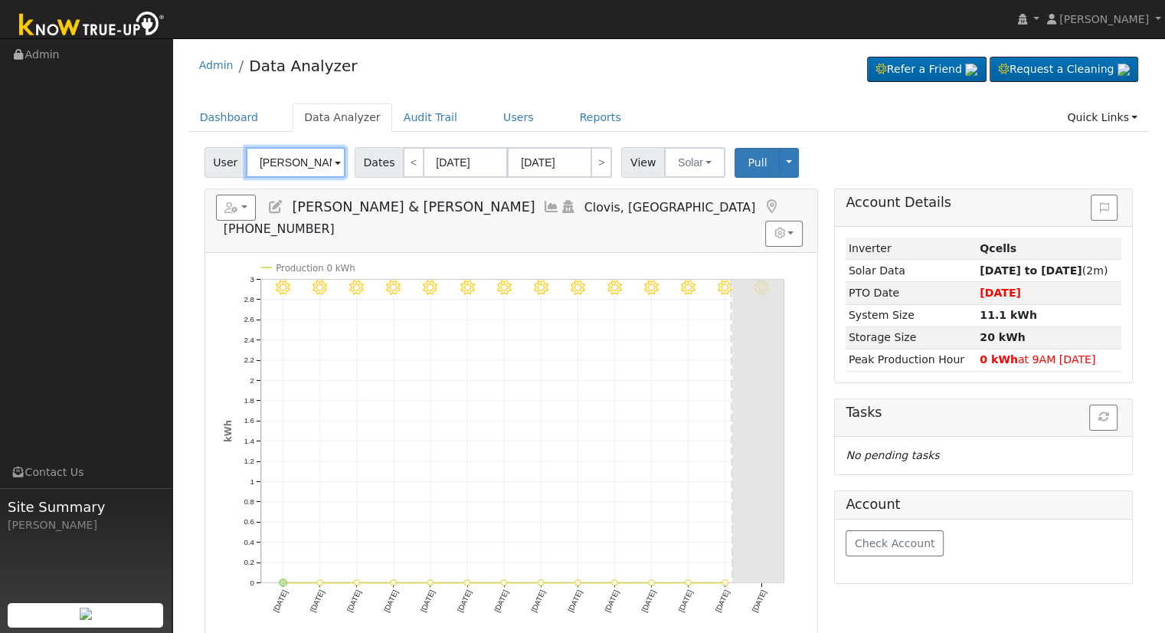
click at [318, 152] on input "Kevin & Patricia Morrow" at bounding box center [296, 162] width 100 height 31
click at [316, 152] on input "Kevin & Patricia Morrow" at bounding box center [296, 162] width 100 height 31
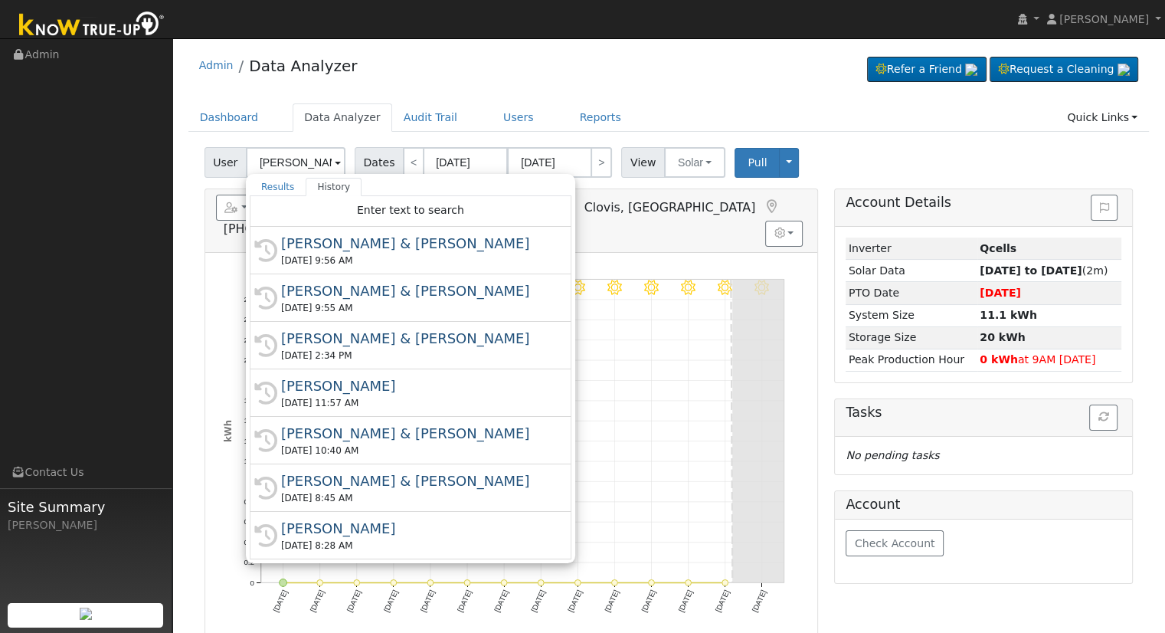
click at [507, 102] on div "Admin Data Analyzer Refer a Friend Request a Cleaning" at bounding box center [668, 406] width 977 height 721
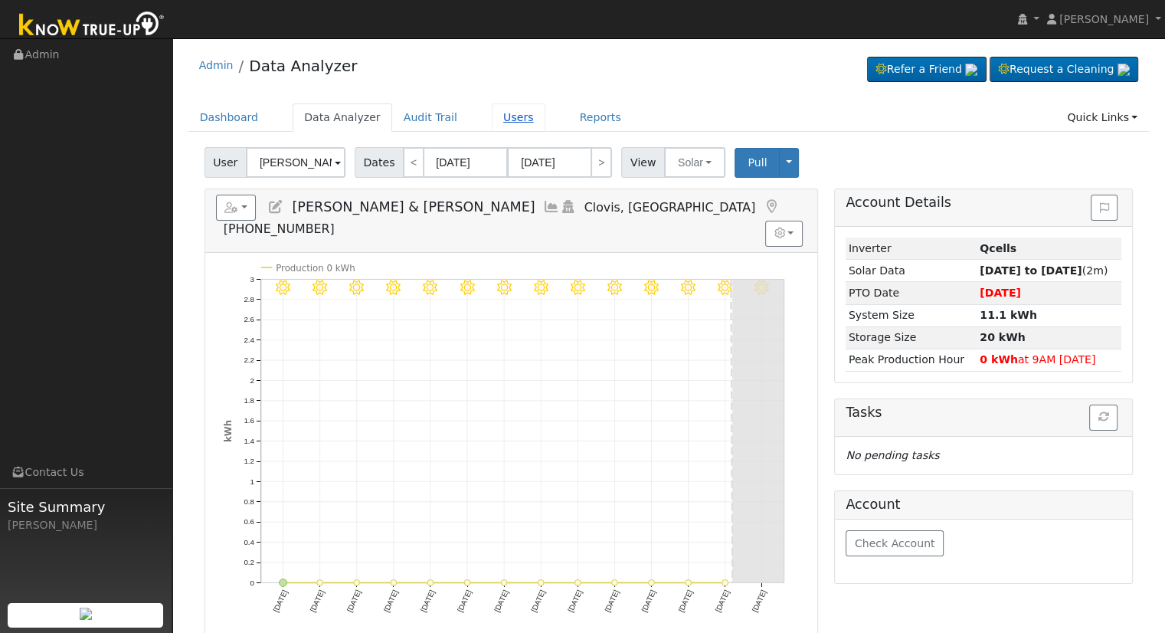
click at [500, 113] on link "Users" at bounding box center [519, 117] width 54 height 28
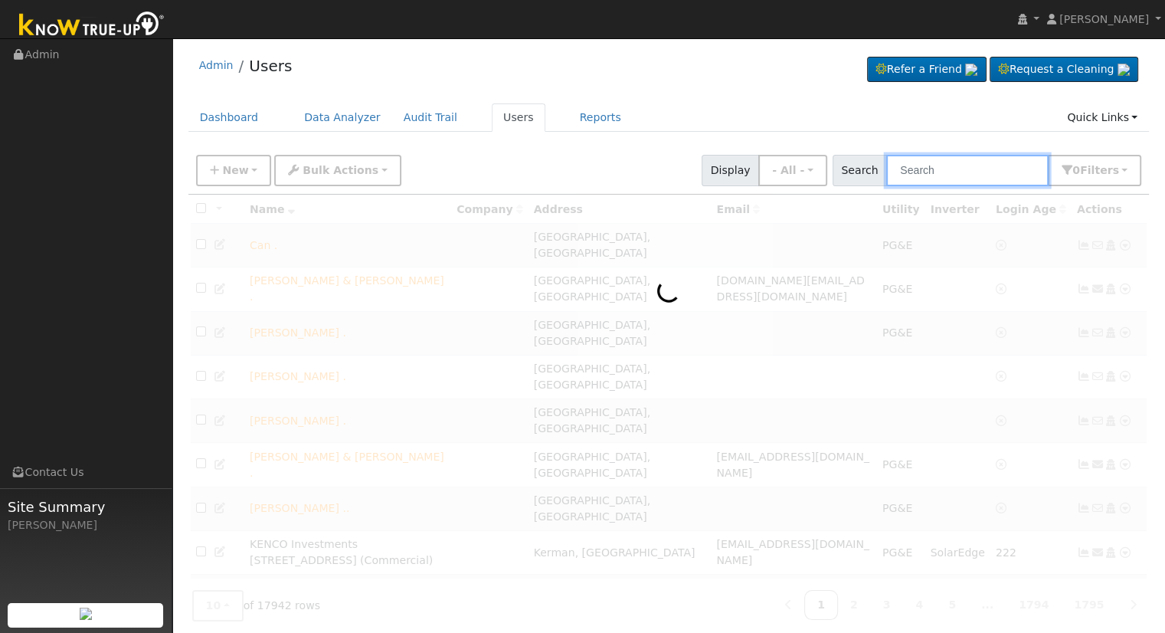
paste input "[EMAIL_ADDRESS][DOMAIN_NAME]"
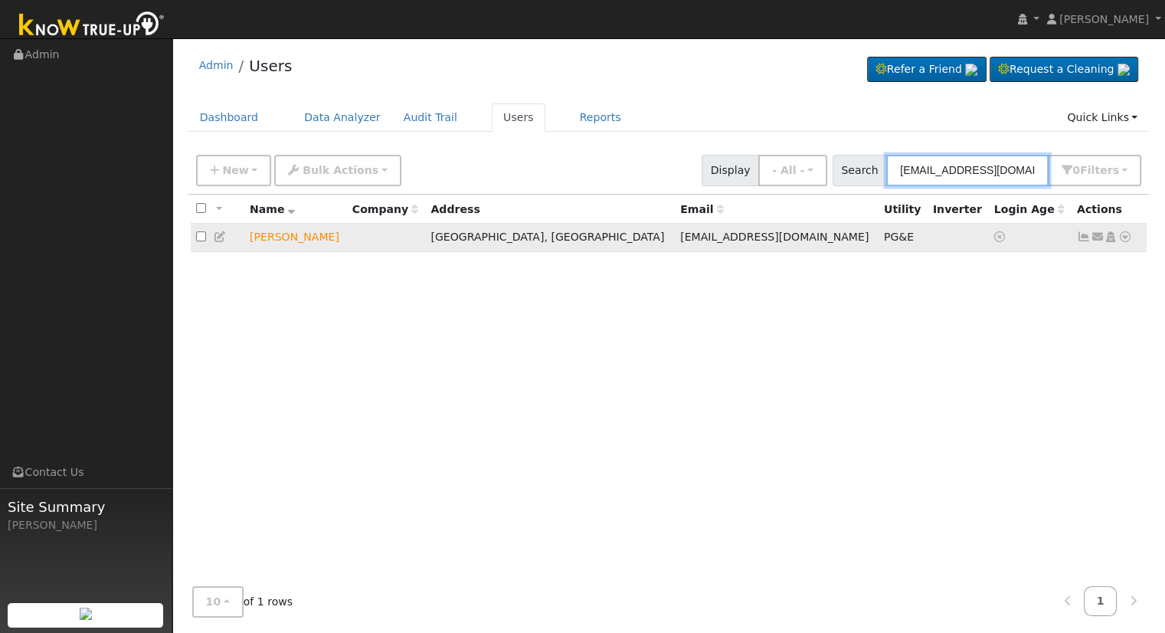
type input "[EMAIL_ADDRESS][DOMAIN_NAME]"
click at [296, 241] on td "[PERSON_NAME]" at bounding box center [295, 238] width 103 height 28
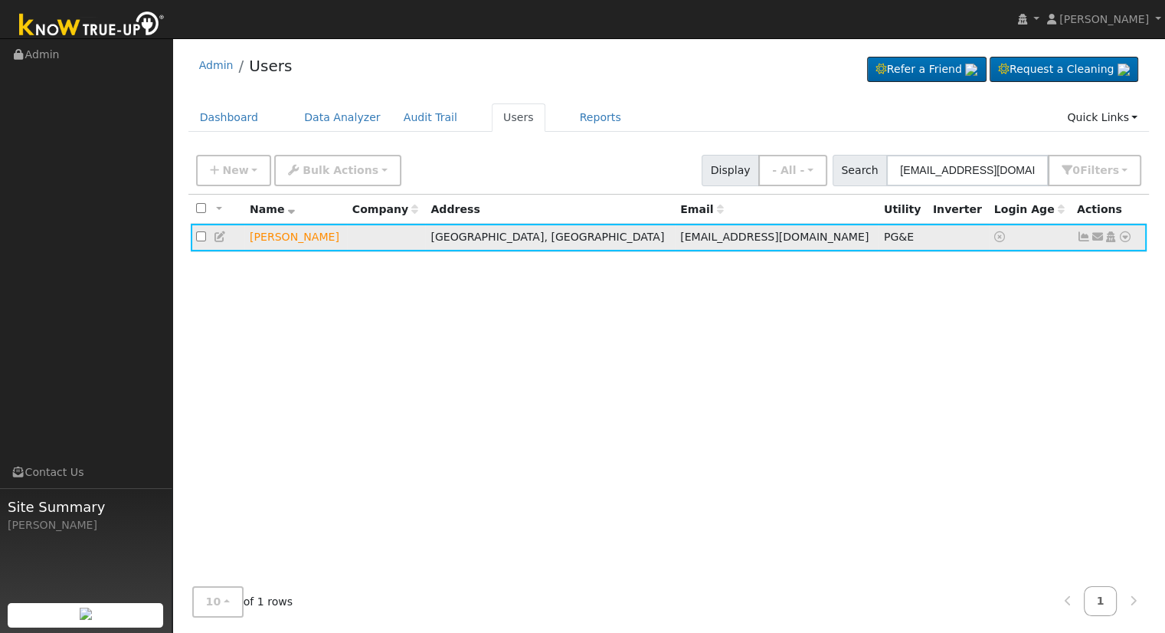
drag, startPoint x: 351, startPoint y: 237, endPoint x: 221, endPoint y: 239, distance: 130.2
click at [221, 239] on tr "[PERSON_NAME] Fresno, [GEOGRAPHIC_DATA] [EMAIL_ADDRESS][DOMAIN_NAME] PG&E Send …" at bounding box center [669, 238] width 957 height 28
copy tr "[PERSON_NAME]"
click at [344, 126] on link "Data Analyzer" at bounding box center [343, 117] width 100 height 28
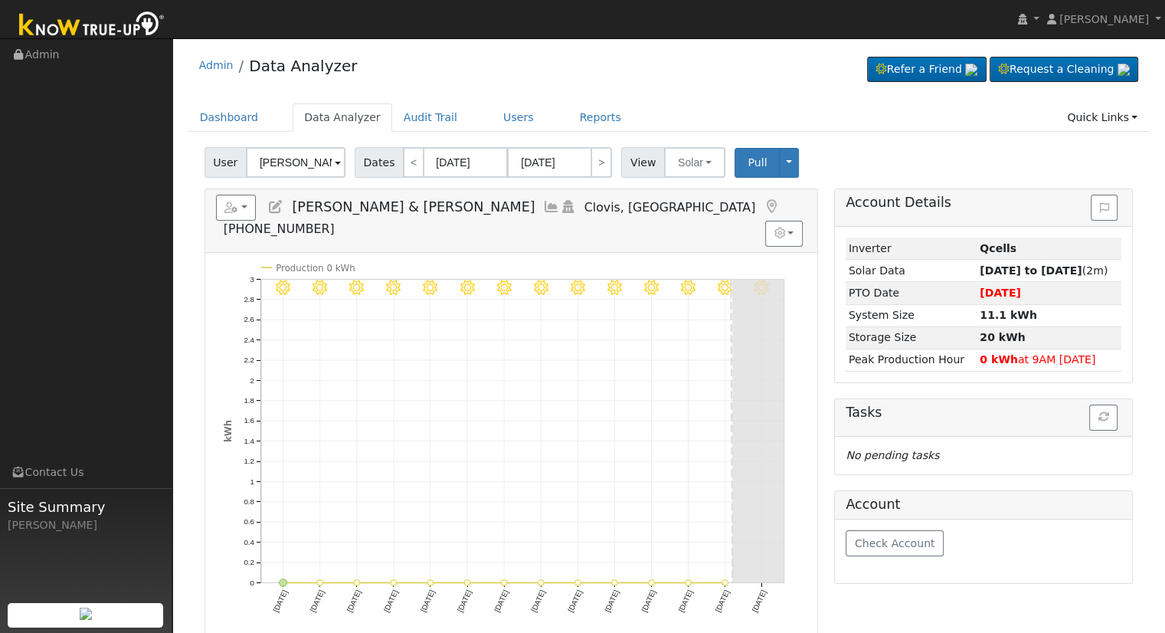
click at [296, 160] on input "[PERSON_NAME] & [PERSON_NAME]" at bounding box center [296, 162] width 100 height 31
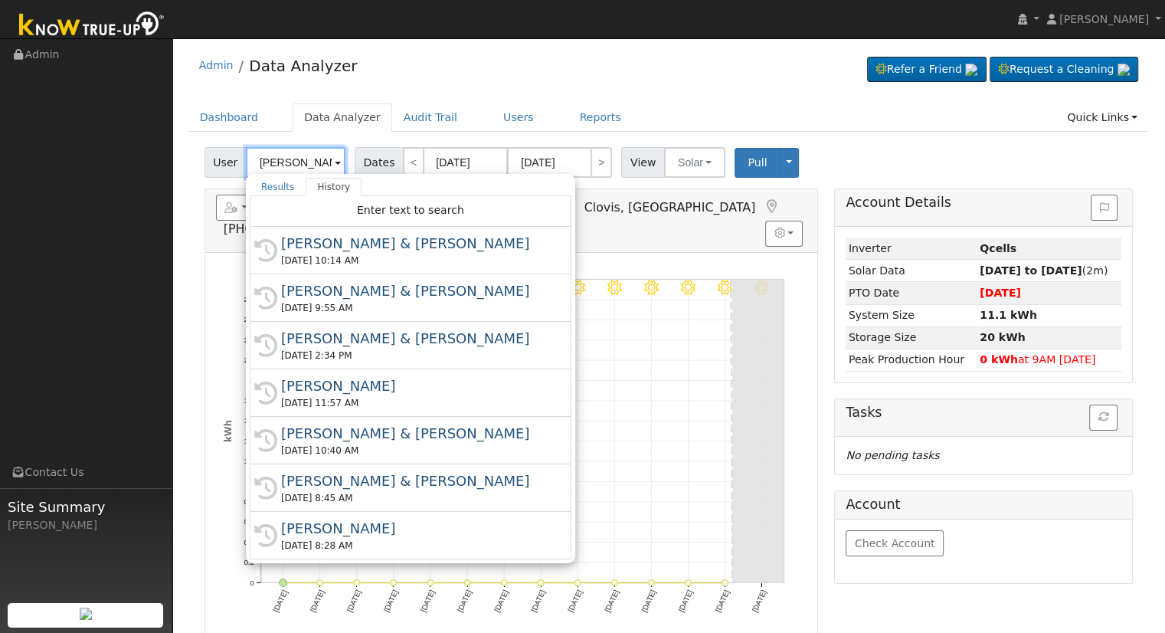
click at [296, 160] on input "[PERSON_NAME] & [PERSON_NAME]" at bounding box center [296, 162] width 100 height 31
paste input "[PERSON_NAME]"
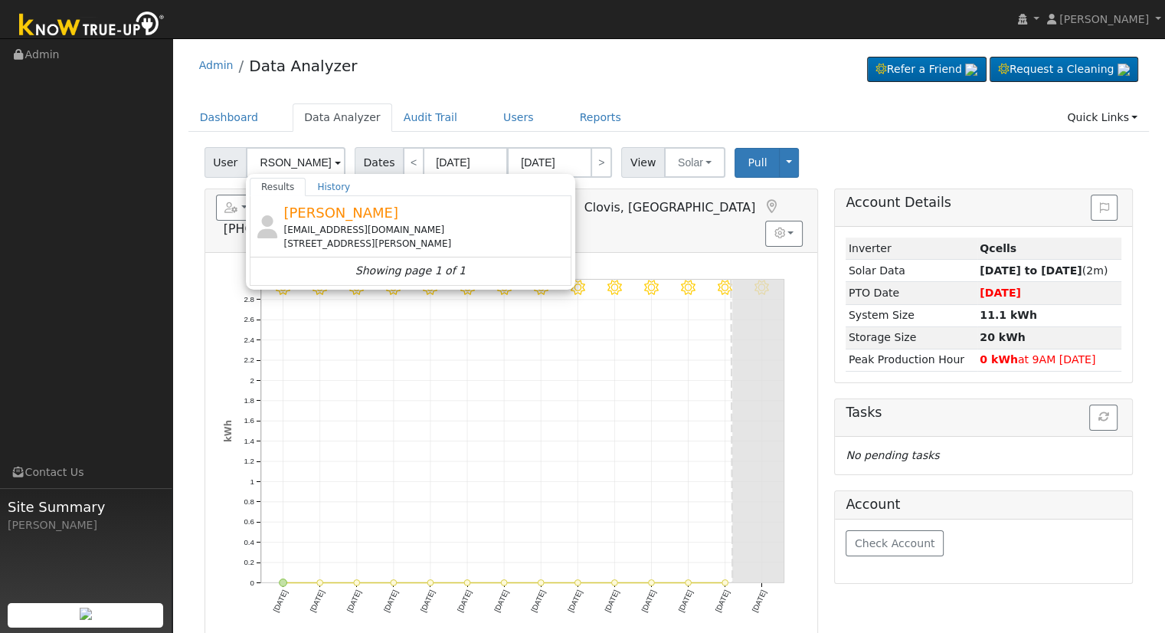
click at [386, 221] on div "[PERSON_NAME] [EMAIL_ADDRESS][DOMAIN_NAME] [STREET_ADDRESS][PERSON_NAME]" at bounding box center [425, 226] width 284 height 48
type input "[PERSON_NAME]"
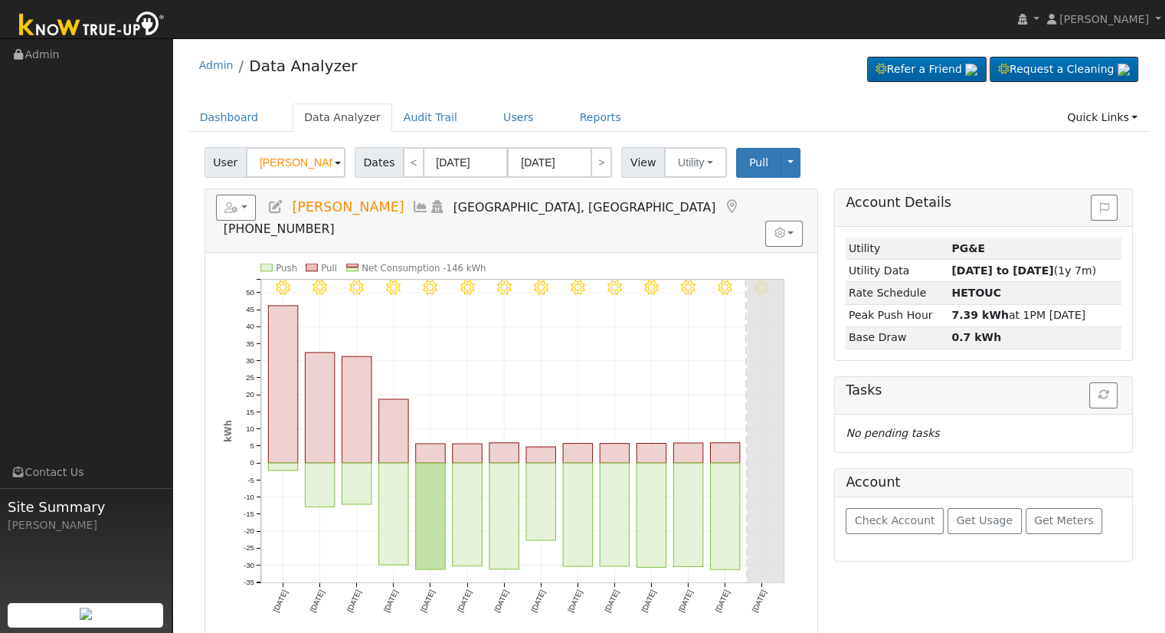
click at [273, 210] on icon at bounding box center [275, 207] width 17 height 14
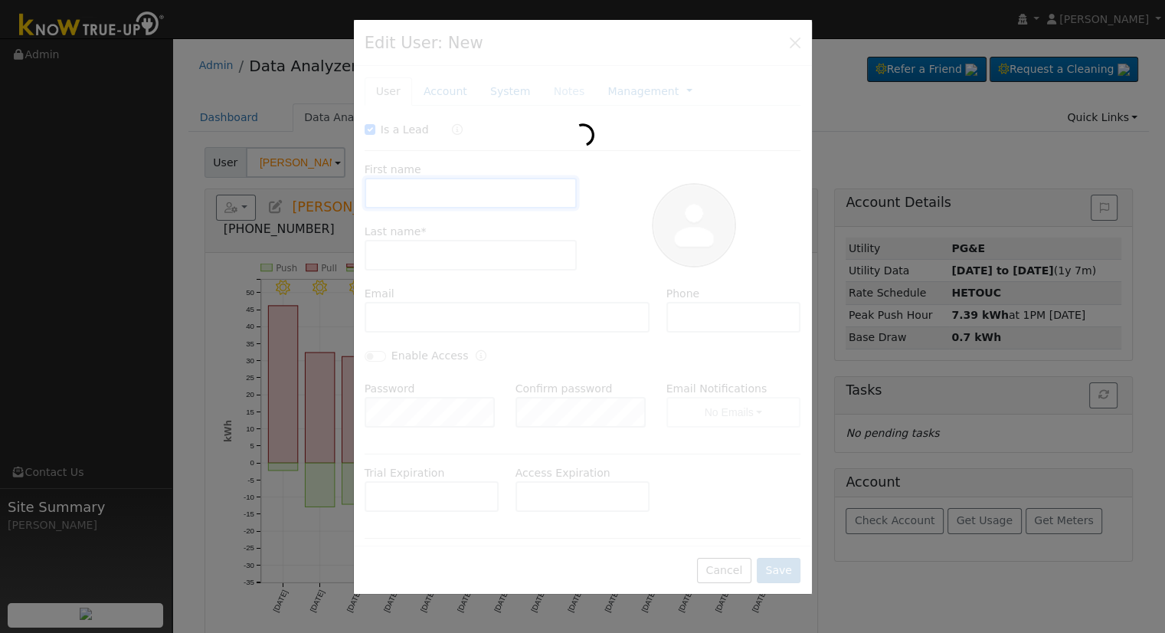
checkbox input "true"
type input "[PERSON_NAME]"
type input "Griffith"
type input "srgrif8@gmail.com"
type input "(559) 284-9454"
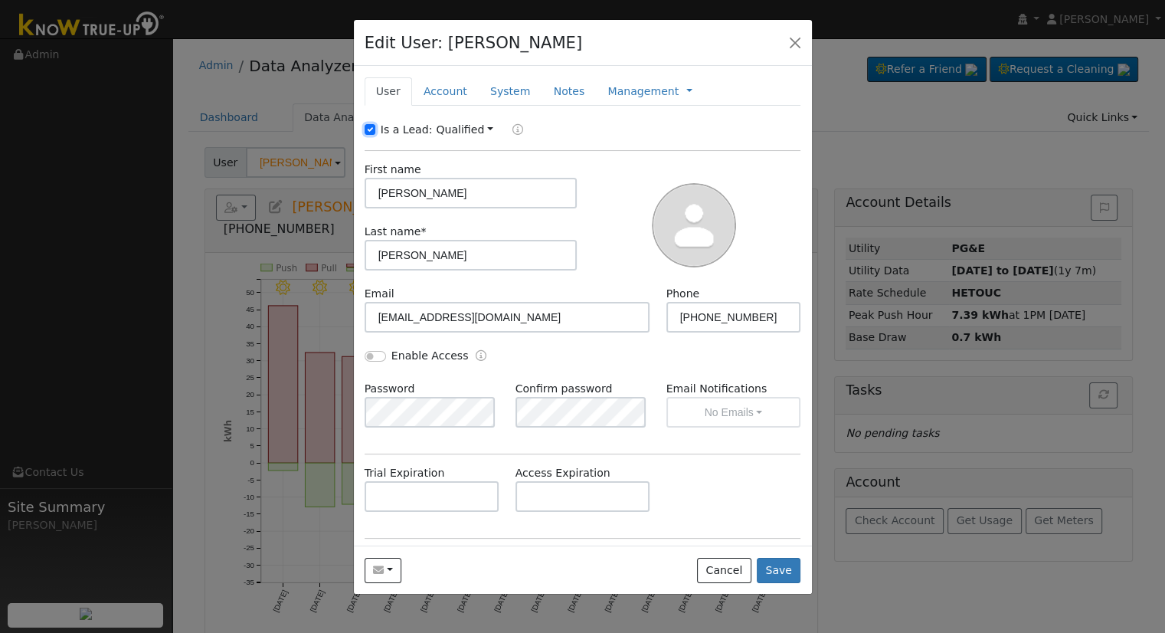
click at [371, 127] on input "Is a Lead:" at bounding box center [370, 129] width 11 height 11
checkbox input "false"
click at [370, 357] on input "Enable Access" at bounding box center [375, 356] width 21 height 11
checkbox input "true"
click at [601, 213] on div at bounding box center [695, 224] width 224 height 124
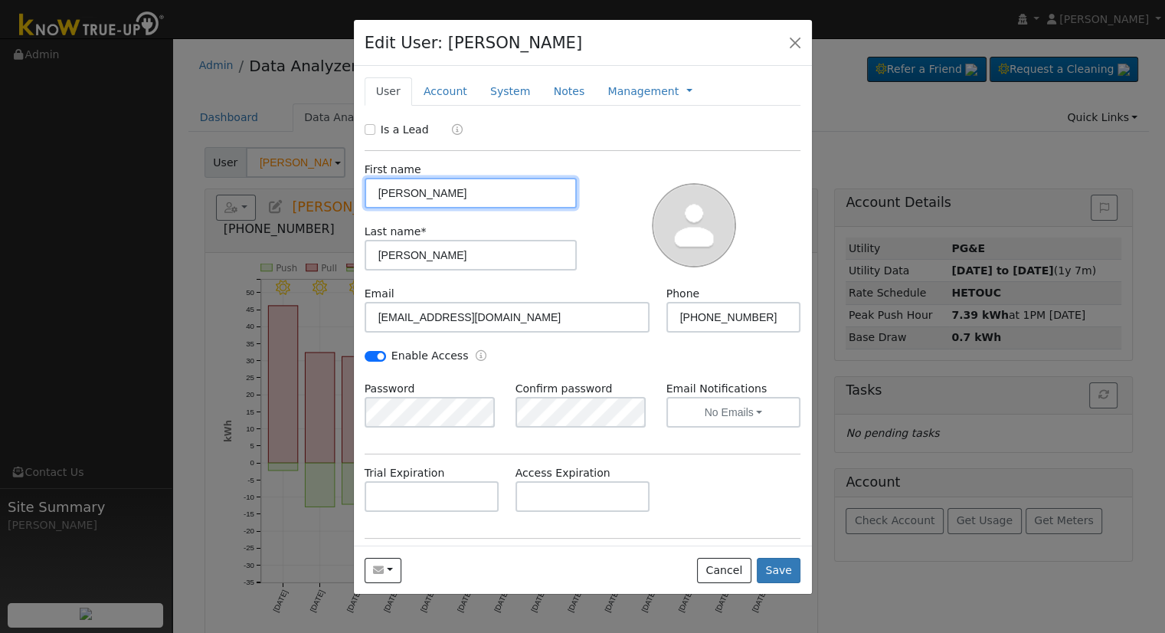
click at [493, 191] on input "Stephen" at bounding box center [471, 193] width 213 height 31
paste input "& Sarah"
type input "Stephen & Sarah"
click at [426, 270] on div "First name Stephen & Sarah Last name * Griffith" at bounding box center [471, 224] width 224 height 124
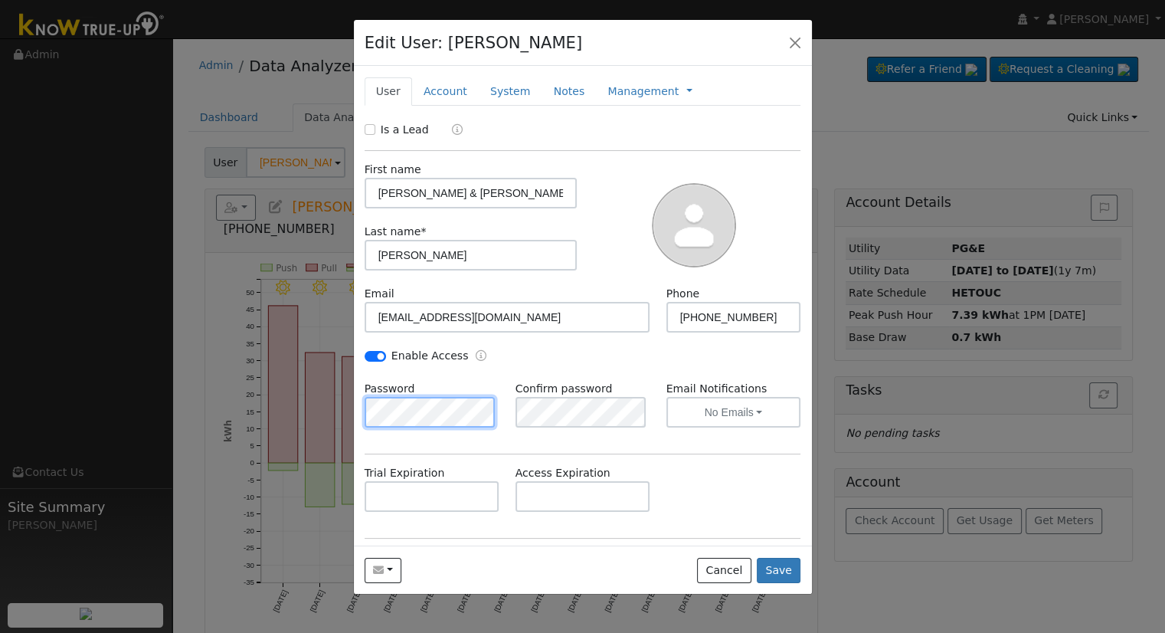
click at [345, 411] on div "Edit User: Stephen Griffith Default Account Default Account 5098 North Van Ness…" at bounding box center [582, 316] width 1165 height 633
click at [563, 358] on div "Enable Access" at bounding box center [469, 357] width 226 height 18
drag, startPoint x: 450, startPoint y: 95, endPoint x: 445, endPoint y: 107, distance: 13.4
click at [450, 96] on link "Account" at bounding box center [445, 91] width 67 height 28
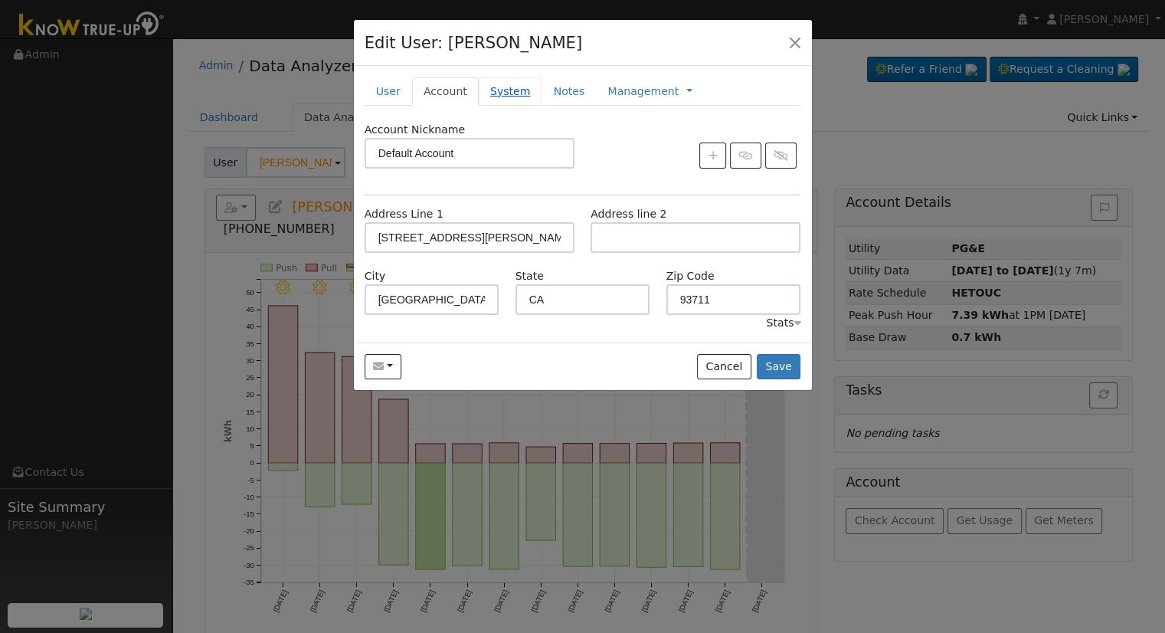
click at [496, 88] on link "System" at bounding box center [511, 91] width 64 height 28
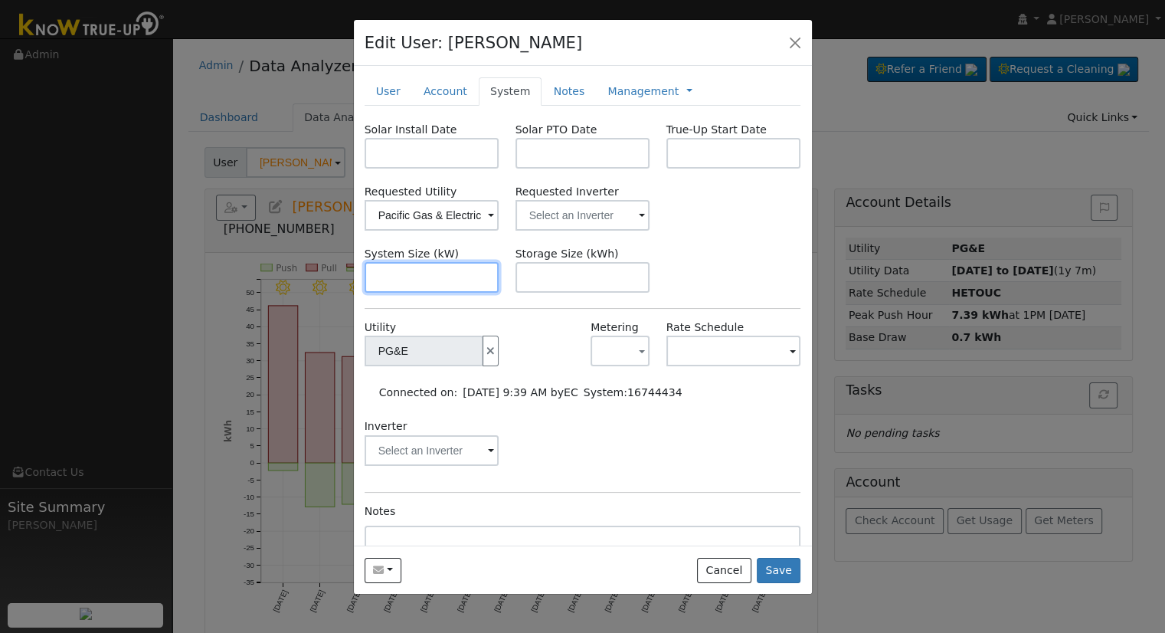
click at [412, 270] on input "text" at bounding box center [432, 277] width 135 height 31
paste input "11.480"
type input "11.5"
click at [429, 125] on label "Solar Install Date" at bounding box center [411, 130] width 93 height 16
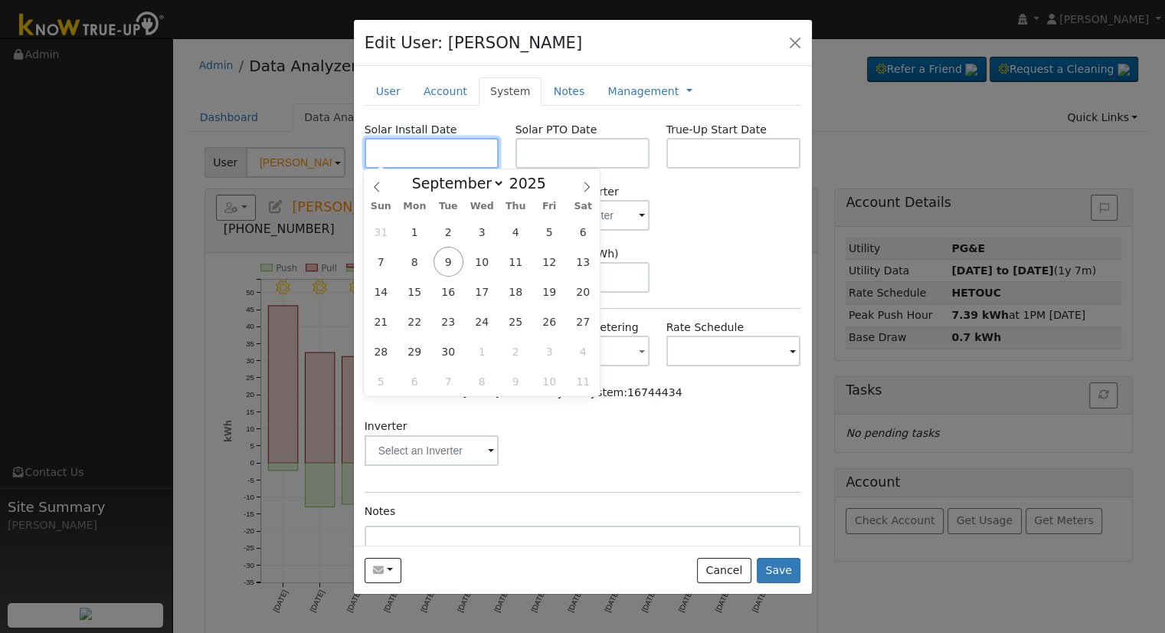
drag, startPoint x: 444, startPoint y: 148, endPoint x: 434, endPoint y: 165, distance: 20.2
click at [444, 148] on input "text" at bounding box center [432, 153] width 135 height 31
drag, startPoint x: 428, startPoint y: 143, endPoint x: 478, endPoint y: 148, distance: 50.0
click at [428, 146] on input "text" at bounding box center [432, 153] width 135 height 31
paste input "8/11/2025"
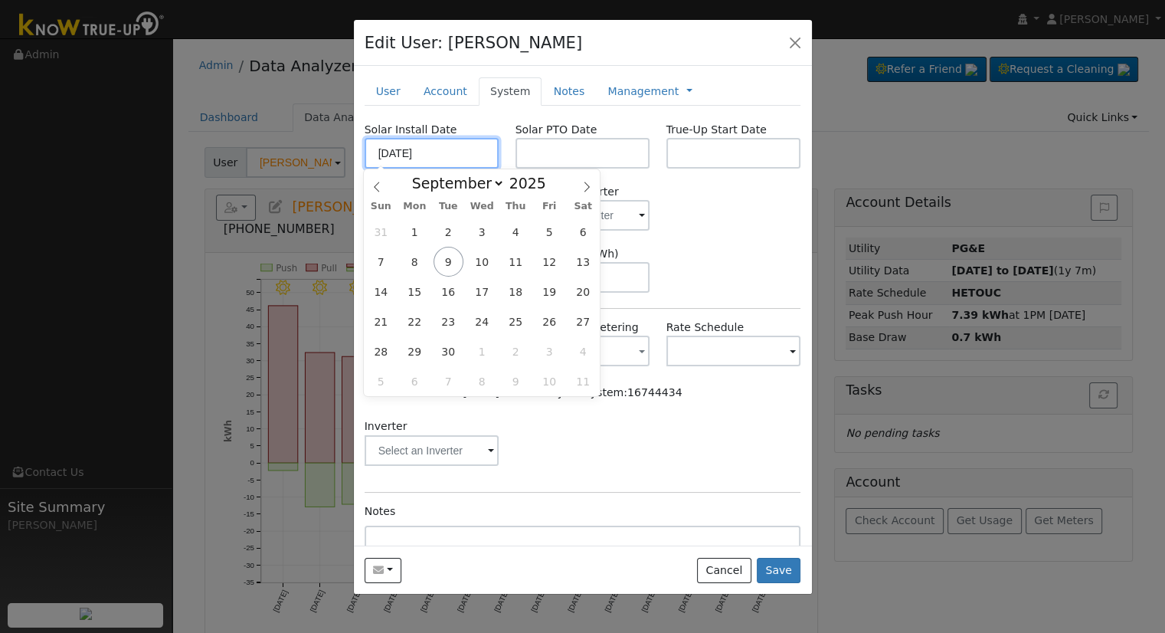
type input "08/11/2025"
click at [548, 145] on input "text" at bounding box center [583, 153] width 135 height 31
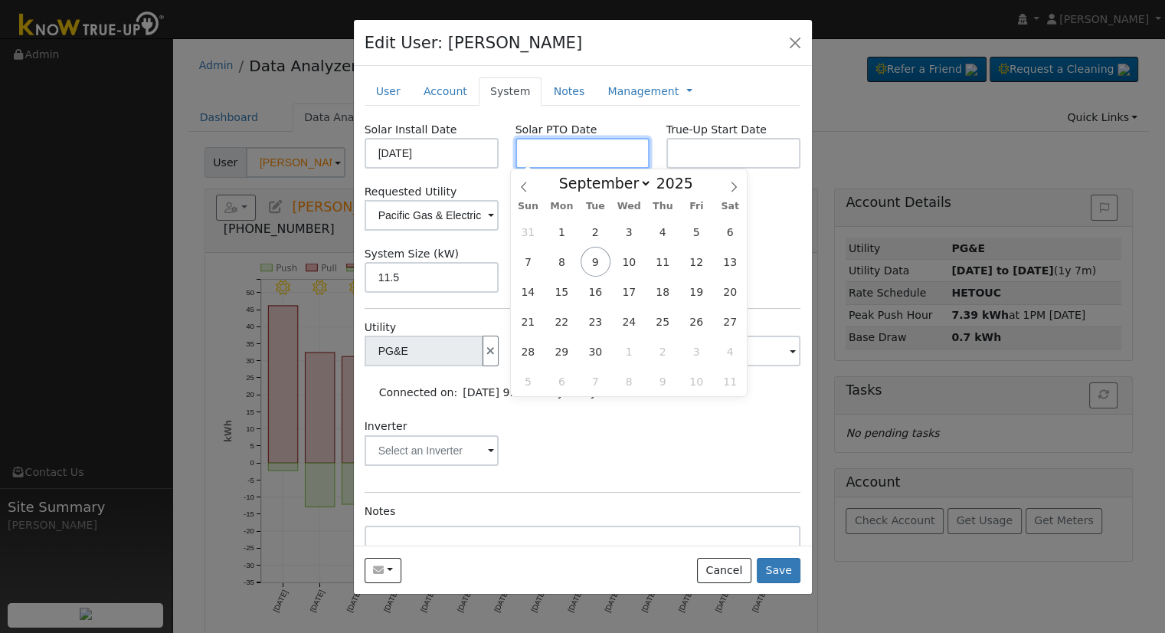
click at [567, 145] on input "text" at bounding box center [583, 153] width 135 height 31
paste input "9/5/2025"
type input "09/05/2025"
click at [776, 249] on div "System Size (kW) 11.5 Storage Size (kWh)" at bounding box center [582, 269] width 453 height 47
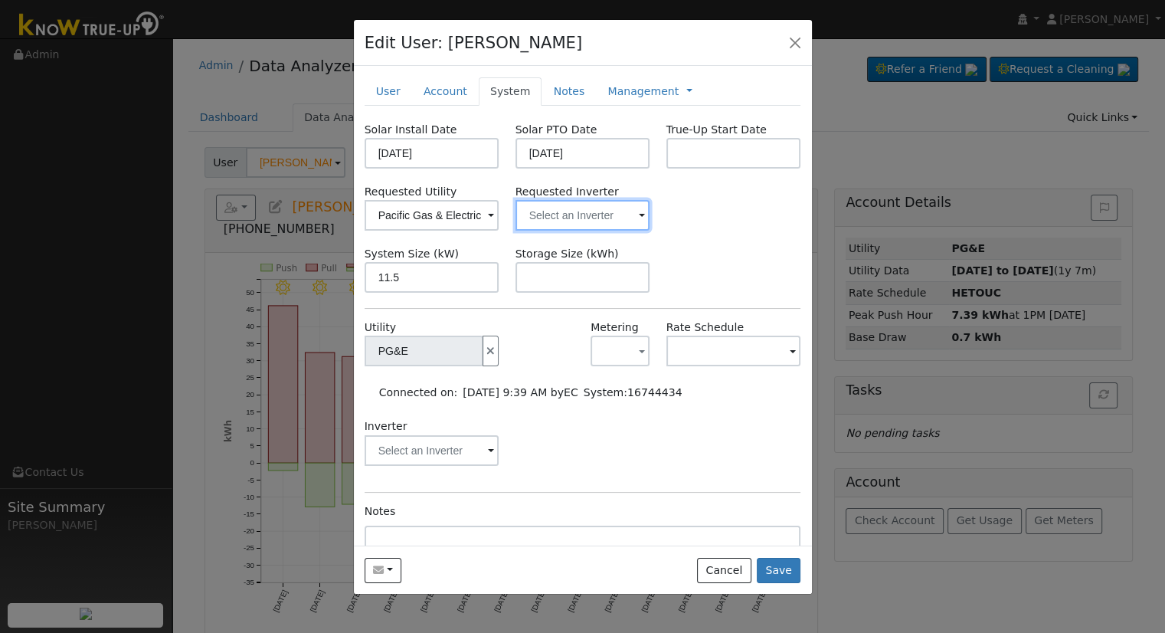
click at [599, 216] on input "text" at bounding box center [583, 215] width 135 height 31
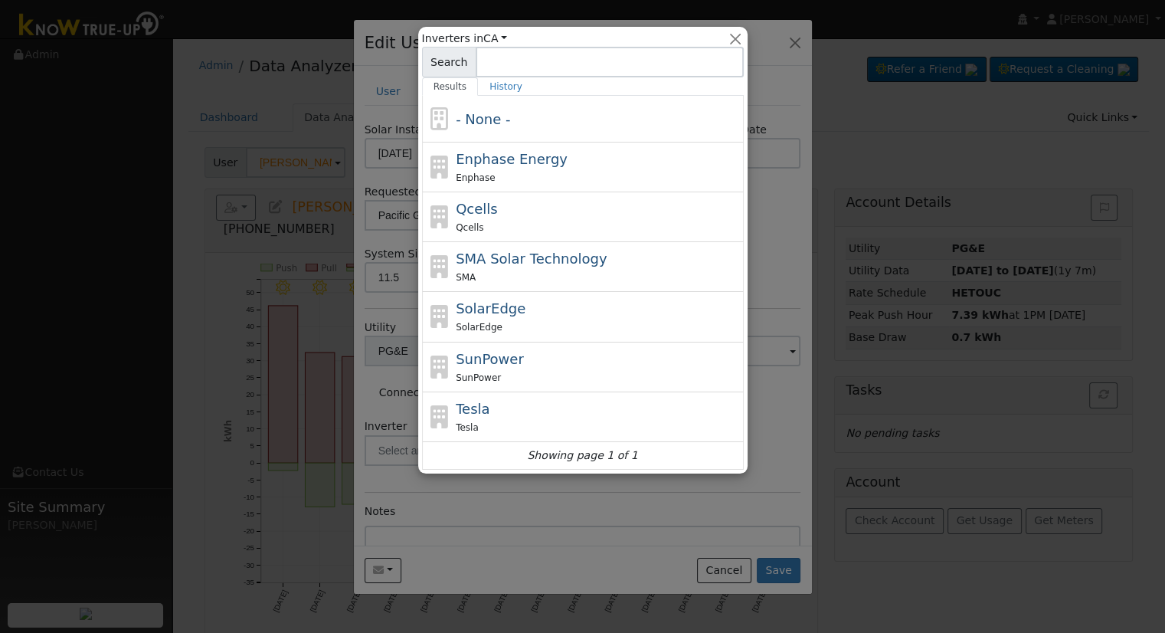
drag, startPoint x: 580, startPoint y: 230, endPoint x: 572, endPoint y: 228, distance: 8.0
click at [580, 230] on div "Qcells" at bounding box center [598, 227] width 284 height 16
type input "Qcells"
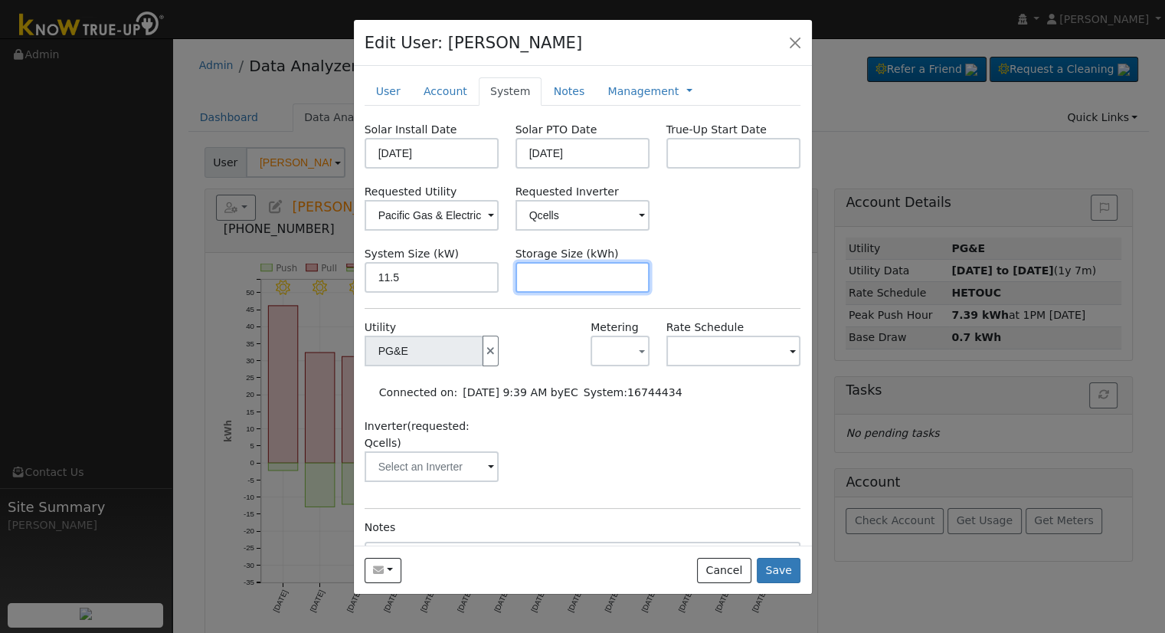
click at [588, 273] on input "text" at bounding box center [583, 277] width 135 height 31
click at [639, 280] on input "text" at bounding box center [583, 277] width 135 height 31
paste input "20.00"
type input "20"
click at [552, 93] on link "Notes" at bounding box center [569, 91] width 54 height 28
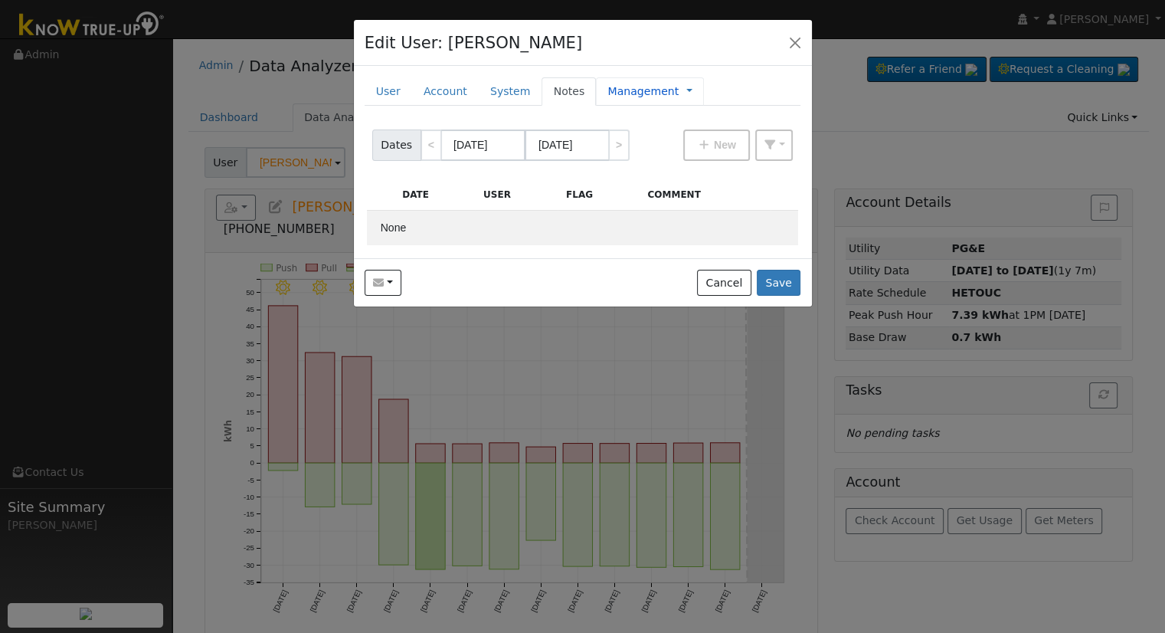
click at [630, 101] on div "Management Management Billing Timeline" at bounding box center [650, 91] width 108 height 28
click at [630, 93] on link "Management" at bounding box center [642, 91] width 71 height 16
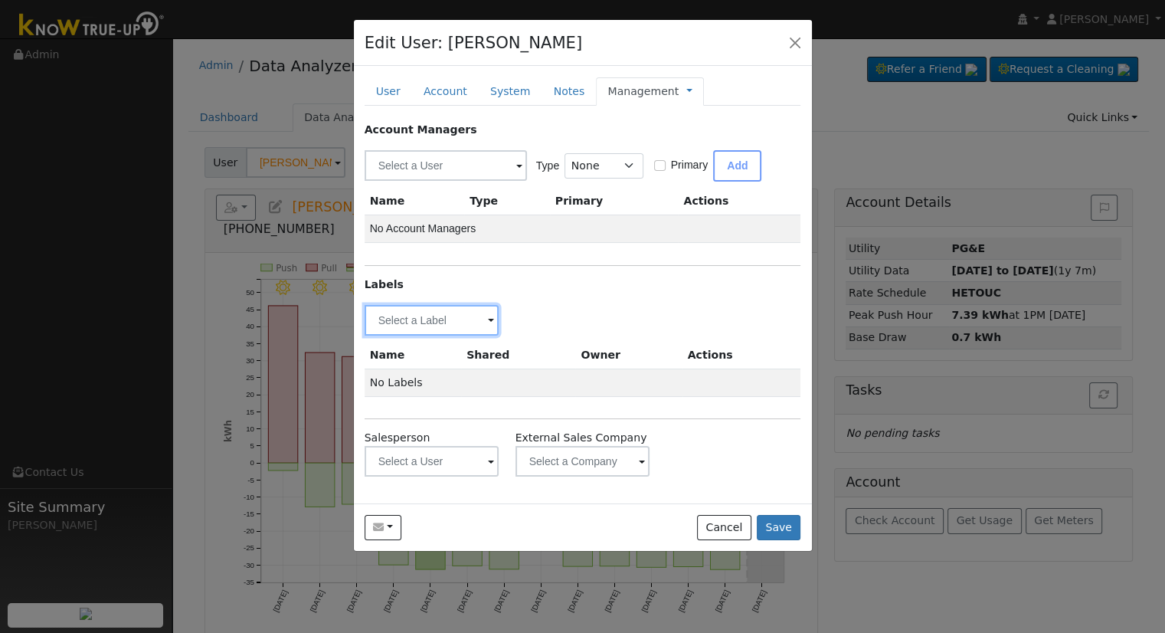
click at [484, 320] on input "text" at bounding box center [432, 320] width 135 height 31
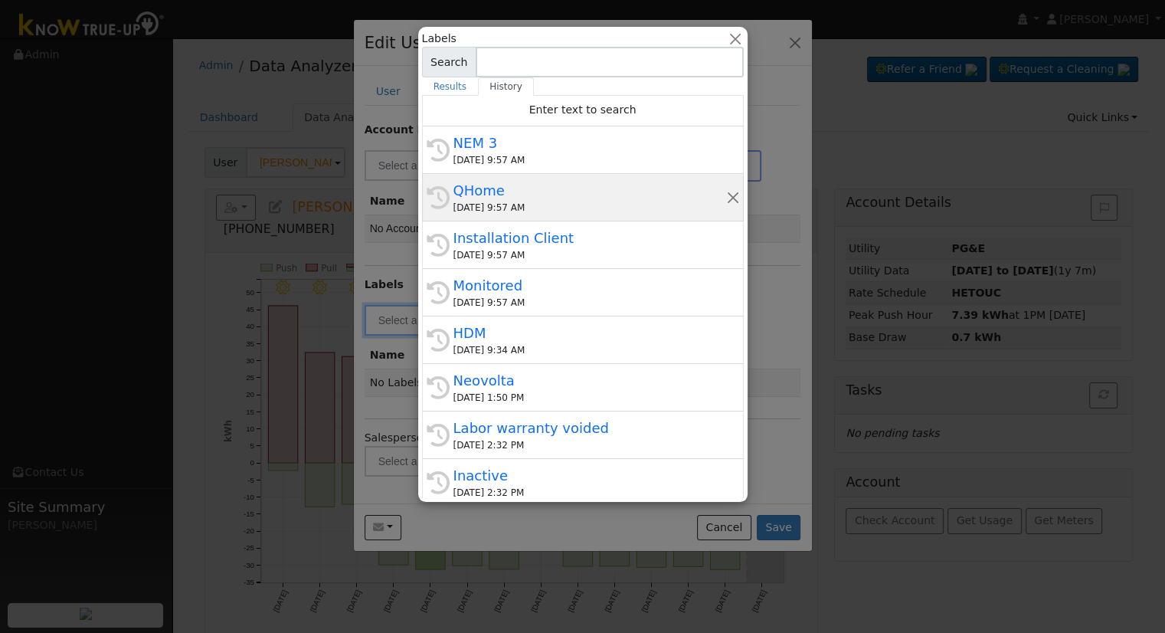
click at [536, 194] on div "QHome" at bounding box center [589, 190] width 273 height 21
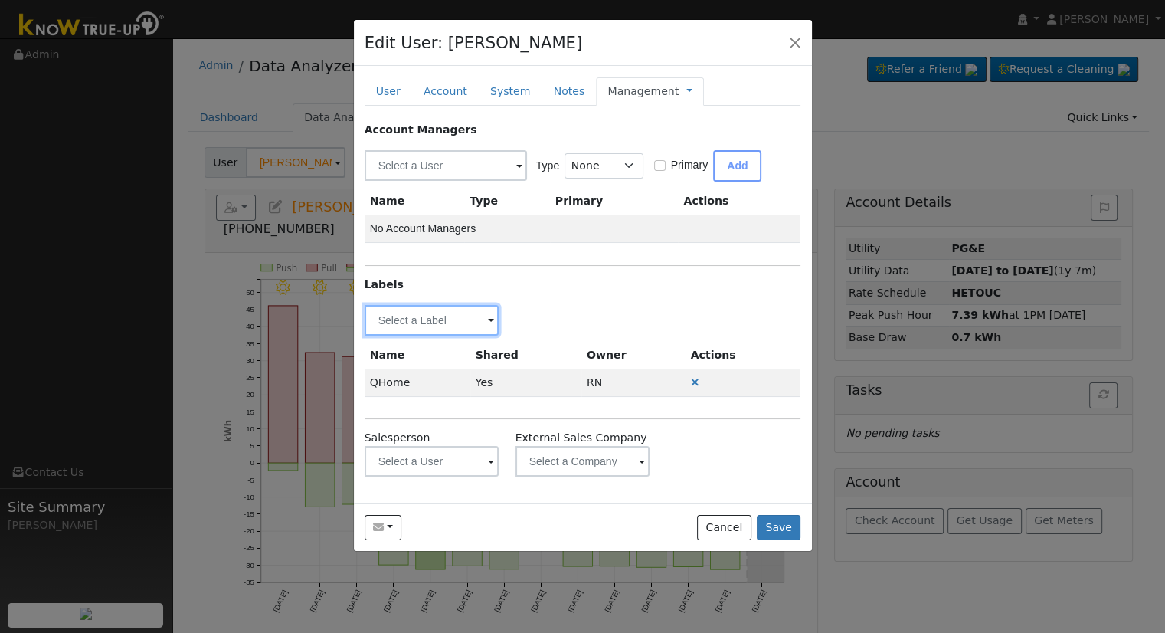
click at [427, 319] on input "text" at bounding box center [432, 320] width 135 height 31
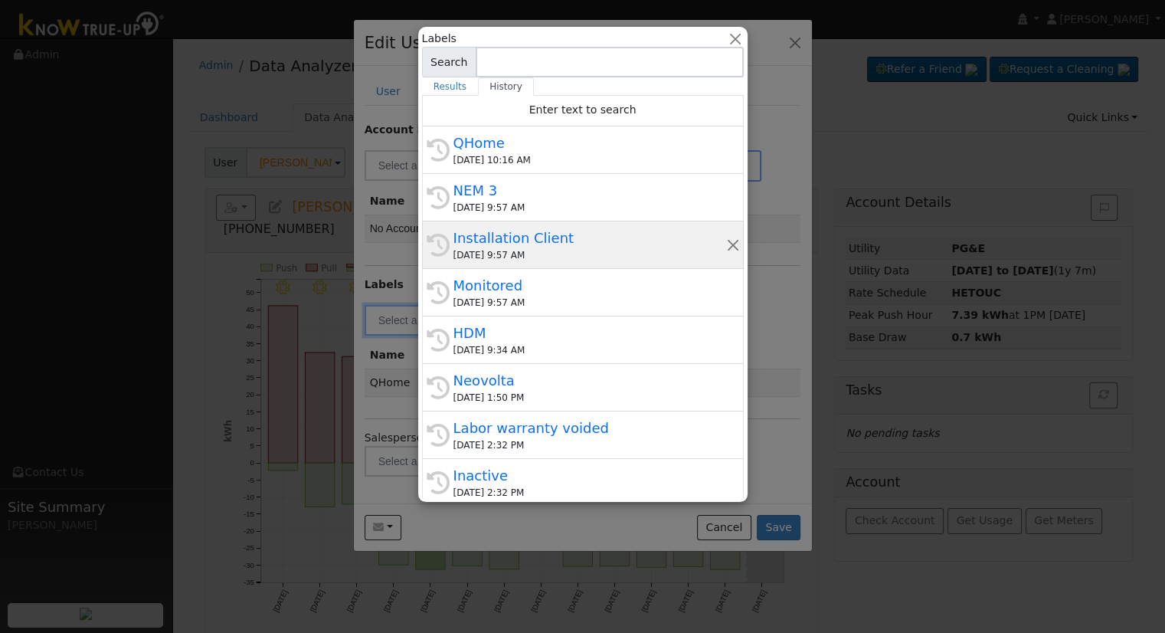
click at [553, 248] on div "09/09/2025 9:57 AM" at bounding box center [589, 255] width 273 height 14
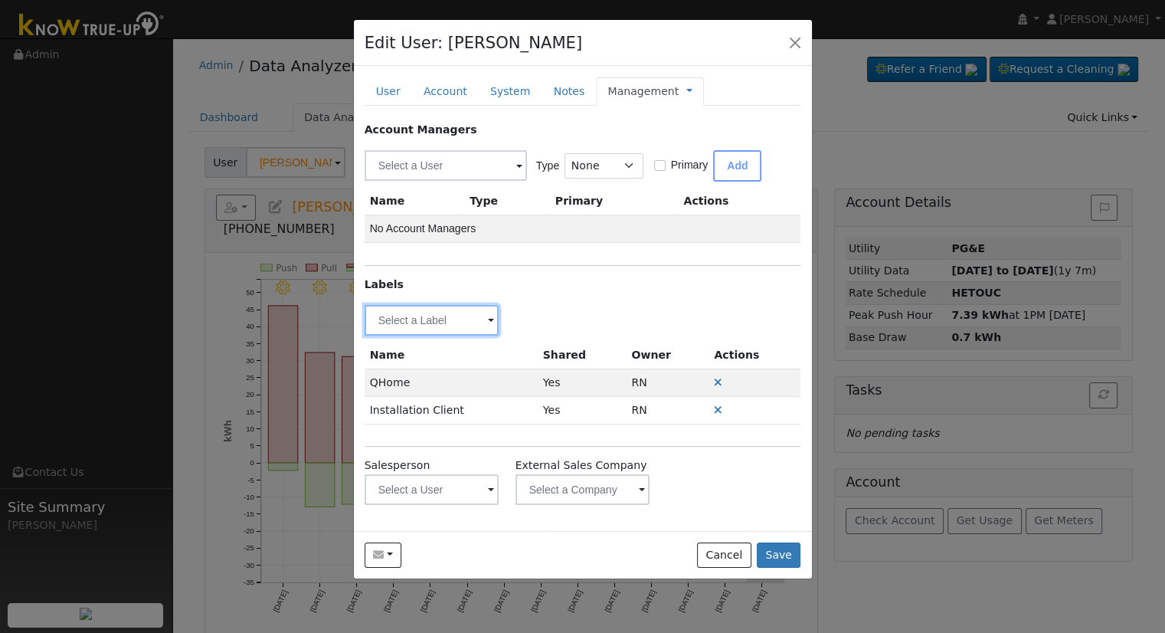
click at [444, 310] on input "text" at bounding box center [432, 320] width 135 height 31
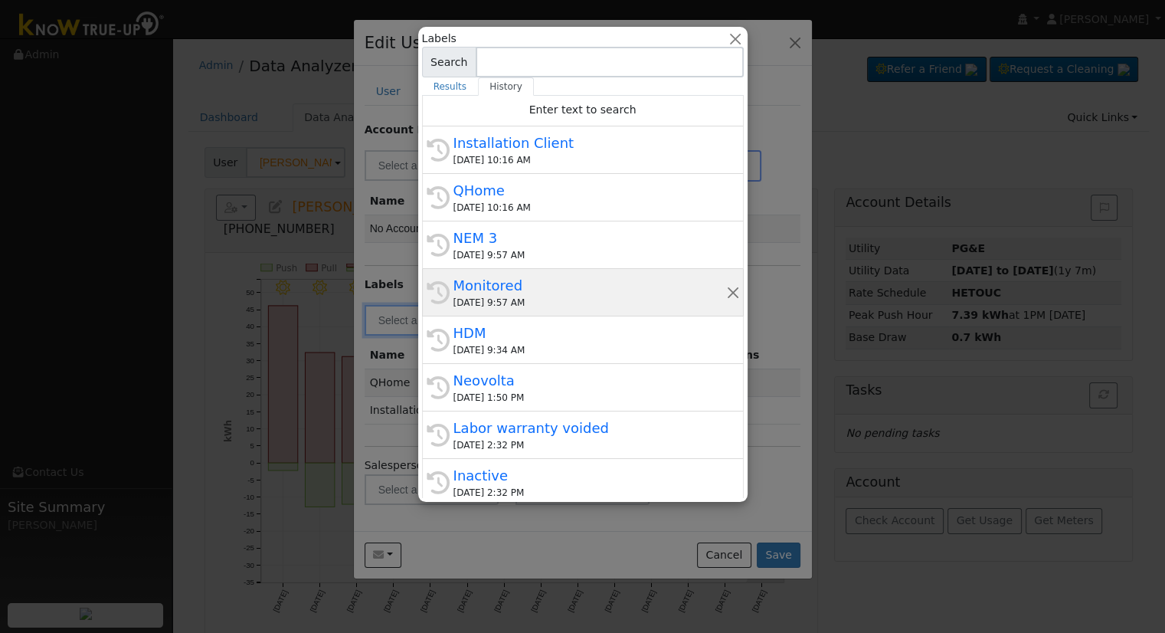
click at [549, 288] on div "Monitored" at bounding box center [589, 285] width 273 height 21
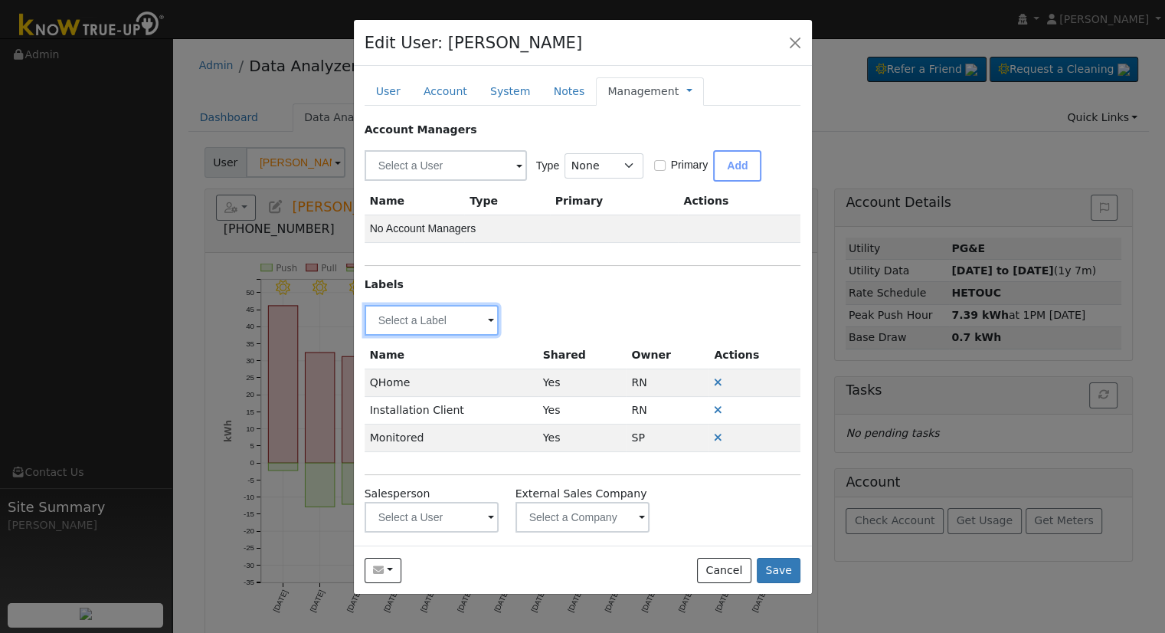
click at [408, 319] on input "text" at bounding box center [432, 320] width 135 height 31
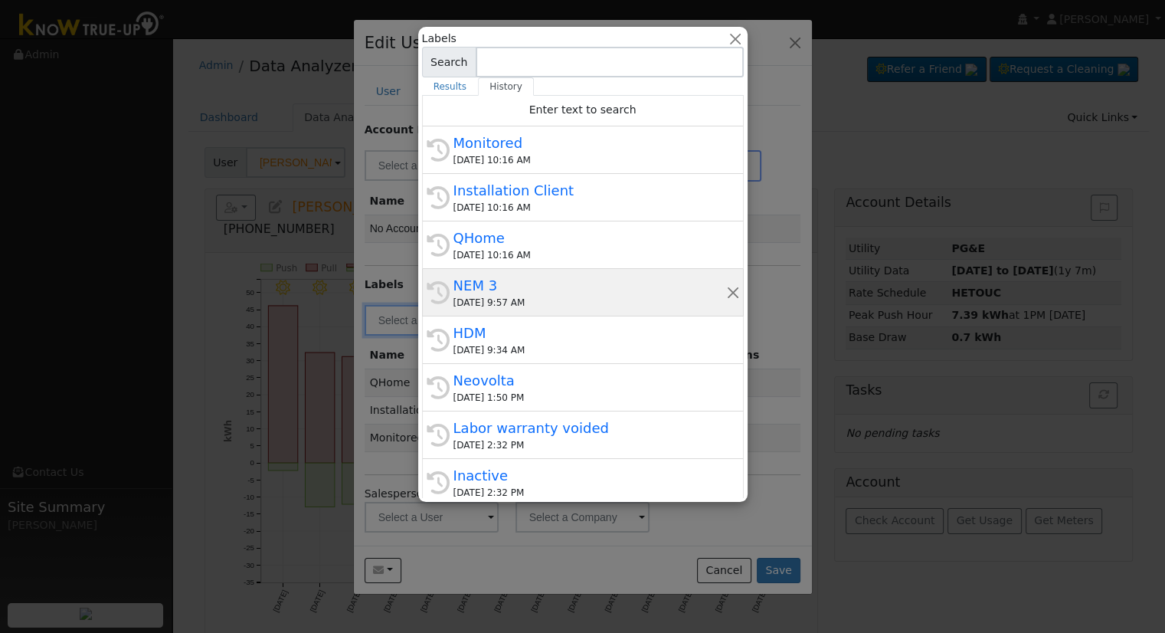
click at [476, 283] on div "NEM 3" at bounding box center [589, 285] width 273 height 21
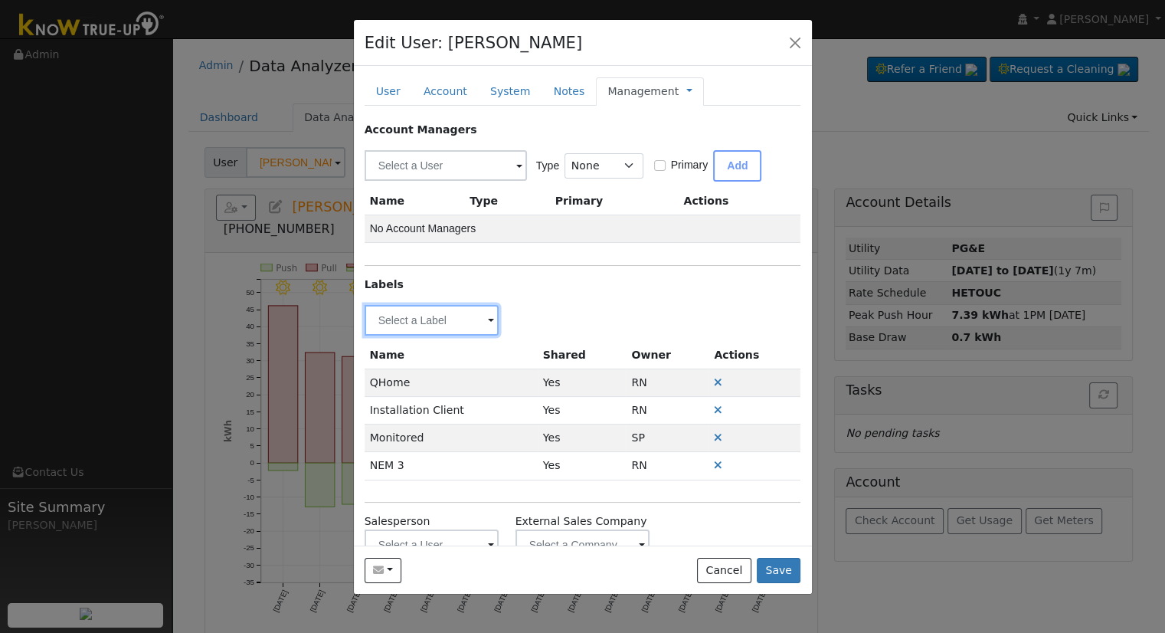
click at [452, 313] on input "text" at bounding box center [432, 320] width 135 height 31
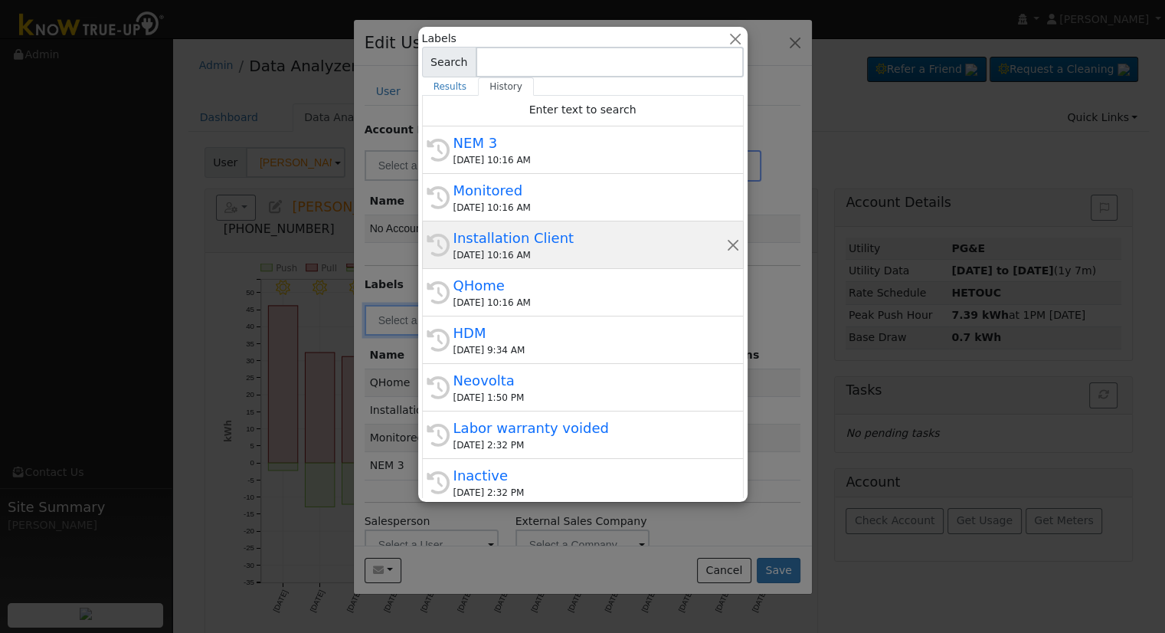
click at [538, 240] on div "Installation Client" at bounding box center [589, 238] width 273 height 21
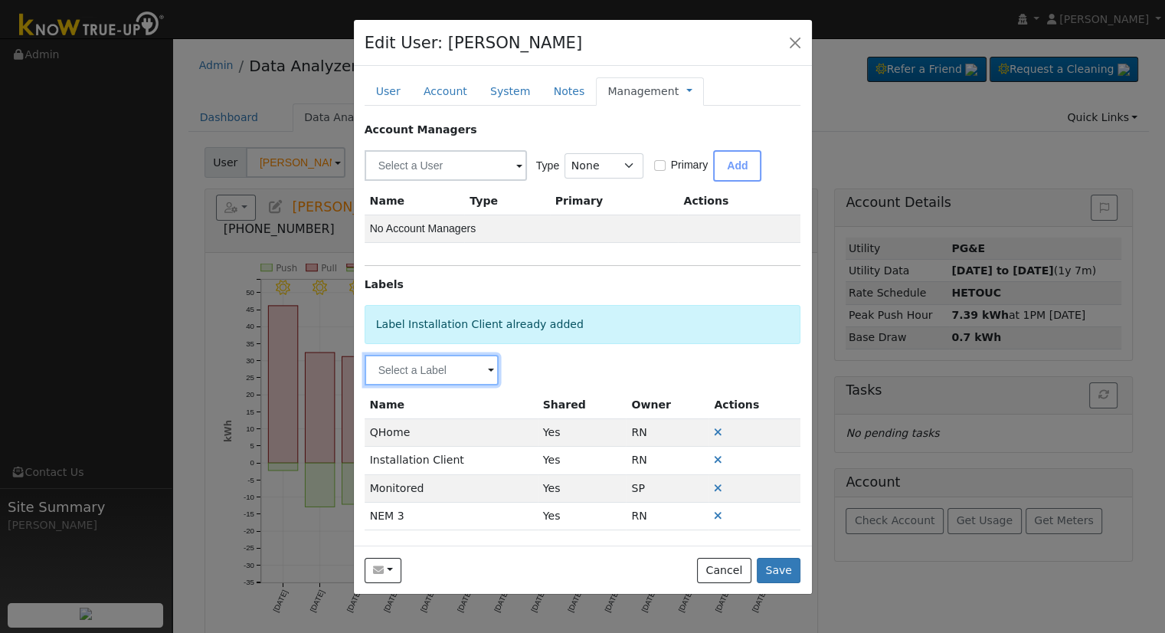
click at [470, 375] on input "text" at bounding box center [432, 370] width 135 height 31
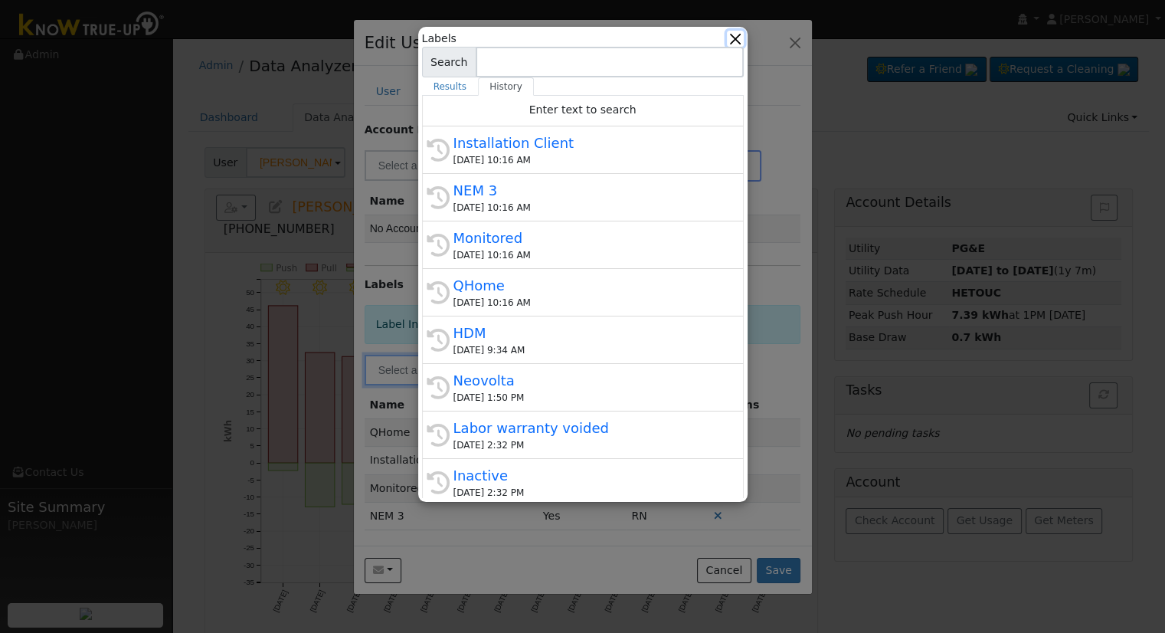
click at [740, 38] on button "button" at bounding box center [735, 39] width 16 height 16
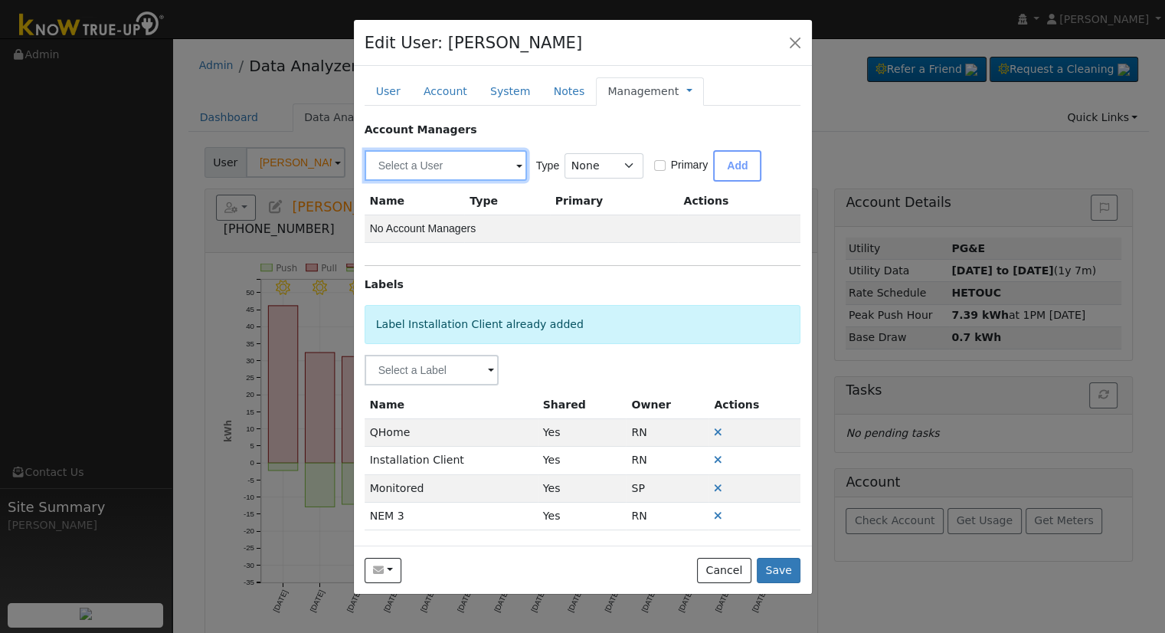
click at [447, 163] on input "text" at bounding box center [446, 165] width 162 height 31
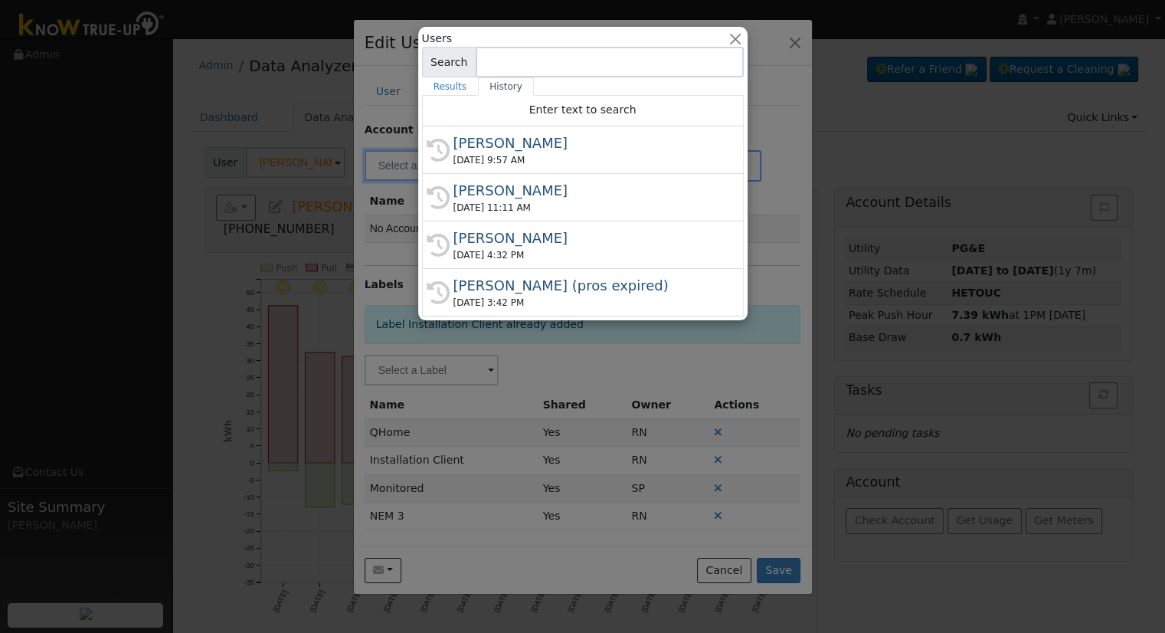
drag, startPoint x: 550, startPoint y: 146, endPoint x: 554, endPoint y: 155, distance: 9.3
click at [552, 148] on div "Eric Cisneros" at bounding box center [589, 143] width 273 height 21
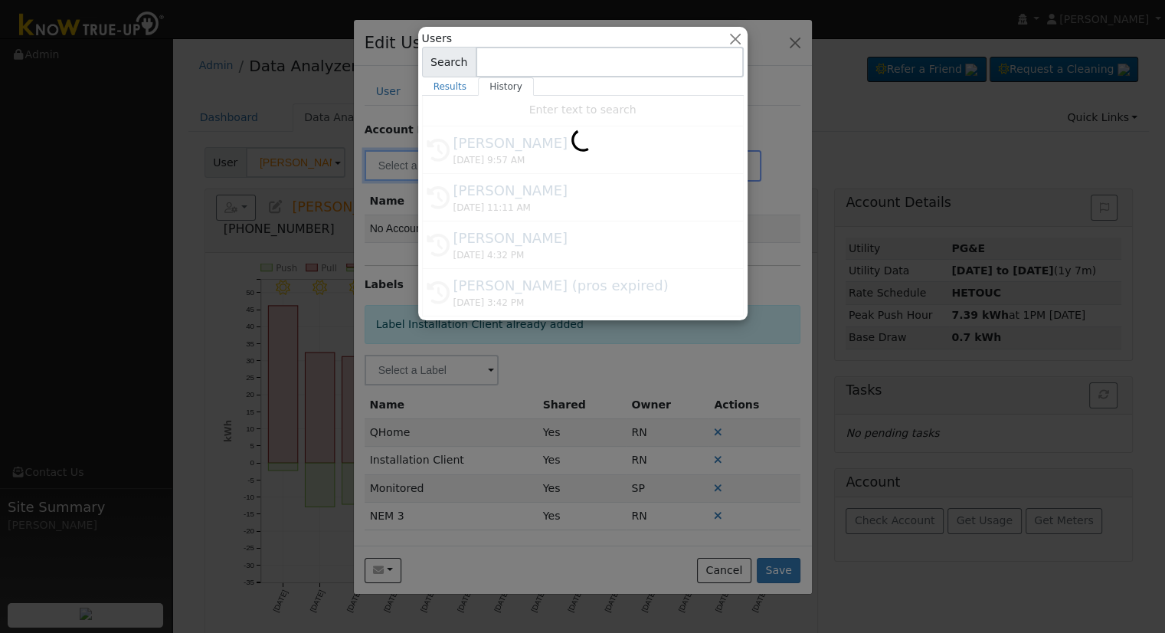
type input "Eric Cisneros"
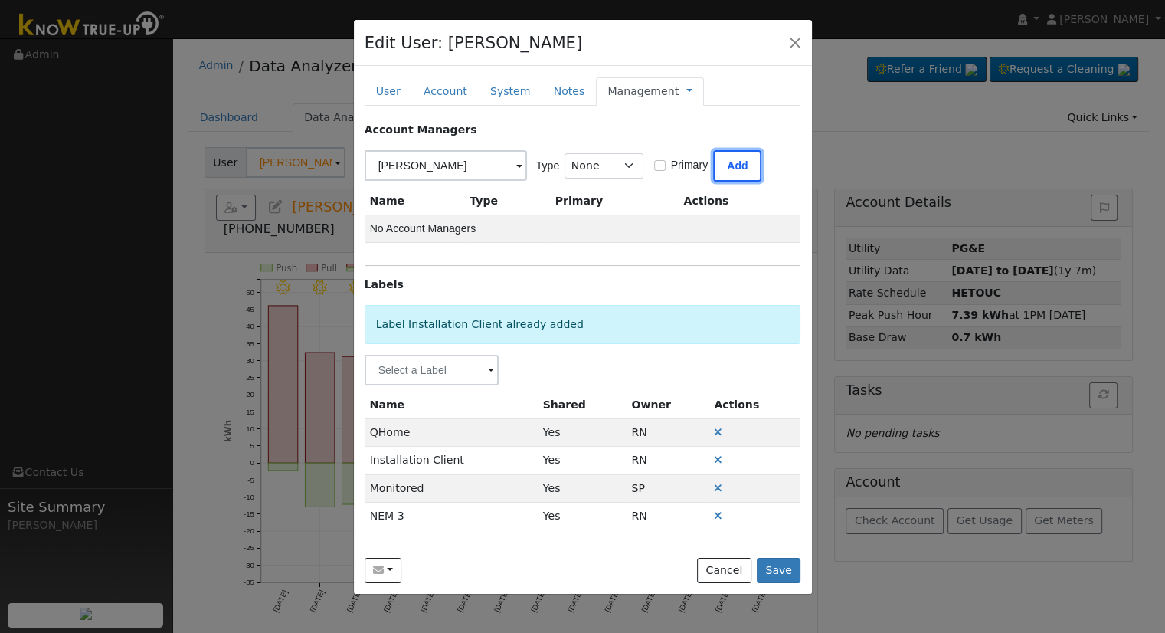
click at [738, 163] on button "Add" at bounding box center [737, 165] width 48 height 31
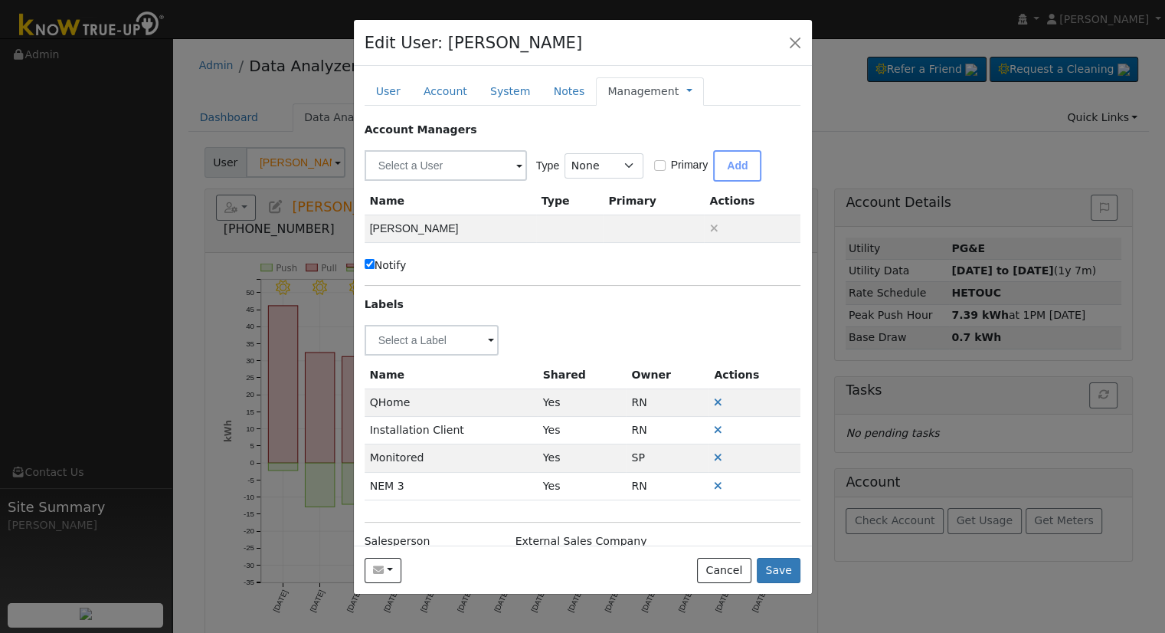
click at [644, 91] on link "Management" at bounding box center [642, 91] width 71 height 16
click at [687, 131] on link "Billing" at bounding box center [740, 139] width 106 height 21
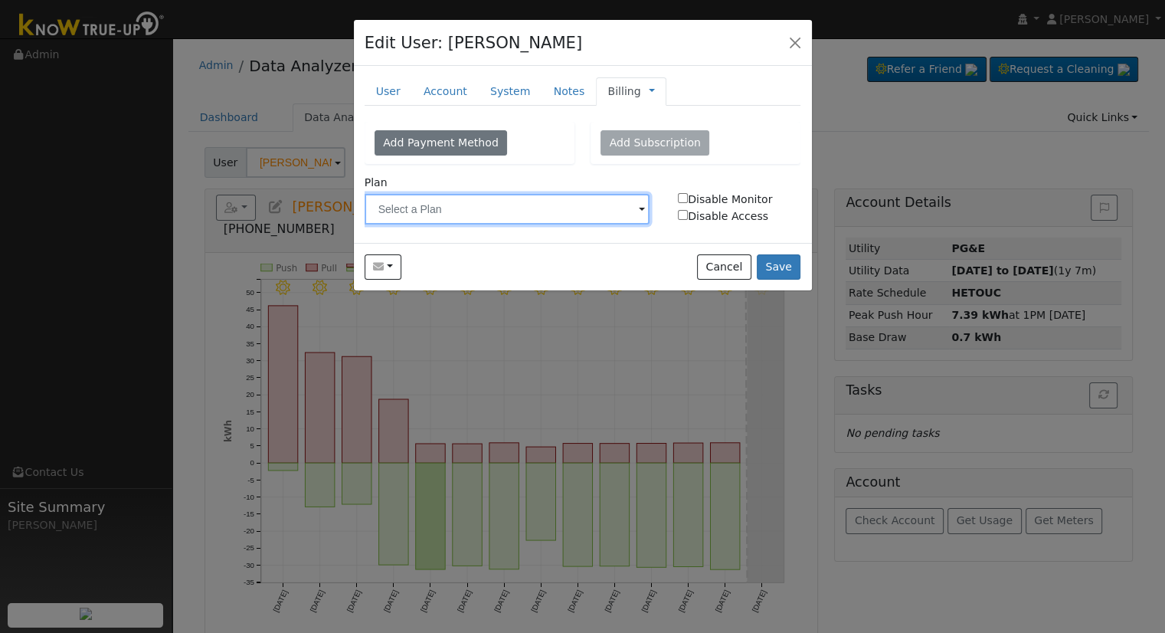
click at [578, 212] on input "text" at bounding box center [508, 209] width 286 height 31
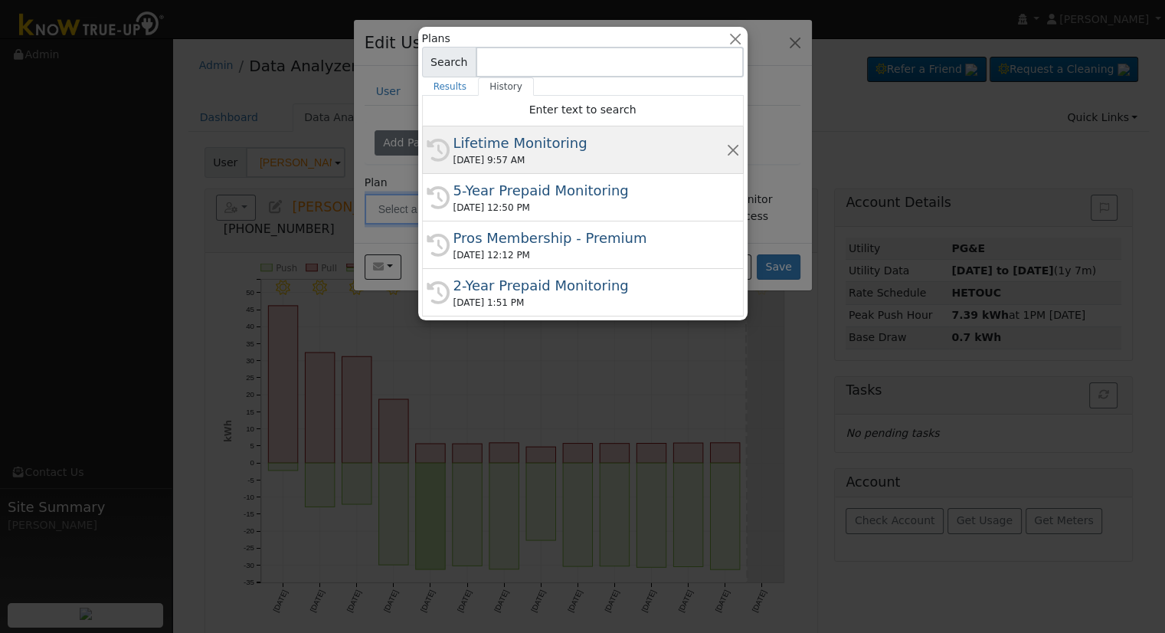
click at [552, 154] on div "09/09/2025 9:57 AM" at bounding box center [589, 160] width 273 height 14
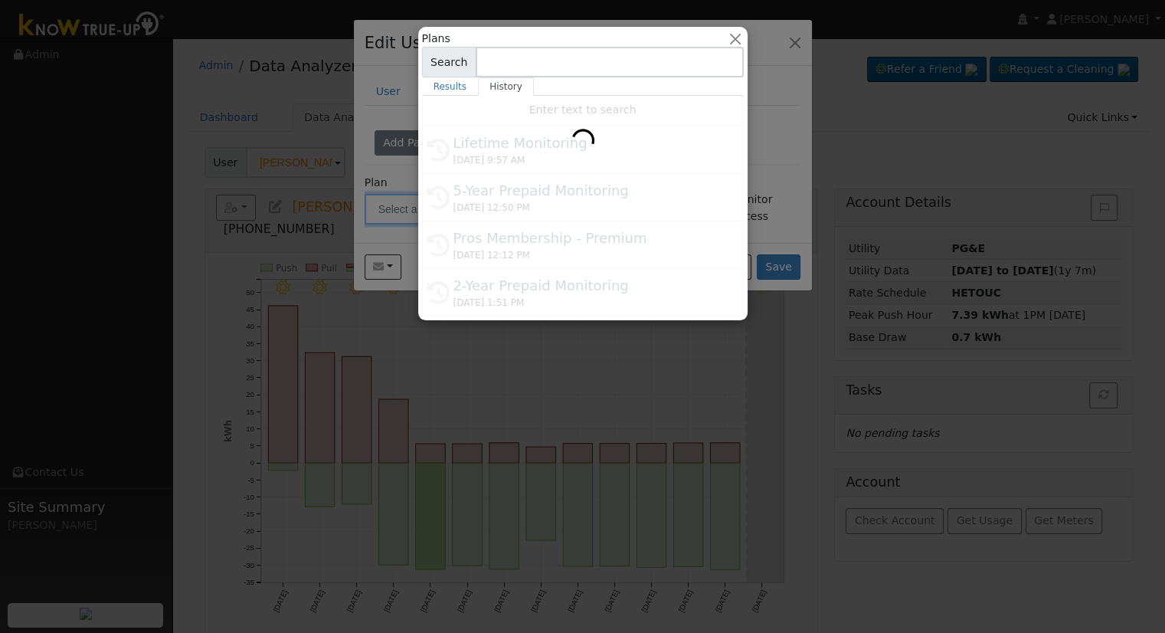
type input "Lifetime Monitoring"
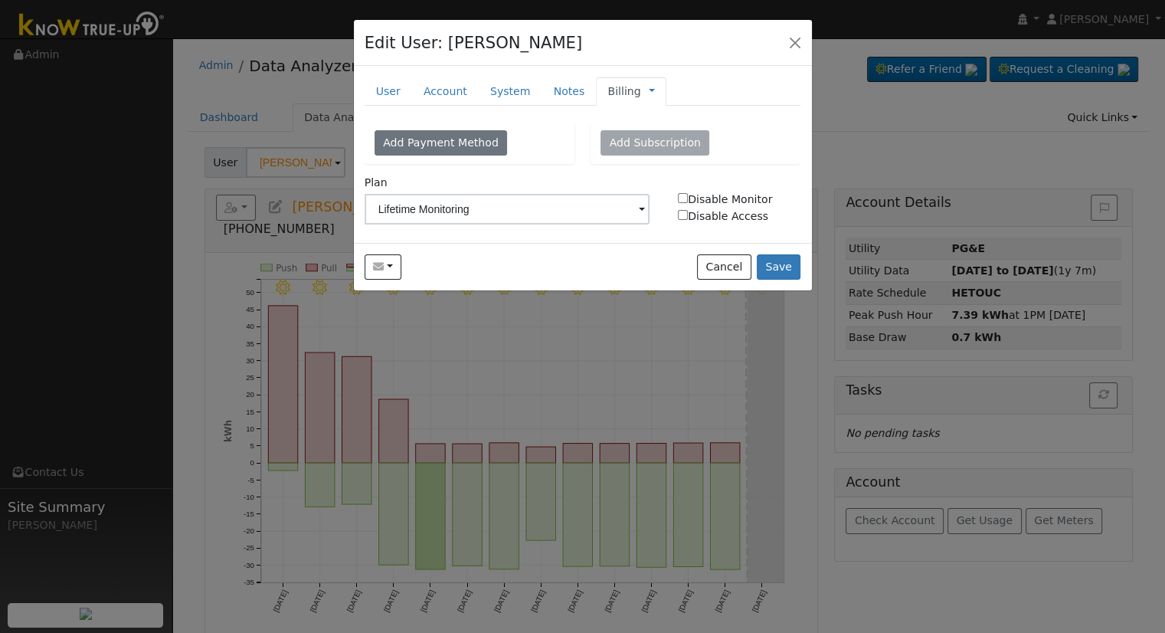
click at [614, 92] on link "Billing" at bounding box center [623, 91] width 33 height 16
click at [480, 98] on link "System" at bounding box center [511, 91] width 64 height 28
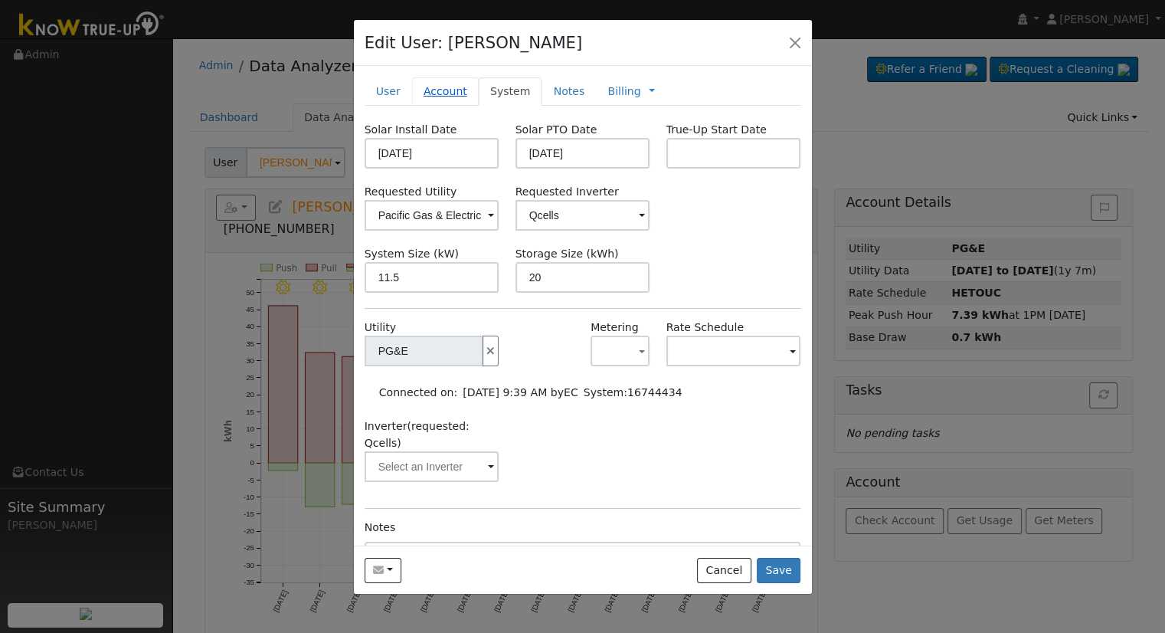
click at [456, 90] on link "Account" at bounding box center [445, 91] width 67 height 28
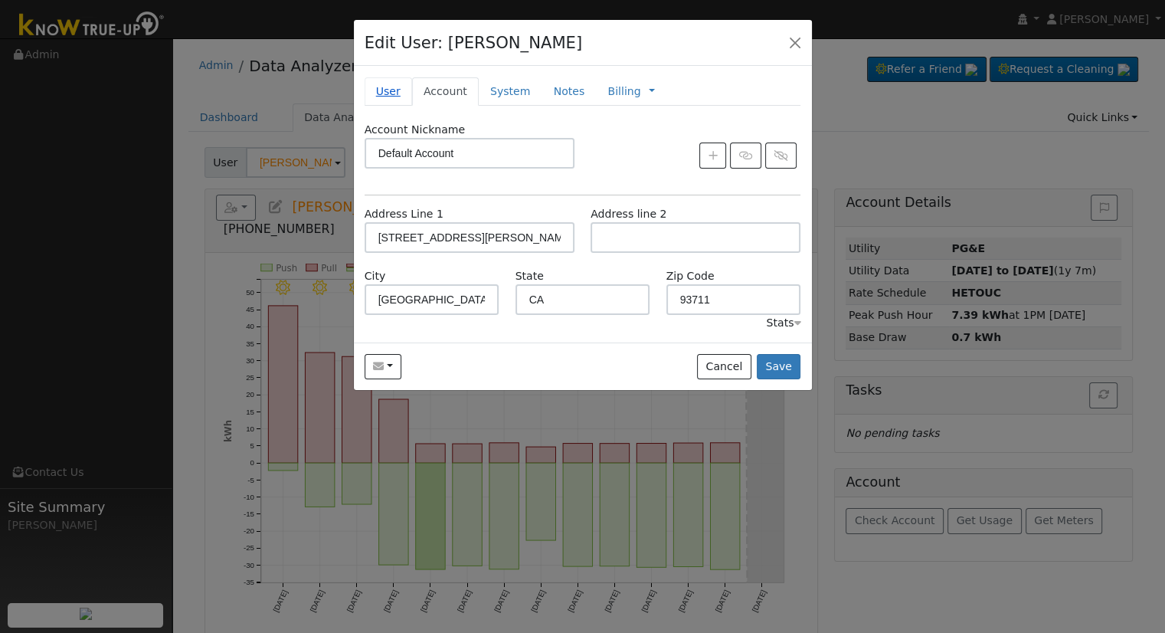
click at [377, 93] on link "User" at bounding box center [388, 91] width 47 height 28
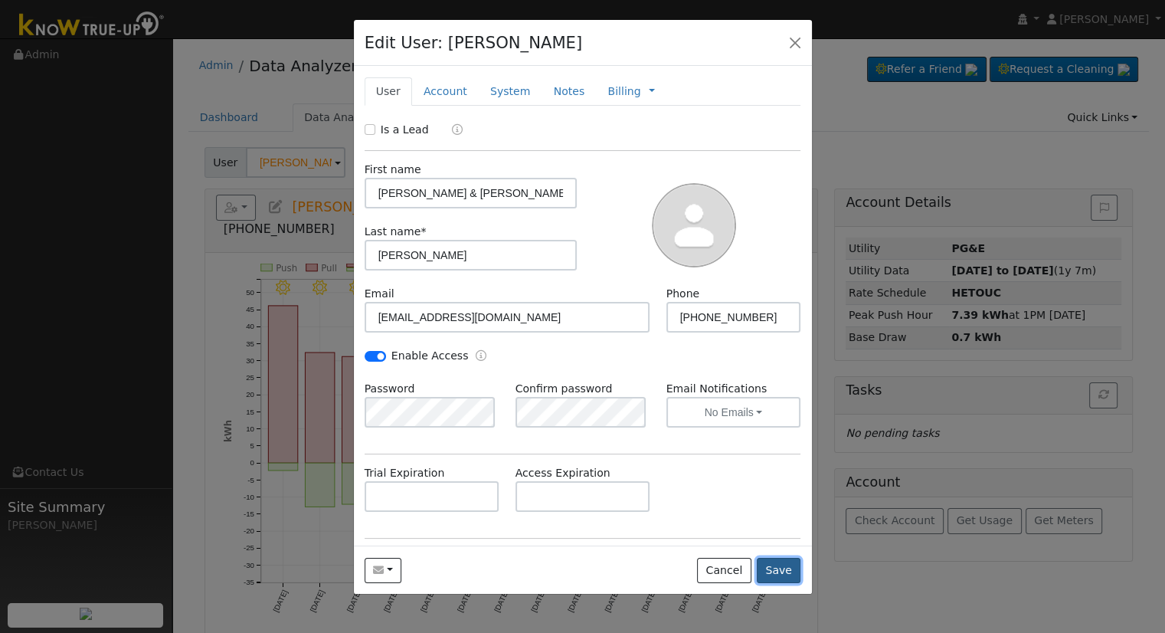
click at [787, 570] on button "Save" at bounding box center [779, 571] width 44 height 26
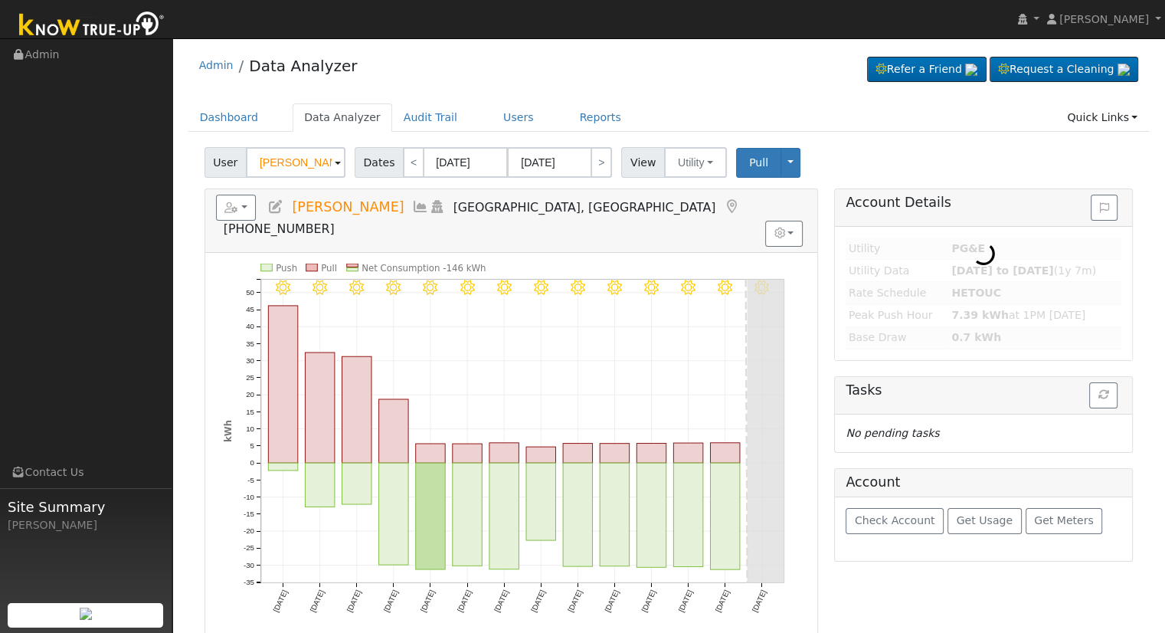
type input "[PERSON_NAME] & [PERSON_NAME]"
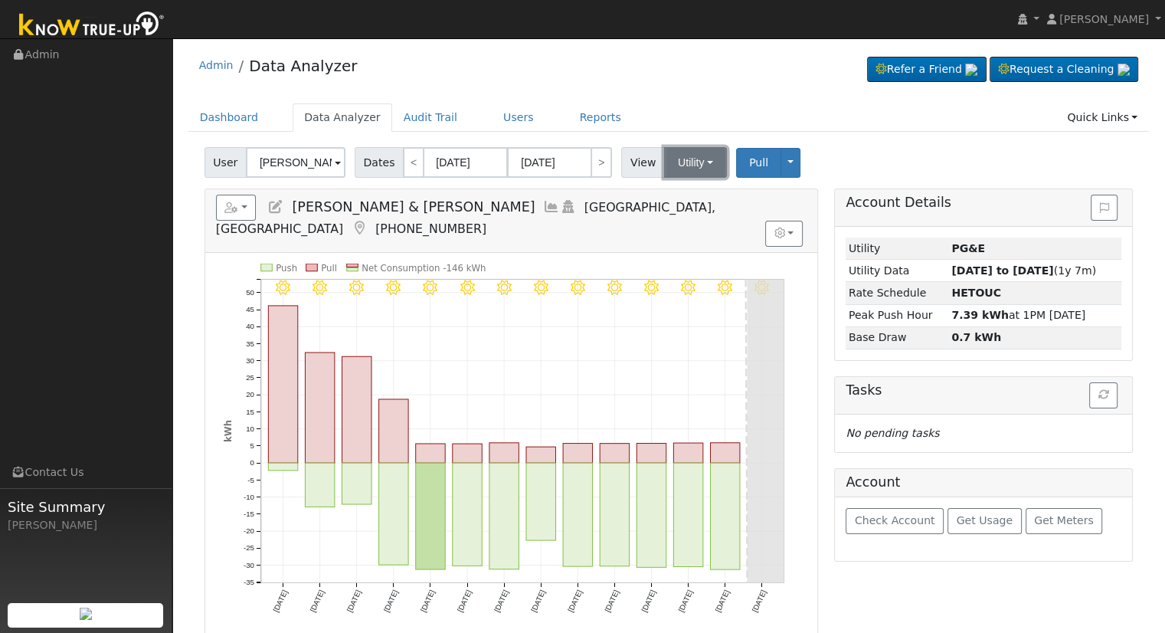
click at [686, 157] on button "Utility" at bounding box center [695, 162] width 63 height 31
click at [691, 221] on link "Solar" at bounding box center [714, 218] width 106 height 21
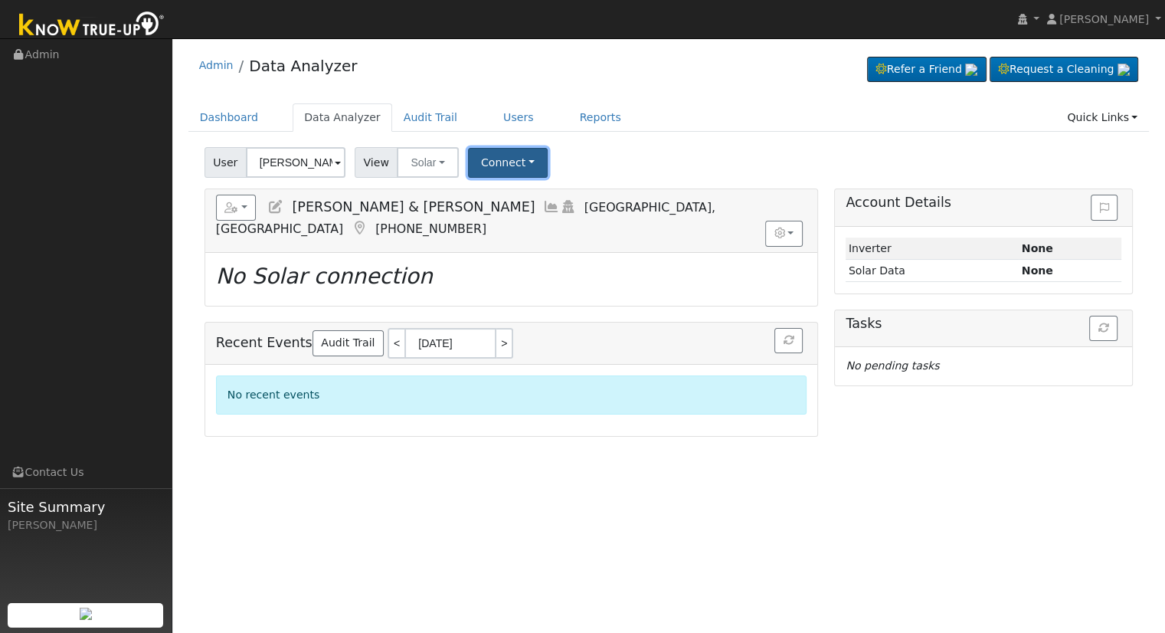
click at [500, 162] on button "Connect" at bounding box center [508, 163] width 80 height 30
click at [506, 189] on link "Select a Provider" at bounding box center [527, 195] width 119 height 21
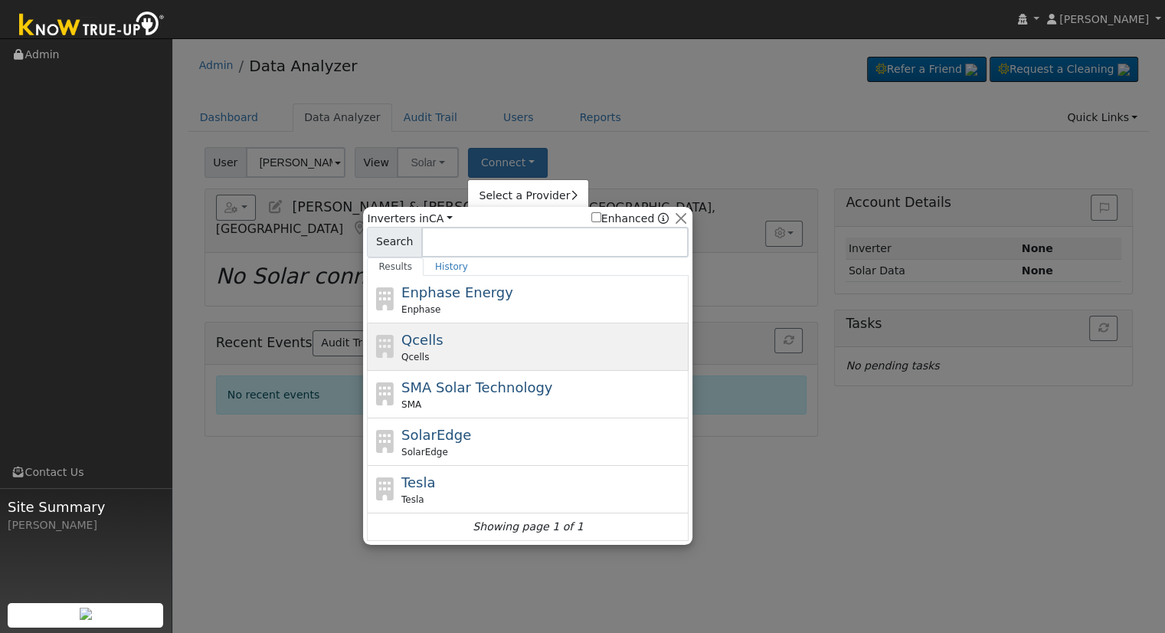
click at [490, 336] on div "Qcells Qcells" at bounding box center [543, 346] width 284 height 34
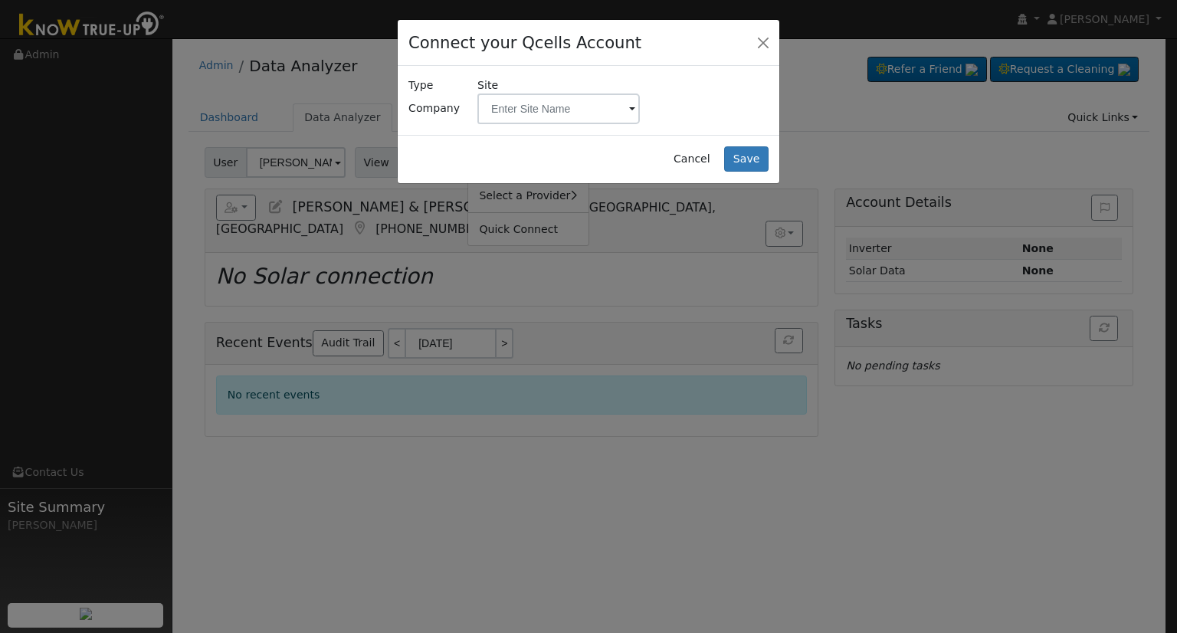
click at [558, 123] on div "Type Company Company User Site" at bounding box center [588, 100] width 381 height 68
click at [561, 112] on input "text" at bounding box center [558, 108] width 162 height 31
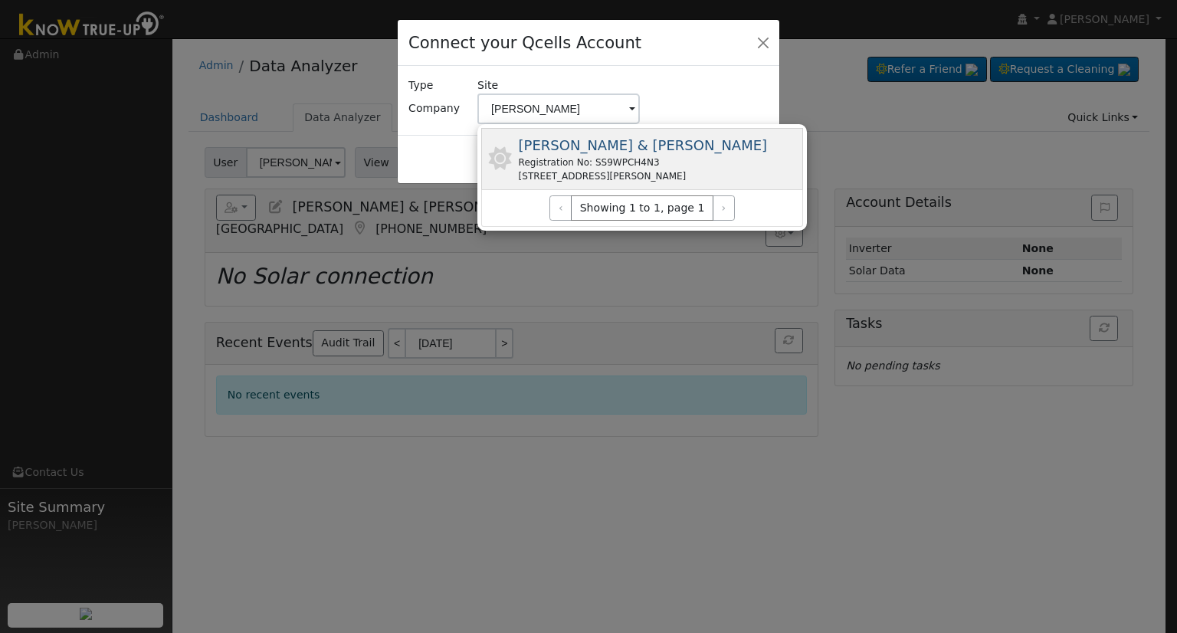
click at [567, 149] on span "Griffith, Stephen & Sarah" at bounding box center [643, 145] width 249 height 16
type input "Griffith, Stephen & Sarah"
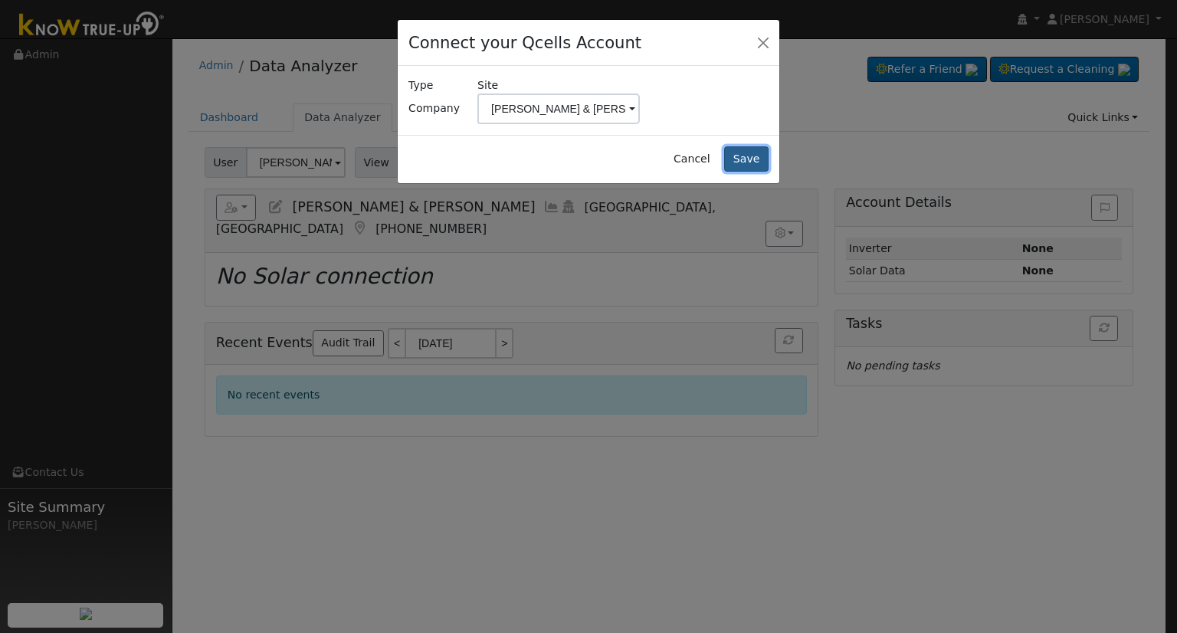
click at [753, 154] on button "Save" at bounding box center [746, 159] width 44 height 26
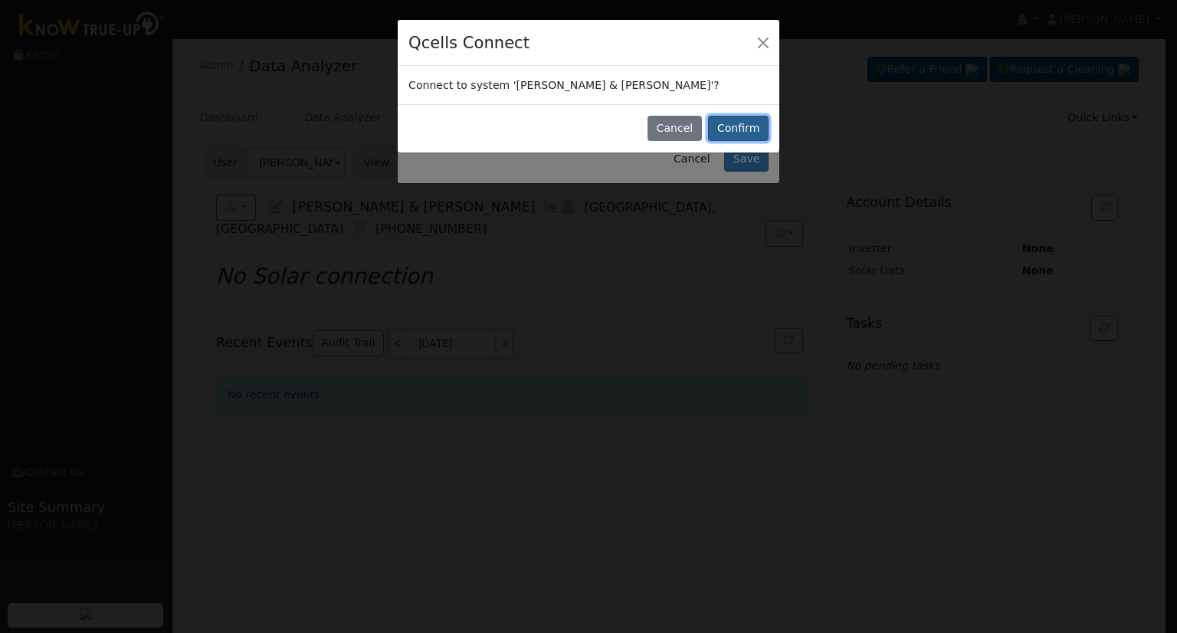
click at [752, 134] on button "Confirm" at bounding box center [738, 129] width 61 height 26
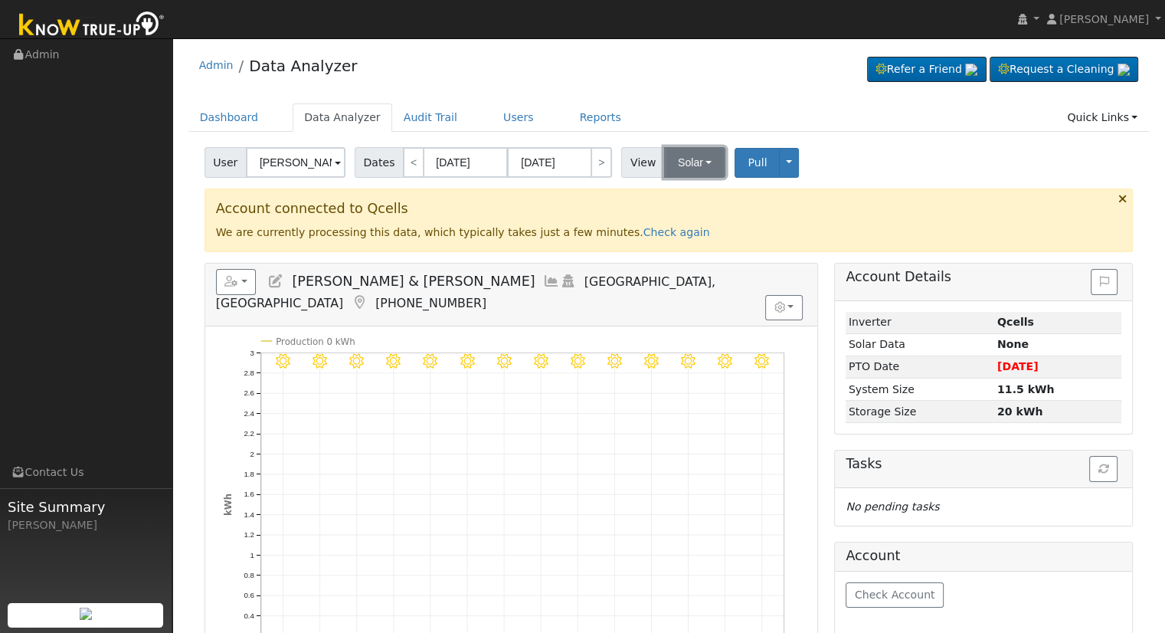
click at [676, 157] on button "Solar" at bounding box center [694, 162] width 61 height 31
click at [673, 209] on link "Solar" at bounding box center [714, 218] width 106 height 21
click at [686, 154] on button "Solar" at bounding box center [694, 162] width 61 height 31
click at [701, 194] on link "Utility" at bounding box center [714, 195] width 106 height 21
